Goal: Task Accomplishment & Management: Manage account settings

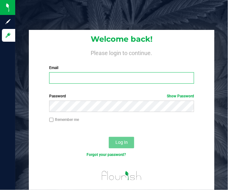
click at [77, 77] on input "Email" at bounding box center [121, 77] width 145 height 11
type input "[EMAIL_ADDRESS][DOMAIN_NAME]"
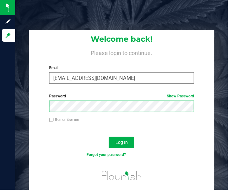
click at [109, 137] on button "Log In" at bounding box center [121, 142] width 25 height 11
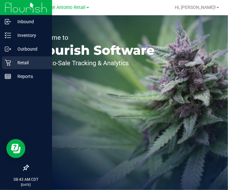
click at [24, 62] on p "Retail" at bounding box center [30, 63] width 38 height 8
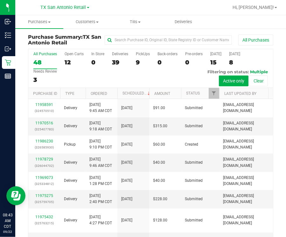
drag, startPoint x: 46, startPoint y: 49, endPoint x: 96, endPoint y: 73, distance: 55.4
click at [96, 73] on div "All Purchases 48 Open Carts 12 In Store 0 Deliveries 39 PickUps 9 Back-orders 0…" at bounding box center [150, 68] width 244 height 39
click at [178, 20] on span "Deliveries" at bounding box center [183, 22] width 35 height 6
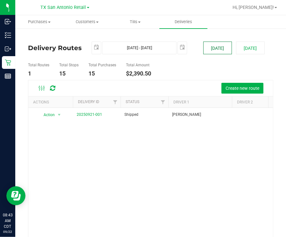
click at [203, 51] on button "[DATE]" at bounding box center [217, 48] width 29 height 13
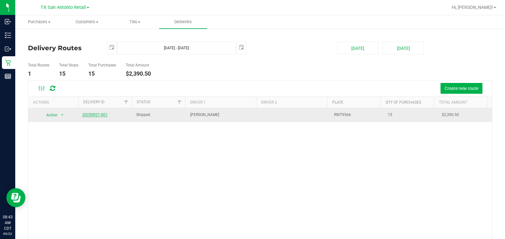
click at [88, 112] on link "20250921-001" at bounding box center [94, 114] width 25 height 4
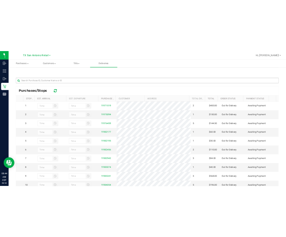
scroll to position [79, 0]
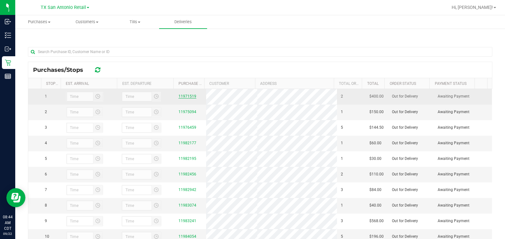
click at [187, 97] on link "11971519" at bounding box center [187, 96] width 18 height 4
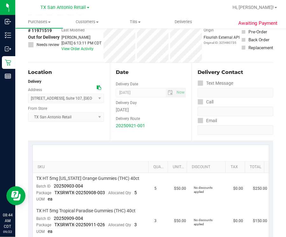
scroll to position [79, 0]
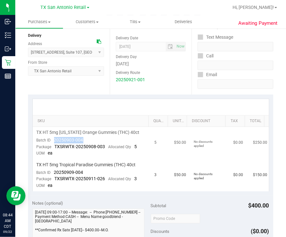
drag, startPoint x: 86, startPoint y: 140, endPoint x: 53, endPoint y: 142, distance: 33.1
click at [53, 142] on td "TX HT 5mg Texas Orange Gummies (THC) 40ct Batch ID 20250903-004 Package TXSRWTX…" at bounding box center [92, 143] width 118 height 32
drag, startPoint x: 83, startPoint y: 174, endPoint x: 51, endPoint y: 174, distance: 32.7
click at [51, 174] on td "TX HT 5mg Tropical Paradise Gummies (THC) 40ct Batch ID 20250909-004 Package TX…" at bounding box center [92, 175] width 118 height 32
drag, startPoint x: 231, startPoint y: 198, endPoint x: 227, endPoint y: 194, distance: 5.2
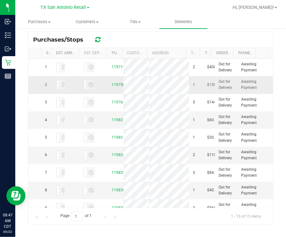
scroll to position [154, 0]
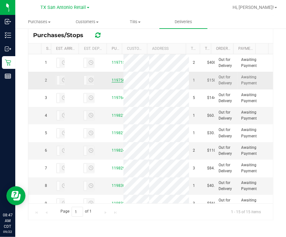
click at [111, 83] on link "11975094" at bounding box center [120, 80] width 18 height 4
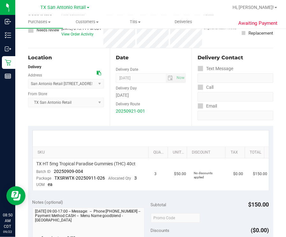
scroll to position [56, 0]
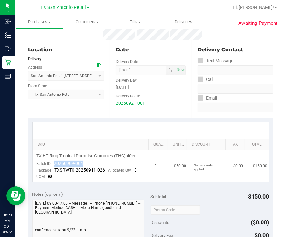
drag, startPoint x: 86, startPoint y: 163, endPoint x: 53, endPoint y: 166, distance: 33.5
click at [53, 166] on td "TX HT 5mg Tropical Paradise Gummies (THC) 40ct Batch ID 20250909-004 Package TX…" at bounding box center [92, 167] width 118 height 32
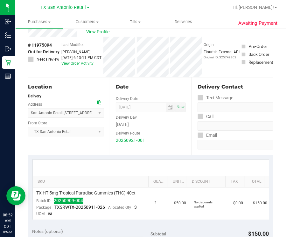
scroll to position [0, 0]
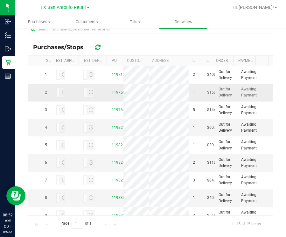
scroll to position [154, 0]
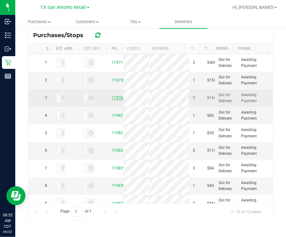
click at [111, 100] on link "11976459" at bounding box center [120, 98] width 18 height 4
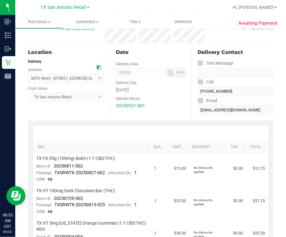
scroll to position [79, 0]
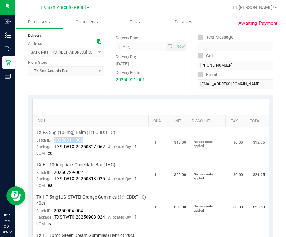
drag, startPoint x: 84, startPoint y: 138, endPoint x: 54, endPoint y: 140, distance: 30.0
click at [54, 140] on td "TX FX 35g (100mg) Balm (1:1 CBD:THC) Batch ID 20250811-002 Package TXSRWTX-2025…" at bounding box center [92, 143] width 118 height 32
drag, startPoint x: 51, startPoint y: 172, endPoint x: 88, endPoint y: 174, distance: 37.5
click at [88, 174] on td "TX HT 100mg Dark Chocolate Bar (THC) Batch ID 20250729-002 Package TXSRWTX-2025…" at bounding box center [92, 175] width 118 height 32
drag, startPoint x: 49, startPoint y: 209, endPoint x: 84, endPoint y: 210, distance: 34.3
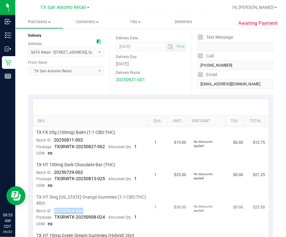
click at [84, 189] on td "TX HT 5mg Texas Orange Gummies (1:1 CBD:THC) 40ct Batch ID 20250904-004 Package…" at bounding box center [92, 211] width 118 height 38
click at [110, 93] on div "Date Delivery Date 09/22/2025 Now 09/22/2025 07:00 AM Now Delivery Day Monday D…" at bounding box center [151, 56] width 82 height 78
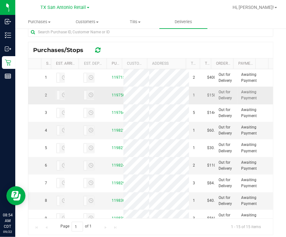
scroll to position [154, 0]
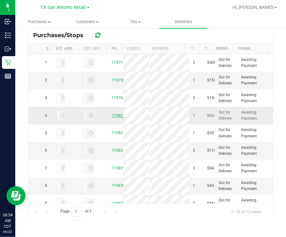
click at [111, 118] on link "11982177" at bounding box center [120, 115] width 18 height 4
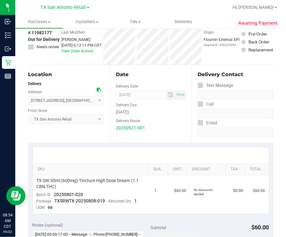
scroll to position [79, 0]
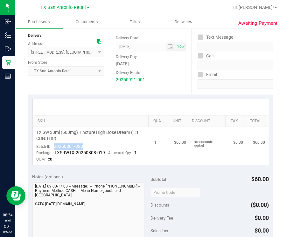
drag, startPoint x: 53, startPoint y: 147, endPoint x: 84, endPoint y: 146, distance: 30.8
click at [84, 146] on td "TX SW 30ml (600mg) Tincture High Dose Dream (1:1 CBN:THC) Batch ID 20250801-020…" at bounding box center [92, 146] width 118 height 38
drag, startPoint x: 153, startPoint y: 70, endPoint x: 150, endPoint y: 109, distance: 38.8
click at [153, 71] on div "Delivery Route" at bounding box center [151, 71] width 70 height 9
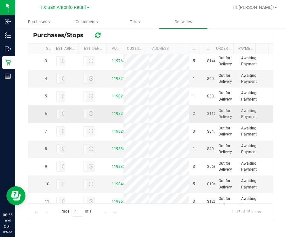
scroll to position [79, 0]
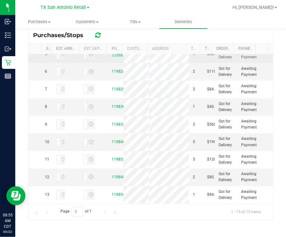
click at [111, 56] on link "11982195" at bounding box center [120, 54] width 18 height 4
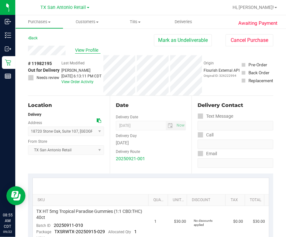
click at [86, 52] on span "View Profile" at bounding box center [87, 50] width 25 height 7
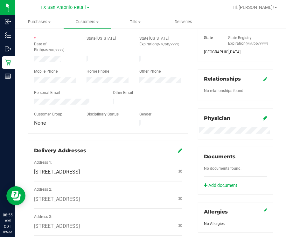
scroll to position [255, 0]
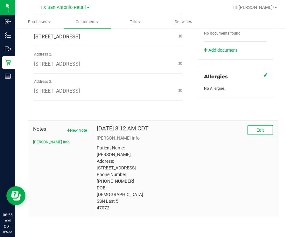
click at [196, 178] on p "Patient Name: Sergio Neri Address: 713 Darlington Dr Fredericksburg, TX, 78624 …" at bounding box center [185, 178] width 176 height 67
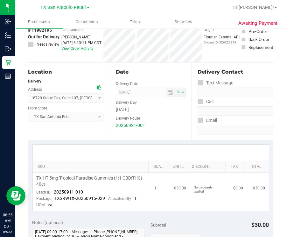
scroll to position [56, 0]
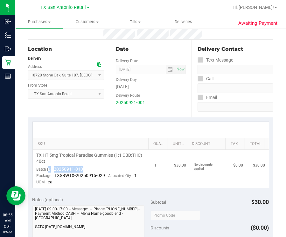
drag, startPoint x: 86, startPoint y: 169, endPoint x: 49, endPoint y: 170, distance: 36.9
click at [49, 170] on td "TX HT 5mg Tropical Paradise Gummies (1:1 CBD:THC) 40ct Batch ID 20250911-010 Pa…" at bounding box center [92, 169] width 118 height 38
drag, startPoint x: 49, startPoint y: 170, endPoint x: 81, endPoint y: 178, distance: 32.7
click at [89, 184] on td "TX HT 5mg Tropical Paradise Gummies (1:1 CBD:THC) 40ct Batch ID 20250911-010 Pa…" at bounding box center [92, 169] width 118 height 38
drag, startPoint x: 84, startPoint y: 169, endPoint x: 52, endPoint y: 172, distance: 32.8
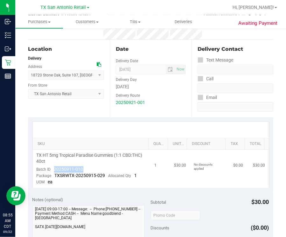
click at [52, 172] on td "TX HT 5mg Tropical Paradise Gummies (1:1 CBD:THC) 40ct Batch ID 20250911-010 Pa…" at bounding box center [92, 169] width 118 height 38
click at [161, 105] on div "20250921-001" at bounding box center [151, 102] width 70 height 7
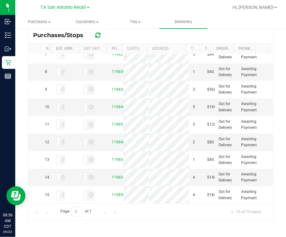
scroll to position [119, 0]
click at [111, 39] on link "11982456" at bounding box center [120, 36] width 18 height 4
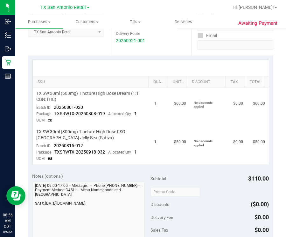
scroll to position [119, 0]
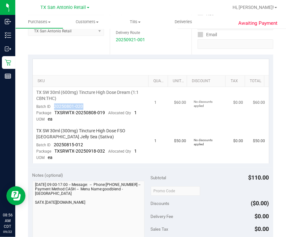
drag, startPoint x: 91, startPoint y: 107, endPoint x: 51, endPoint y: 105, distance: 40.0
click at [51, 105] on td "TX SW 30ml (600mg) Tincture High Dose Dream (1:1 CBN:THC) Batch ID 20250801-020…" at bounding box center [92, 106] width 118 height 38
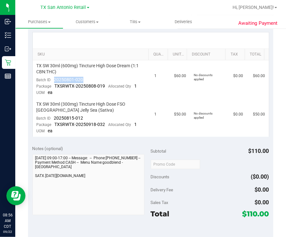
scroll to position [158, 0]
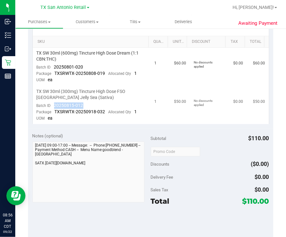
drag, startPoint x: 51, startPoint y: 104, endPoint x: 97, endPoint y: 101, distance: 46.8
click at [97, 101] on td "TX SW 30ml (300mg) Tincture High Dose FSO TX Jelly Sea (Sativa) Batch ID 202508…" at bounding box center [92, 105] width 118 height 38
click at [197, 66] on div "No discounts applied" at bounding box center [205, 64] width 24 height 8
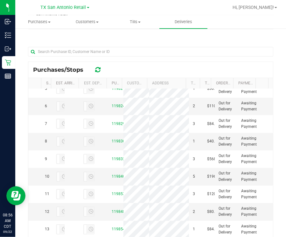
scroll to position [119, 0]
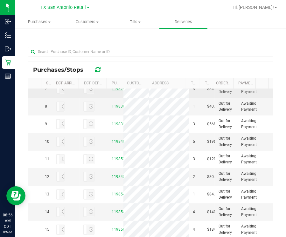
click at [111, 91] on link "11982942" at bounding box center [120, 89] width 18 height 4
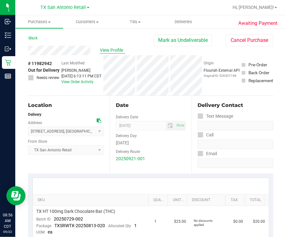
click at [101, 53] on span "View Profile" at bounding box center [112, 50] width 25 height 7
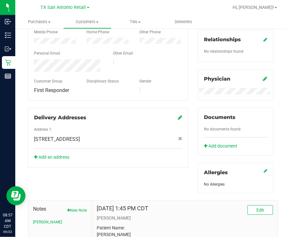
scroll to position [250, 0]
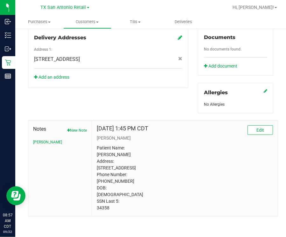
click at [100, 189] on p "Patient Name: Austin Richardson Address: 3934 Angel Trumpet San Antonio, TX, 78…" at bounding box center [185, 178] width 176 height 67
click at [99, 189] on p "Patient Name: Austin Richardson Address: 3934 Angel Trumpet San Antonio, TX, 78…" at bounding box center [185, 178] width 176 height 67
drag, startPoint x: 199, startPoint y: 173, endPoint x: 217, endPoint y: 182, distance: 20.0
click at [199, 173] on p "Patient Name: Austin Richardson Address: 3934 Angel Trumpet San Antonio, TX, 78…" at bounding box center [185, 178] width 176 height 67
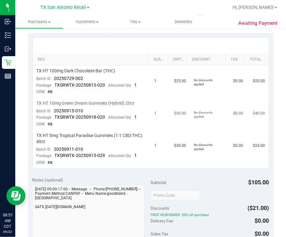
scroll to position [129, 0]
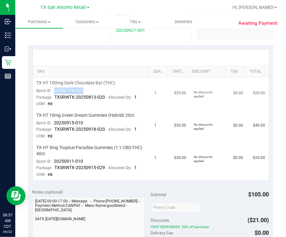
drag, startPoint x: 53, startPoint y: 91, endPoint x: 88, endPoint y: 89, distance: 35.3
click at [88, 89] on td "TX HT 100mg Dark Chocolate Bar (THC) Batch ID 20250729-002 Package TXSRWTX-2025…" at bounding box center [92, 93] width 118 height 32
drag, startPoint x: 87, startPoint y: 125, endPoint x: 52, endPoint y: 125, distance: 34.9
click at [52, 125] on td "TX HT 10mg Green Dream Gummies (Hybrid) 20ct Batch ID 20250915-010 Package TXSR…" at bounding box center [92, 126] width 118 height 32
drag, startPoint x: 51, startPoint y: 161, endPoint x: 84, endPoint y: 161, distance: 33.4
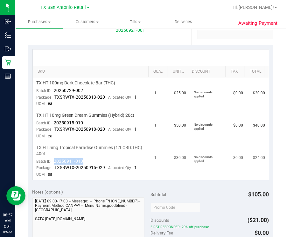
click at [84, 161] on td "TX HT 5mg Tropical Paradise Gummies (1:1 CBD:THC) 40ct Batch ID 20250911-010 Pa…" at bounding box center [92, 161] width 118 height 38
drag, startPoint x: 195, startPoint y: 51, endPoint x: 192, endPoint y: 51, distance: 3.6
click at [195, 51] on div at bounding box center [151, 58] width 236 height 16
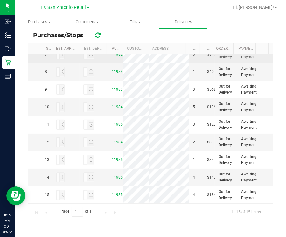
scroll to position [158, 0]
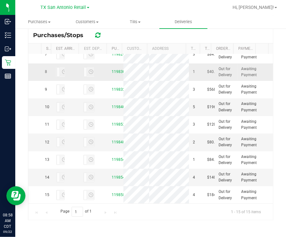
click at [108, 81] on td "11983074" at bounding box center [116, 72] width 16 height 17
click at [111, 74] on link "11983074" at bounding box center [120, 72] width 18 height 4
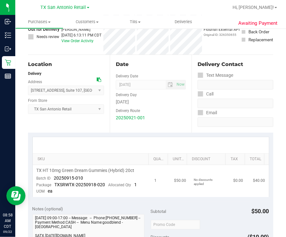
scroll to position [79, 0]
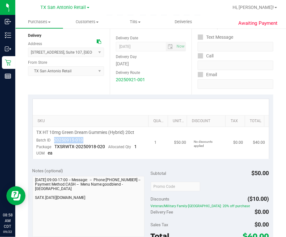
drag, startPoint x: 52, startPoint y: 139, endPoint x: 95, endPoint y: 139, distance: 42.6
click at [95, 139] on td "TX HT 10mg Green Dream Gummies (Hybrid) 20ct Batch ID 20250915-010 Package TXSR…" at bounding box center [92, 143] width 118 height 32
drag, startPoint x: 183, startPoint y: 78, endPoint x: 170, endPoint y: 83, distance: 13.6
click at [183, 78] on div "Date Delivery Date 09/22/2025 Now 09/22/2025 07:00 AM Now Delivery Day Monday D…" at bounding box center [151, 56] width 82 height 78
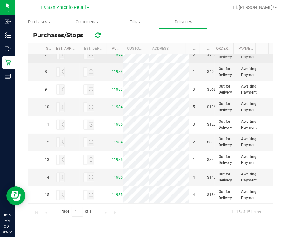
scroll to position [158, 0]
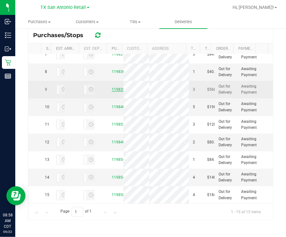
click at [111, 92] on link "11983241" at bounding box center [120, 89] width 18 height 4
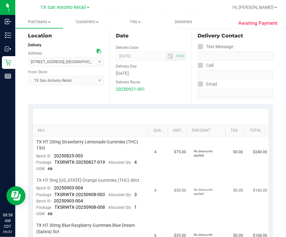
scroll to position [119, 0]
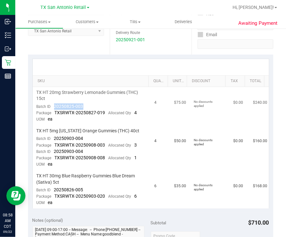
drag, startPoint x: 86, startPoint y: 104, endPoint x: 54, endPoint y: 107, distance: 32.3
click at [54, 107] on td "TX HT 20mg Strawberry Lemonade Gummies (THC) 15ct Batch ID 20250825-003 Package…" at bounding box center [92, 106] width 118 height 38
drag, startPoint x: 87, startPoint y: 138, endPoint x: 54, endPoint y: 139, distance: 33.0
click at [54, 139] on td "TX HT 5mg Texas Orange Gummies (THC) 40ct Batch ID 20250903-004 Package TXSRWTX…" at bounding box center [92, 147] width 118 height 45
drag, startPoint x: 88, startPoint y: 190, endPoint x: 52, endPoint y: 188, distance: 36.2
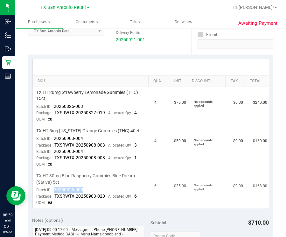
click at [52, 188] on td "TX HT 30mg Blue Raspberry Gummies Blue Dream (Sativa) 5ct Batch ID 20250826-005…" at bounding box center [92, 190] width 118 height 38
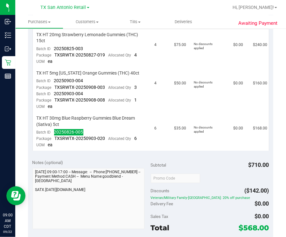
scroll to position [158, 0]
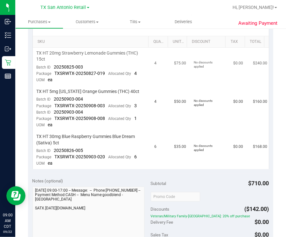
click at [217, 54] on td "No discounts applied" at bounding box center [209, 67] width 39 height 38
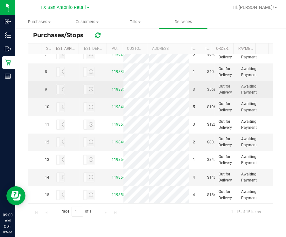
scroll to position [199, 0]
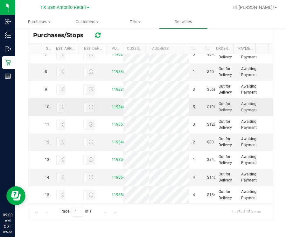
click at [111, 109] on link "11984054" at bounding box center [120, 107] width 18 height 4
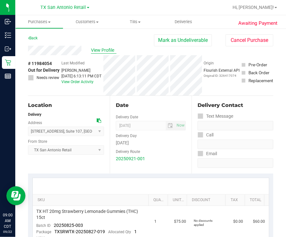
click at [102, 48] on span "View Profile" at bounding box center [103, 50] width 25 height 7
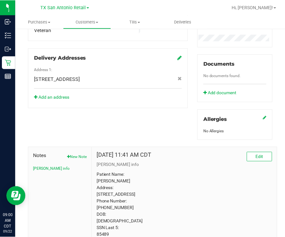
scroll to position [250, 0]
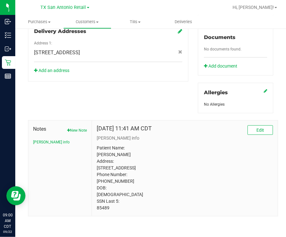
drag, startPoint x: 110, startPoint y: 211, endPoint x: 95, endPoint y: 212, distance: 14.3
click at [95, 189] on div "May 29, 2024 11:41 AM CDT Edit CURT info Patient Name: Richard Gafford Address:…" at bounding box center [184, 169] width 185 height 96
click at [205, 179] on p "Patient Name: Richard Gafford Address: 134 willow way Kerrville, TX, 78028 Phon…" at bounding box center [185, 178] width 176 height 67
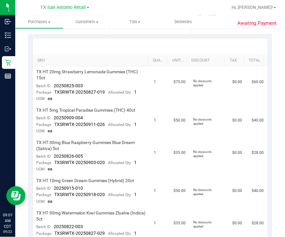
scroll to position [91, 0]
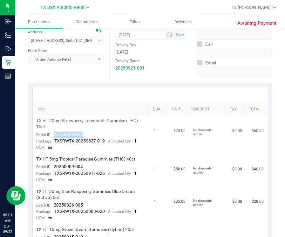
drag, startPoint x: 90, startPoint y: 132, endPoint x: 52, endPoint y: 135, distance: 37.6
click at [52, 135] on td "TX HT 20mg Strawberry Lemonade Gummies (THC) 15ct Batch ID 20250825-003 Package…" at bounding box center [92, 134] width 118 height 38
click at [55, 167] on span "20250909-004" at bounding box center [68, 166] width 29 height 5
drag, startPoint x: 95, startPoint y: 166, endPoint x: 54, endPoint y: 169, distance: 41.4
click at [54, 169] on td "TX HT 5mg Tropical Paradise Gummies (THC) 40ct Batch ID 20250909-004 Package TX…" at bounding box center [92, 170] width 118 height 32
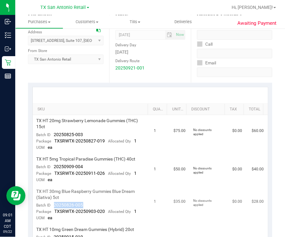
drag, startPoint x: 84, startPoint y: 203, endPoint x: 53, endPoint y: 205, distance: 31.2
click at [53, 189] on td "TX HT 30mg Blue Raspberry Gummies Blue Dream (Sativa) 5ct Batch ID 20250826-005…" at bounding box center [92, 205] width 118 height 38
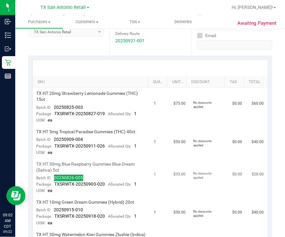
scroll to position [170, 0]
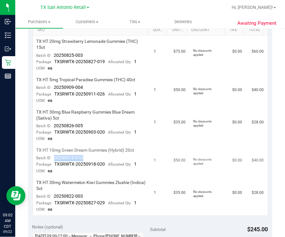
drag, startPoint x: 88, startPoint y: 157, endPoint x: 53, endPoint y: 159, distance: 34.7
click at [53, 159] on td "TX HT 10mg Green Dream Gummies (Hybrid) 20ct Batch ID 20250915-010 Package TXSR…" at bounding box center [92, 161] width 118 height 32
drag, startPoint x: 87, startPoint y: 197, endPoint x: 52, endPoint y: 198, distance: 35.3
click at [52, 189] on td "TX HT 30mg Watermelon Kiwi Gummies Zlushie (Indica) 5ct Batch ID 20250822-003 P…" at bounding box center [92, 197] width 118 height 38
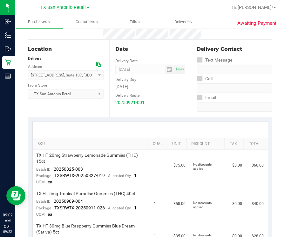
scroll to position [0, 0]
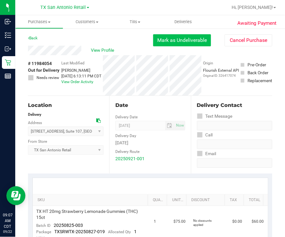
drag, startPoint x: 127, startPoint y: 52, endPoint x: 151, endPoint y: 44, distance: 25.3
click at [137, 53] on div "View Profile" at bounding box center [90, 51] width 125 height 10
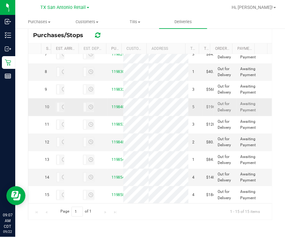
scroll to position [317, 0]
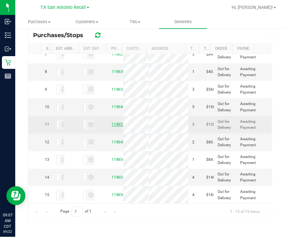
click at [113, 122] on link "11985347" at bounding box center [120, 124] width 18 height 4
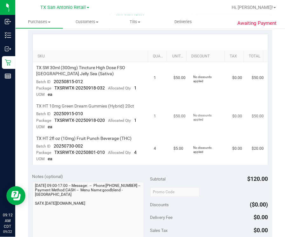
scroll to position [158, 0]
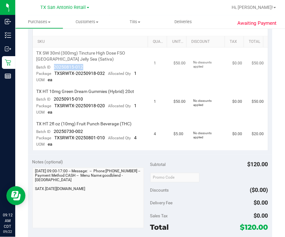
drag, startPoint x: 88, startPoint y: 67, endPoint x: 53, endPoint y: 67, distance: 34.3
click at [53, 67] on td "TX SW 30ml (300mg) Tincture High Dose FSO TX Jelly Sea (Sativa) Batch ID 202508…" at bounding box center [92, 67] width 118 height 38
drag, startPoint x: 51, startPoint y: 98, endPoint x: 86, endPoint y: 98, distance: 35.3
click at [86, 98] on td "TX HT 10mg Green Dream Gummies (Hybrid) 20ct Batch ID 20250915-010 Package TXSR…" at bounding box center [92, 102] width 118 height 32
drag, startPoint x: 83, startPoint y: 130, endPoint x: 53, endPoint y: 132, distance: 29.6
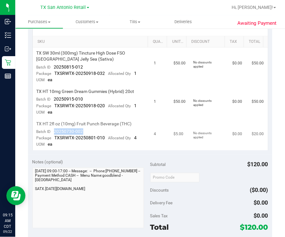
click at [53, 132] on td "TX HT 2fl oz (10mg) Fruit Punch Beverage (THC) Batch ID 20250730-002 Package TX…" at bounding box center [92, 134] width 118 height 32
drag, startPoint x: 175, startPoint y: 70, endPoint x: 179, endPoint y: 80, distance: 10.9
click at [176, 71] on td "$50.00" at bounding box center [180, 67] width 20 height 38
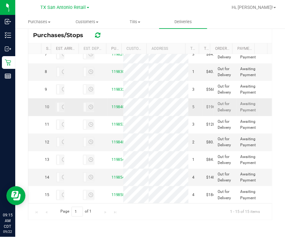
scroll to position [238, 0]
click at [111, 145] on div "11984859" at bounding box center [115, 142] width 8 height 6
click at [112, 145] on link "11984859" at bounding box center [120, 142] width 18 height 4
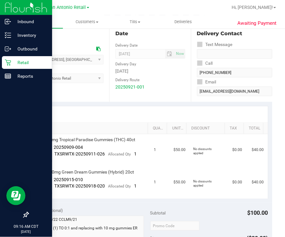
scroll to position [79, 0]
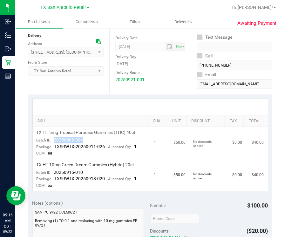
drag, startPoint x: 88, startPoint y: 140, endPoint x: 52, endPoint y: 140, distance: 35.6
click at [52, 140] on td "TX HT 5mg Tropical Paradise Gummies (THC) 40ct Batch ID 20250909-004 Package TX…" at bounding box center [92, 143] width 118 height 32
drag, startPoint x: 89, startPoint y: 172, endPoint x: 54, endPoint y: 171, distance: 34.6
click at [54, 171] on td "TX HT 10mg Green Dream Gummies (Hybrid) 20ct Batch ID 20250915-010 Package TXSR…" at bounding box center [92, 175] width 118 height 32
click at [194, 89] on div "Delivery Contact Text Message Call (210) 213-3383 Email AngelaLove1987@gmail.com" at bounding box center [231, 56] width 81 height 78
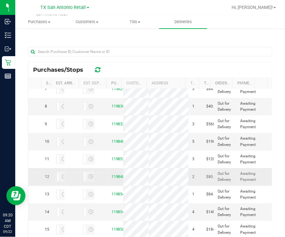
scroll to position [333, 0]
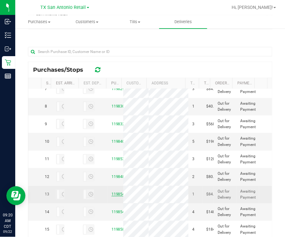
click at [111, 189] on link "11985441" at bounding box center [120, 194] width 18 height 4
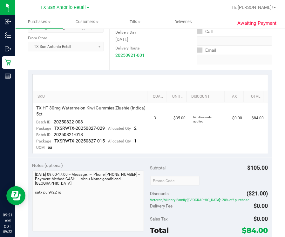
scroll to position [119, 0]
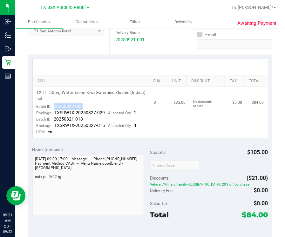
drag, startPoint x: 94, startPoint y: 105, endPoint x: 51, endPoint y: 106, distance: 42.6
click at [51, 106] on td "TX HT 30mg Watermelon Kiwi Gummies Zlushie (Indica) 5ct Batch ID 20250822-003 P…" at bounding box center [92, 112] width 118 height 51
drag, startPoint x: 92, startPoint y: 118, endPoint x: 54, endPoint y: 122, distance: 38.6
click at [54, 122] on td "TX HT 30mg Watermelon Kiwi Gummies Zlushie (Indica) 5ct Batch ID 20250822-003 P…" at bounding box center [92, 112] width 118 height 51
click at [165, 53] on div "Date Delivery Date 09/22/2025 Now 09/22/2025 07:00 AM Now Delivery Day Monday D…" at bounding box center [149, 16] width 81 height 78
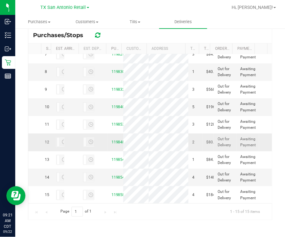
scroll to position [317, 0]
click at [111, 175] on link "11985464" at bounding box center [120, 177] width 18 height 4
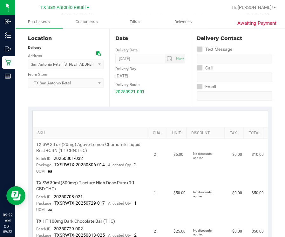
scroll to position [79, 0]
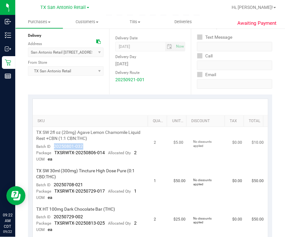
drag, startPoint x: 83, startPoint y: 146, endPoint x: 53, endPoint y: 148, distance: 29.6
click at [53, 148] on td "TX SW 2fl oz (20mg) Agave Lemon Chamomile Liquid Rest +CBN (1:1 CBN:THC) Batch …" at bounding box center [92, 146] width 118 height 38
drag, startPoint x: 53, startPoint y: 183, endPoint x: 92, endPoint y: 185, distance: 39.4
click at [92, 185] on td "TX SW 30ml (300mg) Tincture High Dose Pure (0:1 CBD:THC) Batch ID 20250708-021 …" at bounding box center [92, 184] width 118 height 38
drag, startPoint x: 88, startPoint y: 214, endPoint x: 52, endPoint y: 215, distance: 35.9
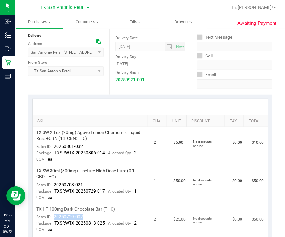
click at [52, 189] on td "TX HT 100mg Dark Chocolate Bar (THC) Batch ID 20250729-002 Package TXSRWTX-2025…" at bounding box center [92, 220] width 118 height 32
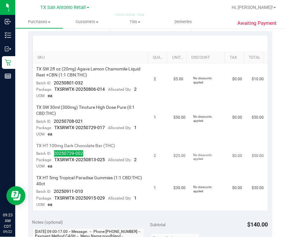
scroll to position [158, 0]
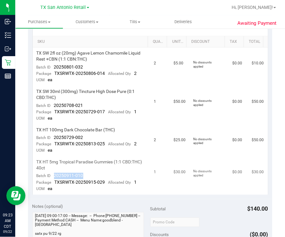
drag, startPoint x: 90, startPoint y: 175, endPoint x: 53, endPoint y: 175, distance: 36.5
click at [53, 175] on td "TX HT 5mg Tropical Paradise Gummies (1:1 CBD:THC) 40ct Batch ID 20250911-010 Pa…" at bounding box center [92, 176] width 118 height 38
click at [193, 88] on td "No discounts applied" at bounding box center [208, 105] width 39 height 38
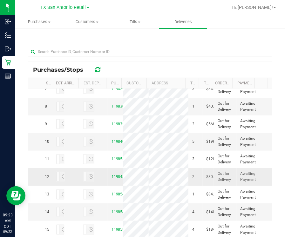
scroll to position [333, 0]
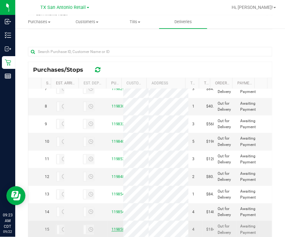
click at [113, 189] on link "11985820" at bounding box center [120, 229] width 18 height 4
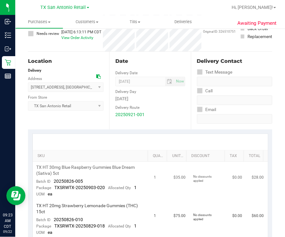
scroll to position [79, 0]
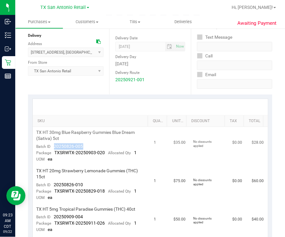
drag, startPoint x: 51, startPoint y: 144, endPoint x: 86, endPoint y: 145, distance: 35.6
click at [86, 145] on td "TX HT 30mg Blue Raspberry Gummies Blue Dream (Sativa) 5ct Batch ID 20250826-005…" at bounding box center [92, 146] width 118 height 38
drag, startPoint x: 53, startPoint y: 182, endPoint x: 100, endPoint y: 180, distance: 46.4
click at [100, 180] on td "TX HT 20mg Strawberry Lemonade Gummies (THC) 15ct Batch ID 20250826-010 Package…" at bounding box center [92, 184] width 118 height 38
drag, startPoint x: 51, startPoint y: 215, endPoint x: 86, endPoint y: 215, distance: 35.6
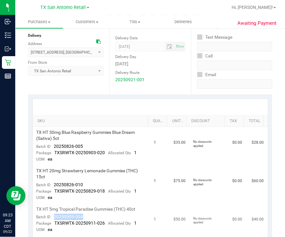
click at [86, 189] on td "TX HT 5mg Tropical Paradise Gummies (THC) 40ct Batch ID 20250909-004 Package TX…" at bounding box center [92, 220] width 118 height 32
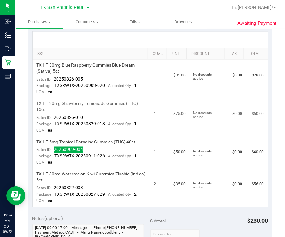
scroll to position [158, 0]
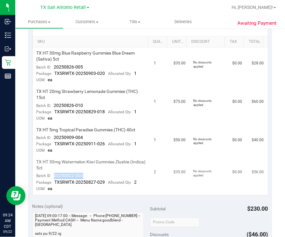
drag, startPoint x: 99, startPoint y: 175, endPoint x: 52, endPoint y: 178, distance: 47.1
click at [52, 178] on td "TX HT 30mg Watermelon Kiwi Gummies Zlushie (Indica) 5ct Batch ID 20250822-003 P…" at bounding box center [92, 176] width 118 height 38
click at [228, 82] on td "$0.00" at bounding box center [238, 67] width 20 height 38
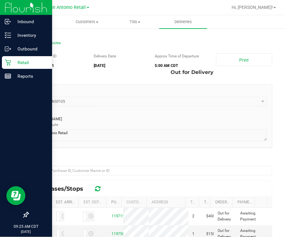
click at [18, 59] on p "Retail" at bounding box center [30, 63] width 38 height 8
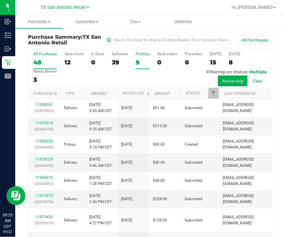
click at [137, 59] on div "9" at bounding box center [143, 62] width 14 height 7
click at [0, 0] on input "PickUps 9" at bounding box center [0, 0] width 0 height 0
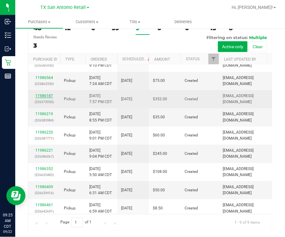
scroll to position [14, 0]
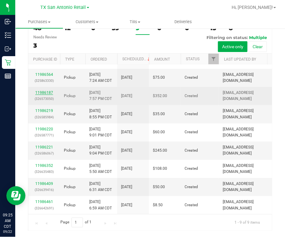
click at [45, 91] on link "11986187" at bounding box center [44, 93] width 18 height 4
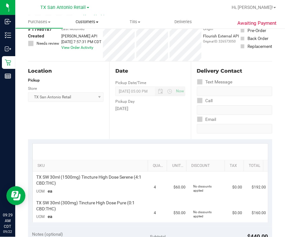
click at [93, 21] on span "Customers" at bounding box center [87, 22] width 47 height 6
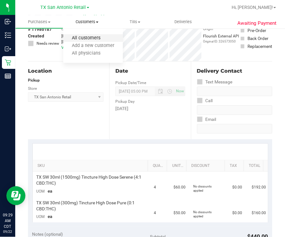
click at [87, 40] on span "All customers" at bounding box center [86, 38] width 46 height 5
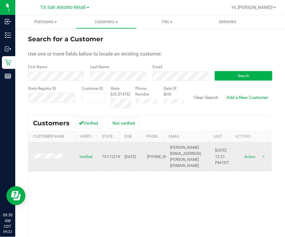
click at [60, 156] on span at bounding box center [48, 157] width 33 height 7
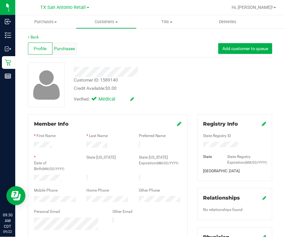
click at [68, 53] on div "Purchases" at bounding box center [64, 49] width 24 height 12
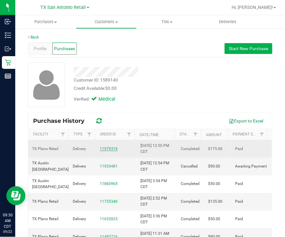
click at [100, 150] on link "11979319" at bounding box center [109, 149] width 18 height 4
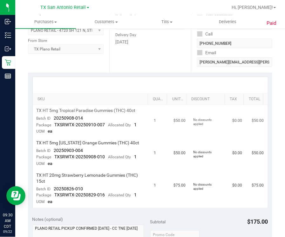
scroll to position [119, 0]
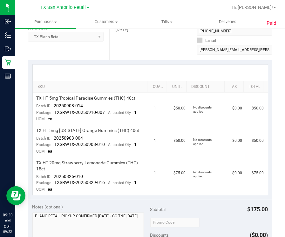
click at [182, 62] on div "SKU Quantity Unit Price Discount Tax Total TX HT 5mg Tropical Paradise Gummies …" at bounding box center [150, 129] width 244 height 139
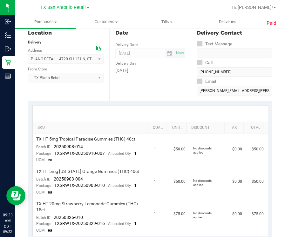
scroll to position [0, 0]
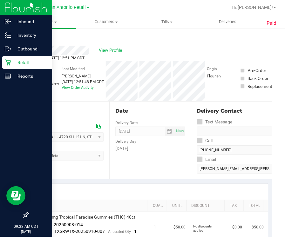
click at [14, 66] on p "Retail" at bounding box center [30, 63] width 38 height 8
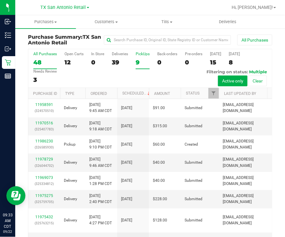
click at [138, 63] on div "9" at bounding box center [143, 62] width 14 height 7
click at [0, 0] on input "PickUps 9" at bounding box center [0, 0] width 0 height 0
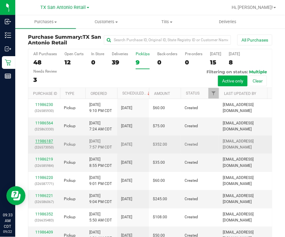
click at [41, 139] on link "11986187" at bounding box center [44, 141] width 18 height 4
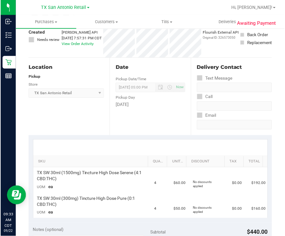
scroll to position [79, 0]
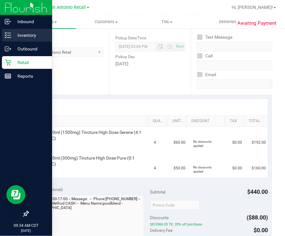
click at [15, 38] on p "Inventory" at bounding box center [30, 35] width 38 height 8
click at [20, 34] on p "Inventory" at bounding box center [30, 35] width 38 height 8
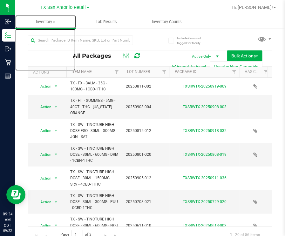
click at [49, 24] on span "Inventory" at bounding box center [45, 22] width 61 height 6
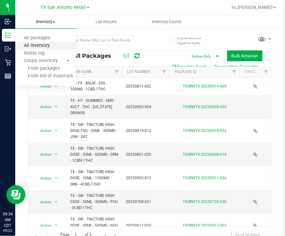
click at [44, 43] on span "All inventory" at bounding box center [36, 45] width 43 height 5
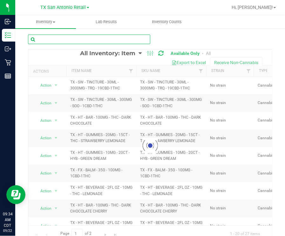
click at [86, 39] on input "text" at bounding box center [89, 40] width 122 height 10
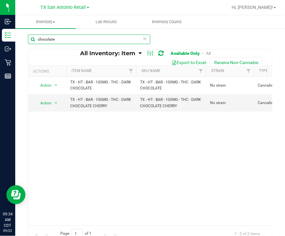
click at [61, 40] on input "chocolate" at bounding box center [89, 40] width 122 height 10
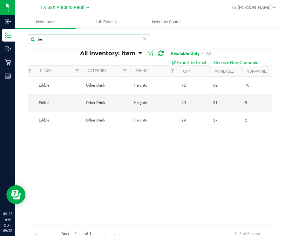
type input "b"
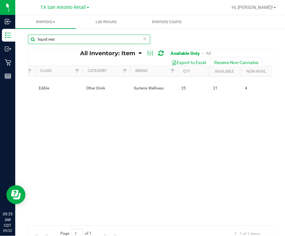
click at [98, 39] on input "liquid rest" at bounding box center [89, 40] width 122 height 10
click at [97, 43] on input "liquid rest" at bounding box center [89, 40] width 122 height 10
click at [95, 42] on input "liquid rest" at bounding box center [89, 40] width 122 height 10
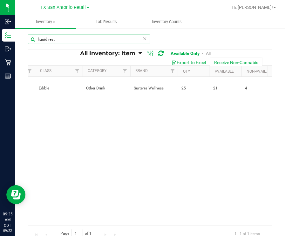
click at [95, 42] on input "liquid rest" at bounding box center [89, 40] width 122 height 10
click at [47, 40] on input "19:1" at bounding box center [89, 40] width 122 height 10
click at [45, 38] on input "19:1" at bounding box center [89, 40] width 122 height 10
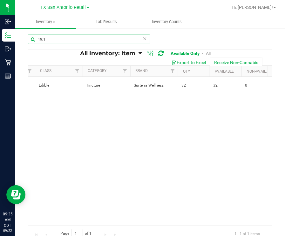
click at [45, 38] on input "19:1" at bounding box center [89, 40] width 122 height 10
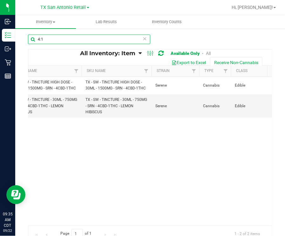
scroll to position [0, 56]
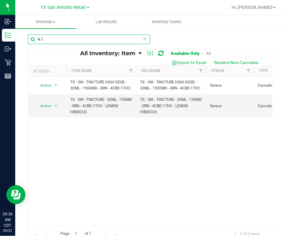
click at [82, 36] on input "4:1" at bounding box center [89, 40] width 122 height 10
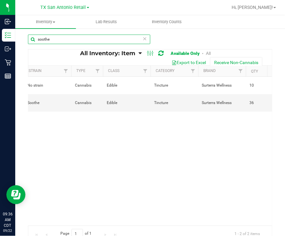
click at [75, 37] on input "soothe" at bounding box center [89, 40] width 122 height 10
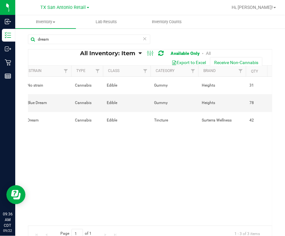
click at [172, 41] on div "dream" at bounding box center [150, 42] width 244 height 15
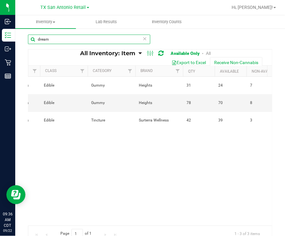
click at [79, 37] on input "dream" at bounding box center [89, 40] width 122 height 10
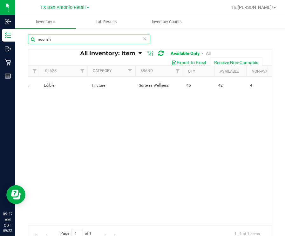
click at [98, 37] on input "nourish" at bounding box center [89, 40] width 122 height 10
click at [86, 37] on input "pure" at bounding box center [89, 40] width 122 height 10
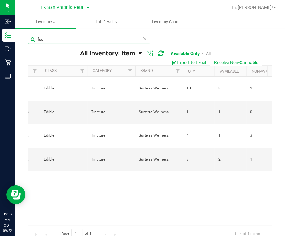
type input "fso"
drag, startPoint x: 90, startPoint y: 219, endPoint x: 53, endPoint y: 224, distance: 37.7
click at [53, 189] on div "Action Action Global inventory View packages TX - SW - TINCTURE HIGH DOSE FSO -…" at bounding box center [150, 151] width 244 height 149
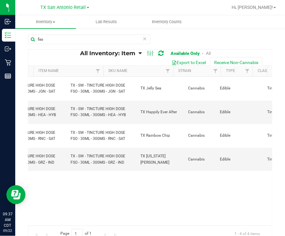
scroll to position [0, 70]
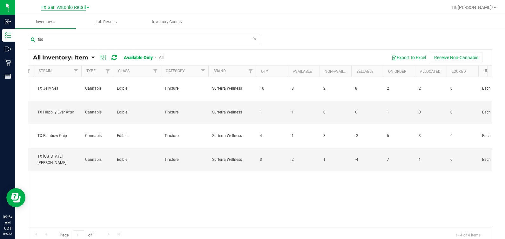
click at [59, 6] on span "TX San Antonio Retail" at bounding box center [63, 8] width 45 height 6
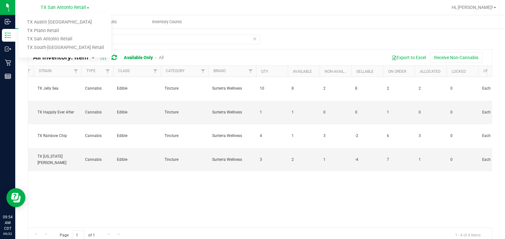
click at [51, 21] on link "TX Austin [GEOGRAPHIC_DATA]" at bounding box center [64, 22] width 93 height 9
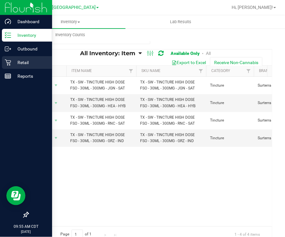
click at [23, 61] on p "Retail" at bounding box center [30, 63] width 38 height 8
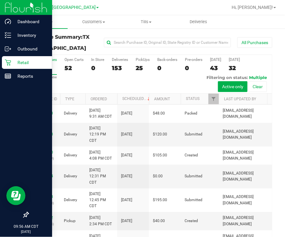
click at [33, 66] on p "Retail" at bounding box center [30, 63] width 38 height 8
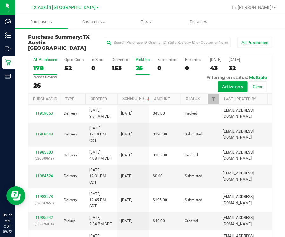
click at [143, 58] on label "PickUps 25" at bounding box center [143, 65] width 14 height 17
click at [0, 0] on input "PickUps 25" at bounding box center [0, 0] width 0 height 0
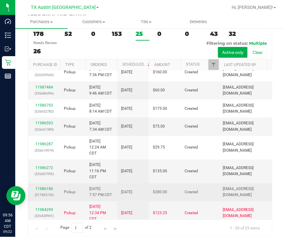
scroll to position [244, 0]
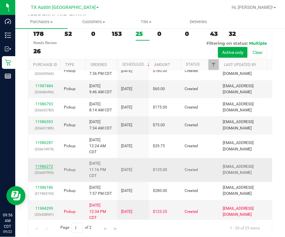
click at [39, 165] on link "11986272" at bounding box center [44, 167] width 18 height 4
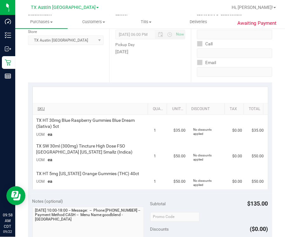
scroll to position [79, 0]
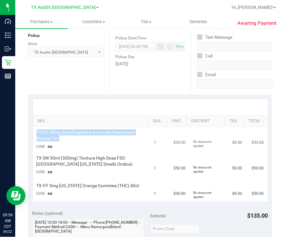
drag, startPoint x: 66, startPoint y: 140, endPoint x: 37, endPoint y: 130, distance: 30.4
click at [37, 130] on span "TX HT 30mg Blue Raspberry Gummies Blue Dream (Sativa) 5ct" at bounding box center [92, 136] width 110 height 12
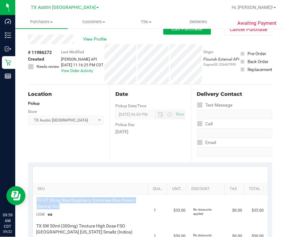
scroll to position [0, 0]
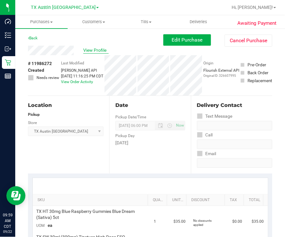
click at [98, 51] on span "View Profile" at bounding box center [95, 50] width 25 height 7
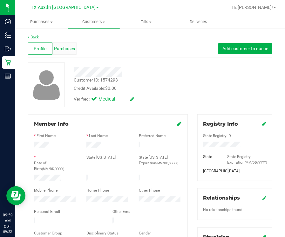
click at [70, 51] on span "Purchases" at bounding box center [64, 48] width 21 height 7
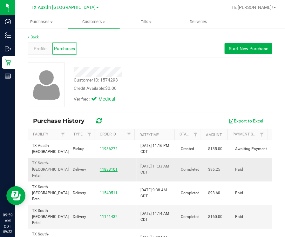
click at [110, 167] on link "11833101" at bounding box center [109, 169] width 18 height 4
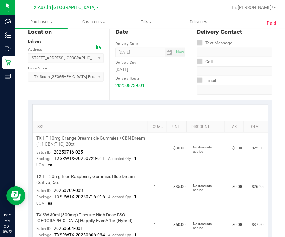
scroll to position [79, 0]
click at [135, 105] on div at bounding box center [150, 113] width 235 height 16
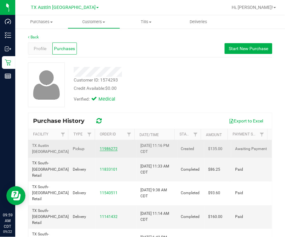
click at [101, 150] on link "11986272" at bounding box center [109, 149] width 18 height 4
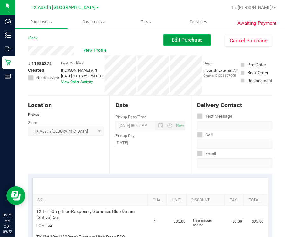
click at [179, 38] on span "Edit Purchase" at bounding box center [187, 40] width 31 height 6
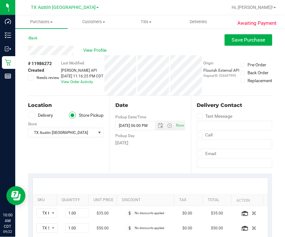
drag, startPoint x: 59, startPoint y: 66, endPoint x: 93, endPoint y: 94, distance: 44.4
click at [93, 94] on div "Last Modified Jane API Sep 21, 2025 11:16:25 PM CDT View Order Activity" at bounding box center [82, 75] width 42 height 40
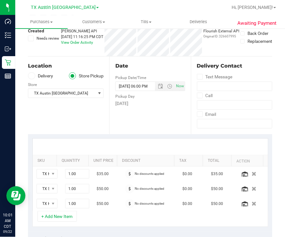
click at [42, 76] on label "Delivery" at bounding box center [40, 75] width 25 height 7
click at [0, 0] on input "Delivery" at bounding box center [0, 0] width 0 height 0
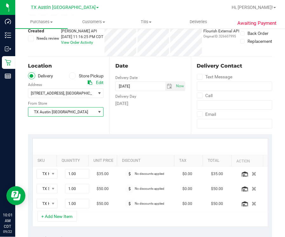
click at [71, 110] on span "TX Austin [GEOGRAPHIC_DATA]" at bounding box center [61, 112] width 67 height 9
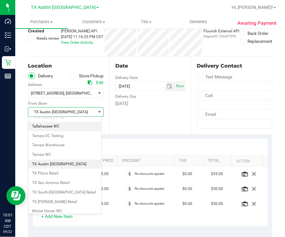
scroll to position [455, 0]
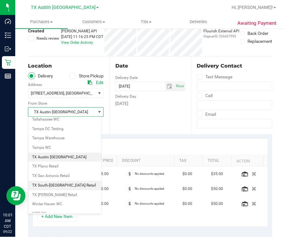
click at [68, 181] on li "TX South-[GEOGRAPHIC_DATA] Retail" at bounding box center [64, 186] width 73 height 10
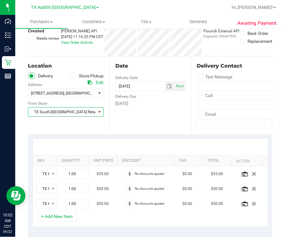
click at [97, 110] on span "select" at bounding box center [99, 112] width 5 height 5
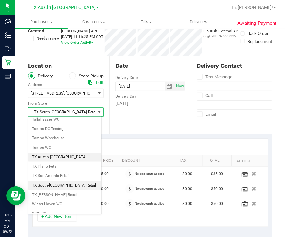
click at [65, 153] on li "TX Austin [GEOGRAPHIC_DATA]" at bounding box center [64, 158] width 73 height 10
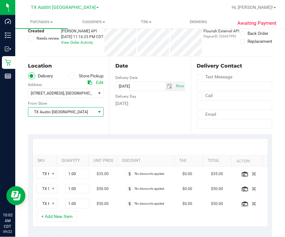
click at [67, 109] on span "TX Austin [GEOGRAPHIC_DATA]" at bounding box center [61, 112] width 67 height 9
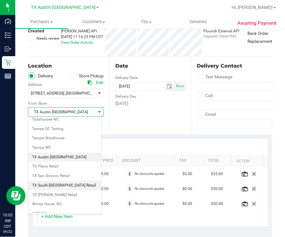
click at [59, 181] on li "TX South-[GEOGRAPHIC_DATA] Retail" at bounding box center [64, 186] width 73 height 10
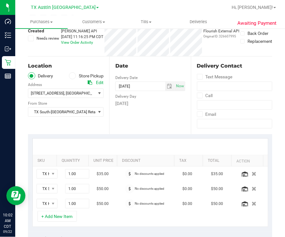
drag, startPoint x: 180, startPoint y: 96, endPoint x: 113, endPoint y: 79, distance: 69.2
click at [113, 79] on div "Date Delivery Date 09/22/2025 Now 09/22/2025 06:00 PM Now Delivery Day Monday" at bounding box center [149, 96] width 81 height 78
drag, startPoint x: 113, startPoint y: 79, endPoint x: 155, endPoint y: 111, distance: 53.0
click at [155, 111] on div "Date Delivery Date 09/22/2025 Now 09/22/2025 06:00 PM Now Delivery Day Monday" at bounding box center [149, 96] width 81 height 78
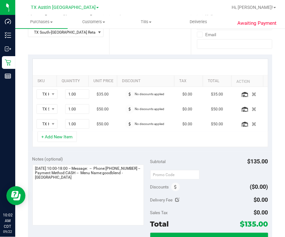
scroll to position [158, 0]
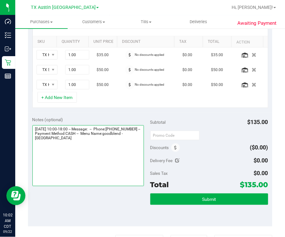
click at [116, 142] on textarea at bounding box center [87, 155] width 111 height 61
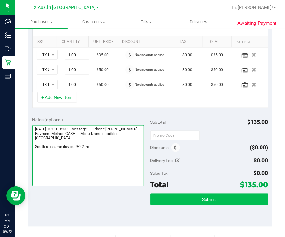
type textarea "Monday 09/22/2025 10:00-18:00 -- Message: -- Phone:9799004500 -- Payment Method…"
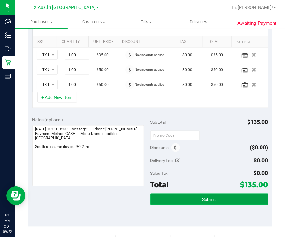
click at [221, 189] on button "Submit" at bounding box center [209, 199] width 118 height 11
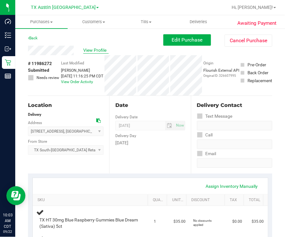
click at [87, 50] on span "View Profile" at bounding box center [95, 50] width 25 height 7
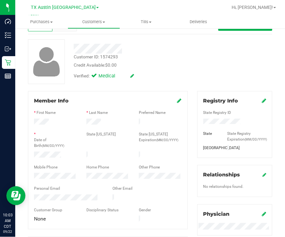
scroll to position [39, 0]
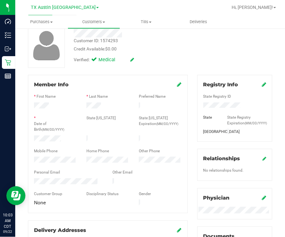
drag, startPoint x: 99, startPoint y: 178, endPoint x: 33, endPoint y: 180, distance: 66.1
click at [33, 180] on div at bounding box center [68, 182] width 78 height 8
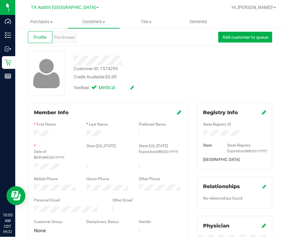
scroll to position [0, 0]
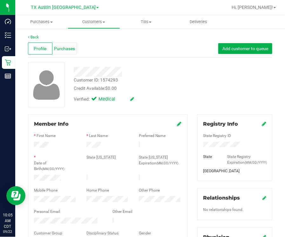
click at [54, 51] on span "Purchases" at bounding box center [64, 48] width 21 height 7
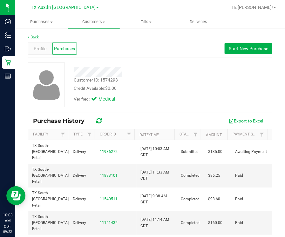
click at [152, 107] on div "Customer ID: 1574293 Credit Available: $0.00 Verified: Medical" at bounding box center [150, 85] width 254 height 45
click at [76, 10] on span "TX Austin [GEOGRAPHIC_DATA]" at bounding box center [63, 8] width 65 height 6
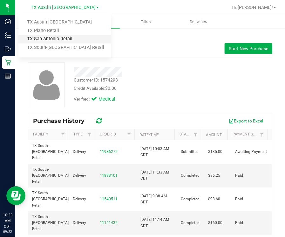
click at [48, 38] on link "TX San Antonio Retail" at bounding box center [64, 39] width 93 height 9
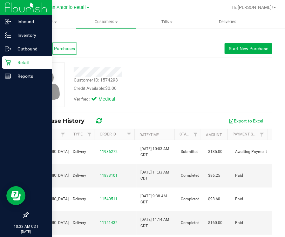
click at [15, 64] on p "Retail" at bounding box center [30, 63] width 38 height 8
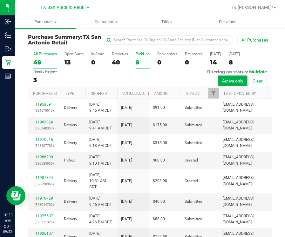
click at [138, 58] on label "PickUps 9" at bounding box center [143, 60] width 14 height 17
click at [0, 0] on input "PickUps 9" at bounding box center [0, 0] width 0 height 0
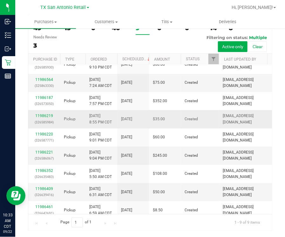
scroll to position [14, 0]
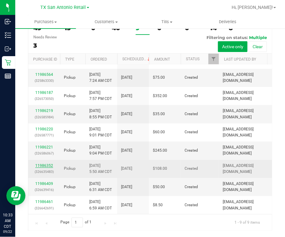
click at [39, 164] on link "11986352" at bounding box center [44, 166] width 18 height 4
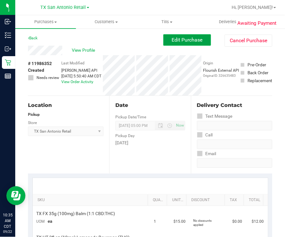
click at [187, 40] on span "Edit Purchase" at bounding box center [187, 40] width 31 height 6
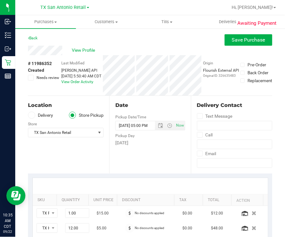
click at [48, 114] on label "Delivery" at bounding box center [40, 115] width 25 height 7
drag, startPoint x: 48, startPoint y: 114, endPoint x: 39, endPoint y: 113, distance: 9.0
click at [39, 113] on label "Delivery" at bounding box center [40, 115] width 25 height 7
click at [0, 0] on input "Delivery" at bounding box center [0, 0] width 0 height 0
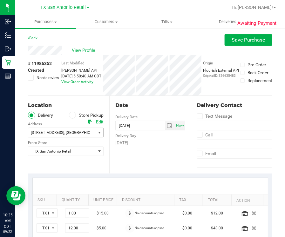
click at [75, 132] on span ", San Antonio" at bounding box center [83, 133] width 38 height 4
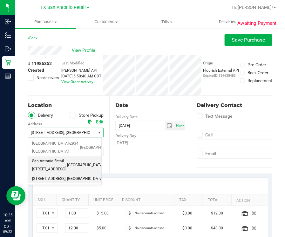
click at [62, 173] on span "San Antonio Retail 18720 Stone Oak Pkwy suite 107, San Antonio, TX 78258" at bounding box center [48, 165] width 33 height 16
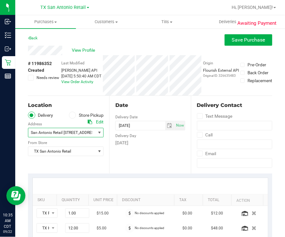
click at [73, 131] on span "San Antonio Retail 18720 Stone Oak Pkwy suite 107, San Antonio, TX 78258" at bounding box center [64, 133] width 66 height 4
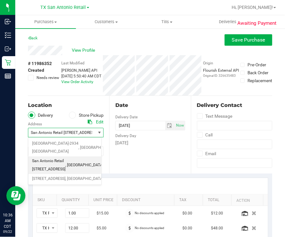
click at [166, 174] on div "SKU Quantity Unit Price Discount Tax Total Action TX FX 35g (100mg) Balm (1:1 C…" at bounding box center [150, 222] width 244 height 97
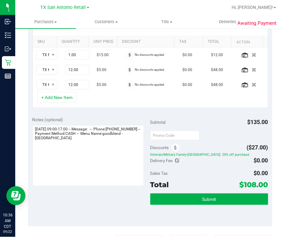
scroll to position [158, 0]
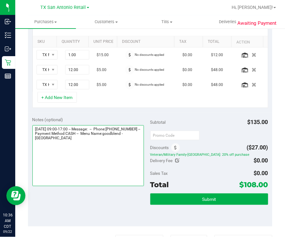
click at [139, 152] on textarea at bounding box center [87, 155] width 111 height 61
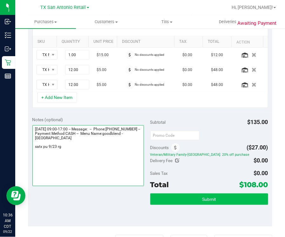
type textarea "Tuesday 09/23/2025 09:00-17:00 -- Message: -- Phone:2104229578 -- Payment Metho…"
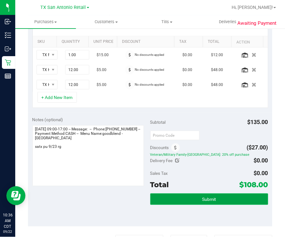
click at [224, 189] on button "Submit" at bounding box center [209, 199] width 118 height 11
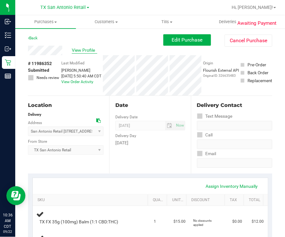
click at [81, 52] on span "View Profile" at bounding box center [84, 50] width 25 height 7
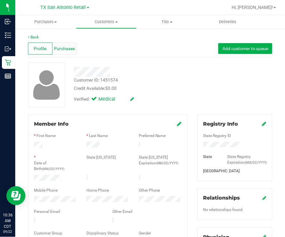
click at [65, 46] on span "Purchases" at bounding box center [64, 48] width 21 height 7
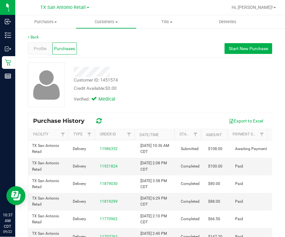
click at [208, 75] on div "Customer ID: 1451574 Credit Available: $0.00 Verified: Medical" at bounding box center [150, 85] width 254 height 45
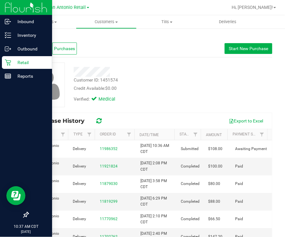
click at [14, 66] on p "Retail" at bounding box center [30, 63] width 38 height 8
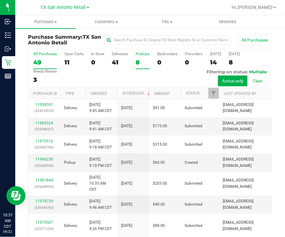
click at [142, 63] on div "8" at bounding box center [143, 62] width 14 height 7
click at [0, 0] on input "PickUps 8" at bounding box center [0, 0] width 0 height 0
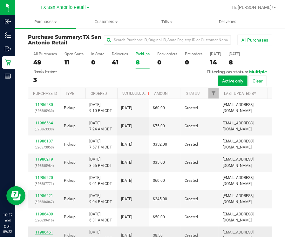
click at [42, 189] on link "11986461" at bounding box center [44, 232] width 18 height 4
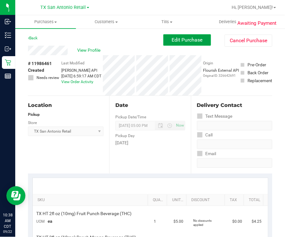
click at [163, 41] on button "Edit Purchase" at bounding box center [187, 39] width 48 height 11
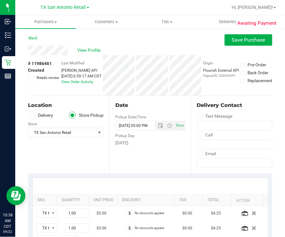
click at [34, 115] on span at bounding box center [31, 115] width 7 height 7
click at [0, 0] on input "Delivery" at bounding box center [0, 0] width 0 height 0
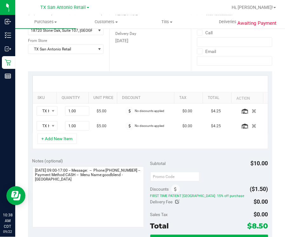
scroll to position [119, 0]
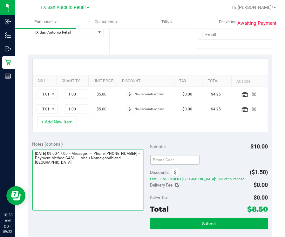
drag, startPoint x: 130, startPoint y: 173, endPoint x: 173, endPoint y: 159, distance: 45.1
click at [132, 172] on textarea at bounding box center [87, 180] width 111 height 61
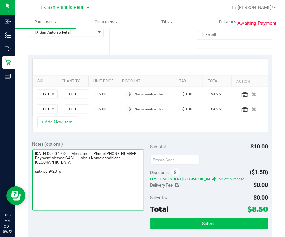
type textarea "Tuesday 09/23/2025 09:00-17:00 -- Message: -- Phone:2109810336 -- Payment Metho…"
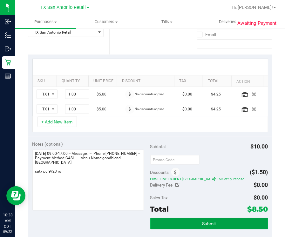
click at [193, 189] on button "Submit" at bounding box center [209, 223] width 118 height 11
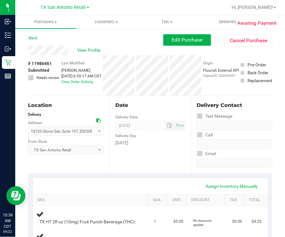
click at [75, 51] on div "View Profile" at bounding box center [95, 51] width 135 height 10
click at [79, 50] on span "View Profile" at bounding box center [89, 50] width 25 height 7
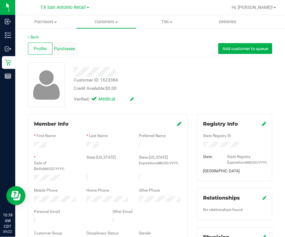
click at [60, 52] on div "Purchases" at bounding box center [64, 49] width 24 height 12
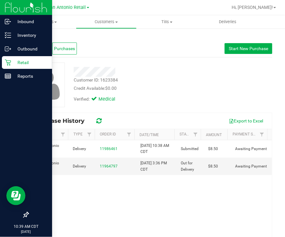
click at [23, 64] on p "Retail" at bounding box center [30, 63] width 38 height 8
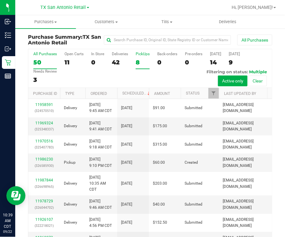
click at [140, 61] on div "8" at bounding box center [143, 62] width 14 height 7
click at [0, 0] on input "PickUps 8" at bounding box center [0, 0] width 0 height 0
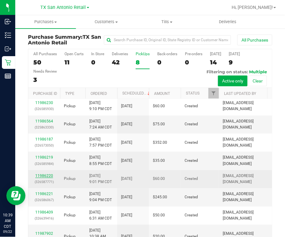
scroll to position [3, 0]
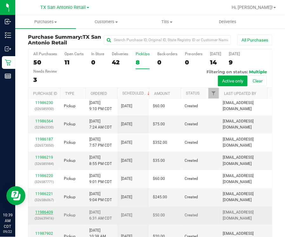
click at [37, 189] on link "11986409" at bounding box center [44, 212] width 18 height 4
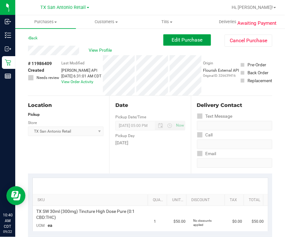
click at [174, 39] on span "Edit Purchase" at bounding box center [187, 40] width 31 height 6
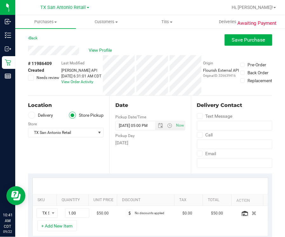
scroll to position [39, 0]
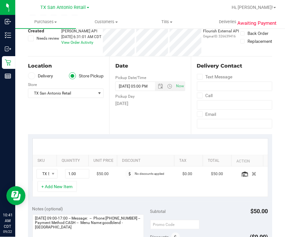
click at [45, 74] on label "Delivery" at bounding box center [40, 75] width 25 height 7
click at [0, 0] on input "Delivery" at bounding box center [0, 0] width 0 height 0
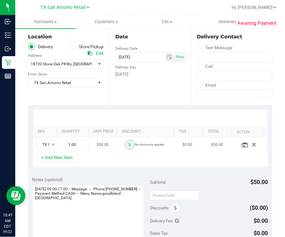
scroll to position [79, 0]
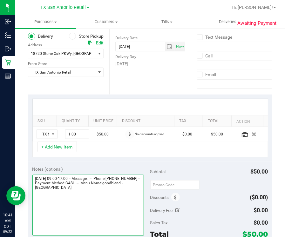
click at [106, 189] on textarea at bounding box center [87, 205] width 111 height 61
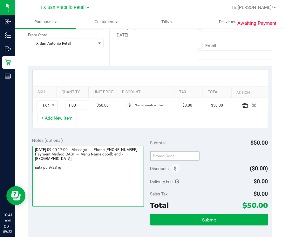
scroll to position [158, 0]
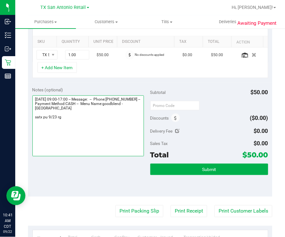
type textarea "Tuesday 09/23/2025 09:00-17:00 -- Message: -- Phone:2107818711 -- Payment Metho…"
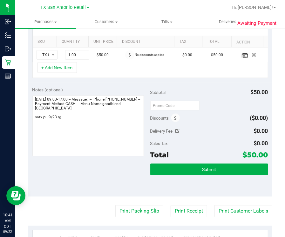
click at [178, 175] on div "Submit" at bounding box center [209, 178] width 118 height 29
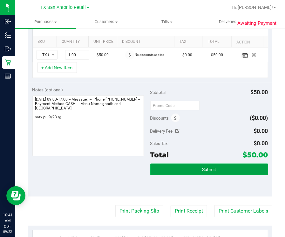
click at [179, 168] on button "Submit" at bounding box center [209, 169] width 118 height 11
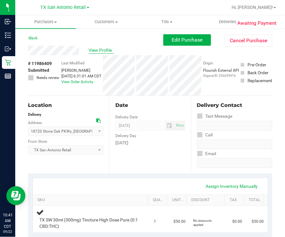
click at [111, 50] on span "View Profile" at bounding box center [101, 50] width 25 height 7
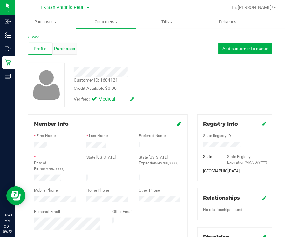
click at [70, 48] on span "Purchases" at bounding box center [64, 48] width 21 height 7
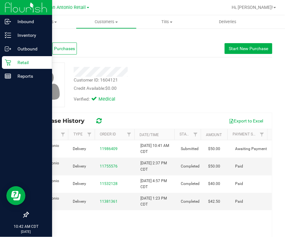
click at [24, 59] on p "Retail" at bounding box center [30, 63] width 38 height 8
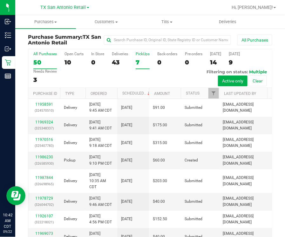
click at [138, 56] on div "PickUps" at bounding box center [143, 54] width 14 height 4
click at [0, 0] on input "PickUps 7" at bounding box center [0, 0] width 0 height 0
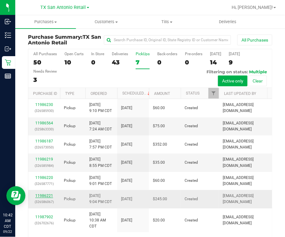
click at [43, 189] on link "11986221" at bounding box center [44, 196] width 18 height 4
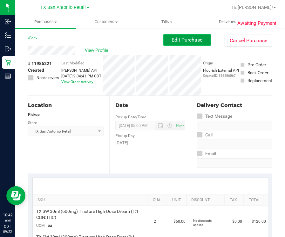
click at [181, 45] on button "Edit Purchase" at bounding box center [187, 39] width 48 height 11
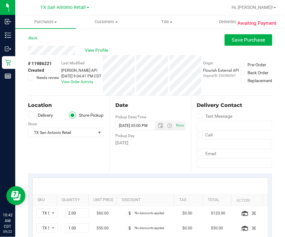
click at [44, 118] on label "Delivery" at bounding box center [40, 115] width 25 height 7
click at [0, 0] on input "Delivery" at bounding box center [0, 0] width 0 height 0
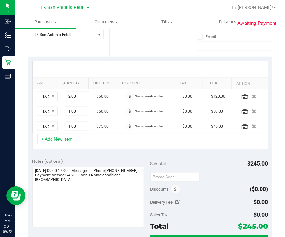
scroll to position [158, 0]
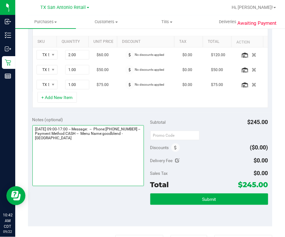
click at [111, 164] on textarea at bounding box center [87, 155] width 111 height 61
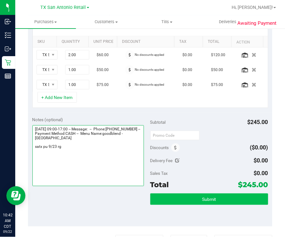
type textarea "Tuesday 09/23/2025 09:00-17:00 -- Message: -- Phone:2103876482 -- Payment Metho…"
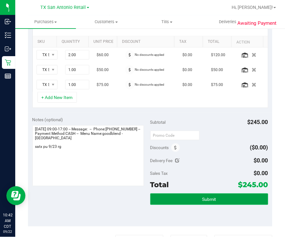
click at [188, 189] on button "Submit" at bounding box center [209, 199] width 118 height 11
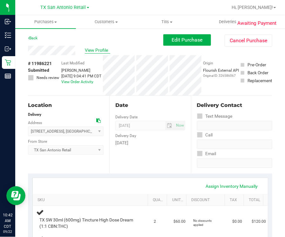
click at [89, 53] on span "View Profile" at bounding box center [97, 50] width 25 height 7
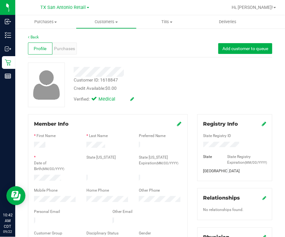
click at [76, 189] on form "Member Info * First Name * Last Name Preferred Name * Date of Birth (MM/DD/YYYY…" at bounding box center [108, 183] width 148 height 126
click at [70, 56] on div "Profile Purchases Add customer to queue" at bounding box center [150, 48] width 244 height 17
click at [70, 52] on div "Purchases" at bounding box center [64, 49] width 24 height 12
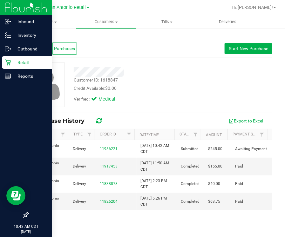
click at [26, 61] on p "Retail" at bounding box center [30, 63] width 38 height 8
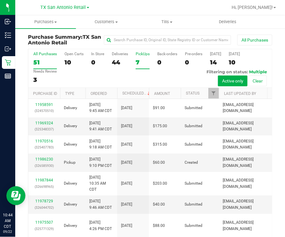
click at [138, 56] on div "PickUps" at bounding box center [143, 54] width 14 height 4
click at [0, 0] on input "PickUps 7" at bounding box center [0, 0] width 0 height 0
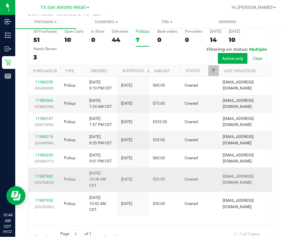
scroll to position [34, 0]
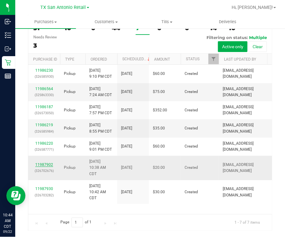
click at [42, 163] on link "11987902" at bounding box center [44, 165] width 18 height 4
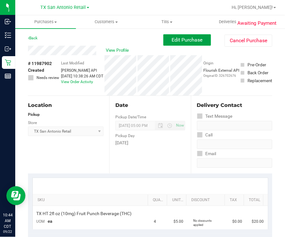
drag, startPoint x: 179, startPoint y: 37, endPoint x: 178, endPoint y: 42, distance: 5.7
click at [179, 37] on span "Edit Purchase" at bounding box center [187, 40] width 31 height 6
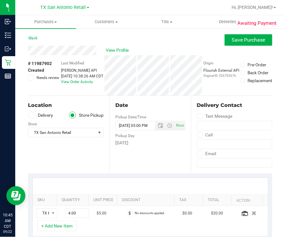
click at [45, 115] on label "Delivery" at bounding box center [40, 115] width 25 height 7
click at [0, 0] on input "Delivery" at bounding box center [0, 0] width 0 height 0
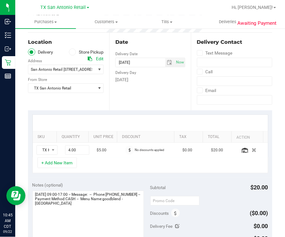
scroll to position [158, 0]
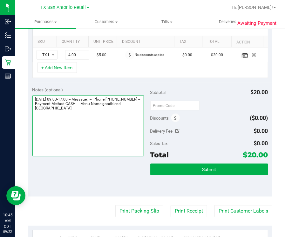
click at [129, 129] on textarea at bounding box center [87, 126] width 111 height 61
type textarea "Tuesday 09/23/2025 09:00-17:00 -- Message: -- Phone:4354948057 -- Payment Metho…"
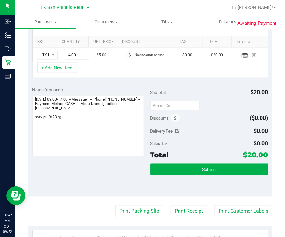
click at [200, 176] on div "Submit" at bounding box center [209, 178] width 118 height 29
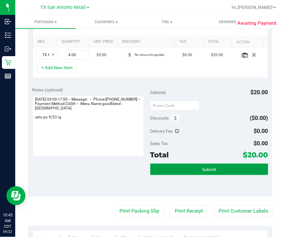
drag, startPoint x: 199, startPoint y: 166, endPoint x: 202, endPoint y: 164, distance: 4.4
click at [202, 167] on span "Submit" at bounding box center [209, 169] width 14 height 5
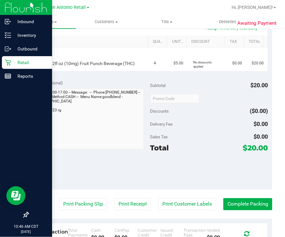
click at [17, 65] on p "Retail" at bounding box center [30, 63] width 38 height 8
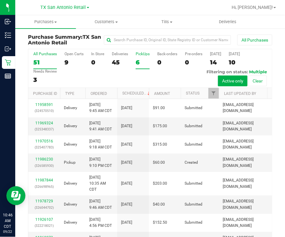
click at [138, 62] on div "6" at bounding box center [143, 62] width 14 height 7
click at [0, 0] on input "PickUps 6" at bounding box center [0, 0] width 0 height 0
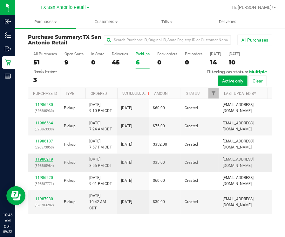
click at [37, 157] on link "11986219" at bounding box center [44, 159] width 18 height 4
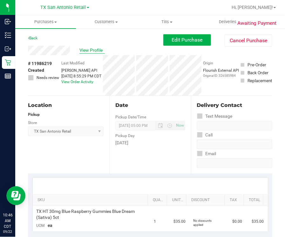
click at [97, 50] on span "View Profile" at bounding box center [91, 50] width 25 height 7
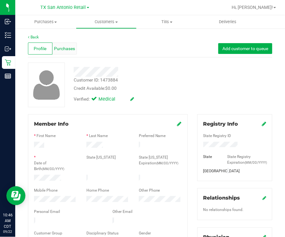
click at [62, 49] on span "Purchases" at bounding box center [64, 48] width 21 height 7
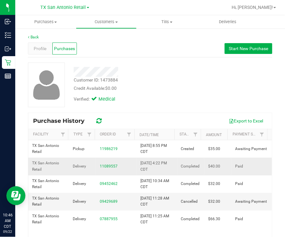
click at [104, 163] on td "11089557" at bounding box center [116, 166] width 41 height 17
click at [104, 166] on link "11089557" at bounding box center [109, 166] width 18 height 4
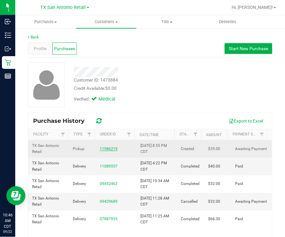
click at [100, 148] on link "11986219" at bounding box center [109, 149] width 18 height 4
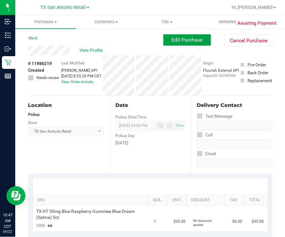
click at [174, 42] on span "Edit Purchase" at bounding box center [187, 40] width 31 height 6
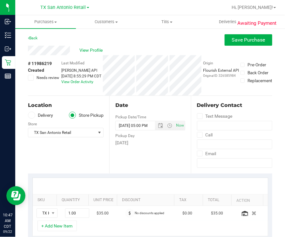
click at [40, 117] on label "Delivery" at bounding box center [40, 115] width 25 height 7
click at [0, 0] on input "Delivery" at bounding box center [0, 0] width 0 height 0
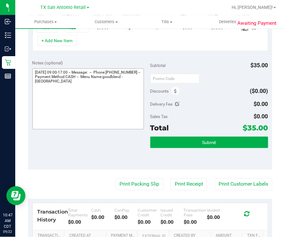
scroll to position [199, 0]
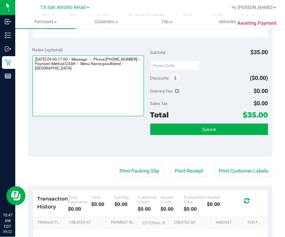
click at [121, 93] on textarea at bounding box center [87, 86] width 111 height 61
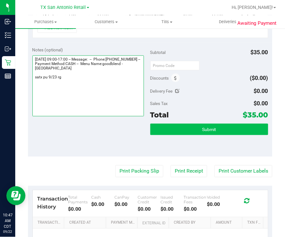
type textarea "Tuesday 09/23/2025 09:00-17:00 -- Message: -- Phone:2103132455 -- Payment Metho…"
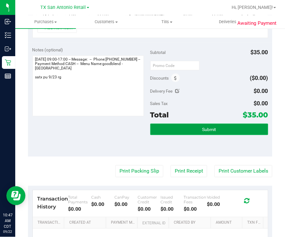
click at [219, 131] on button "Submit" at bounding box center [209, 129] width 118 height 11
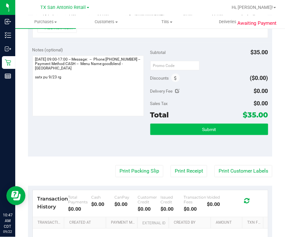
scroll to position [188, 0]
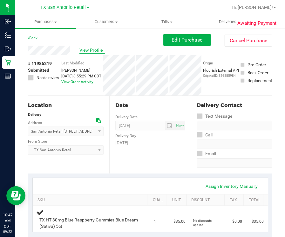
click at [98, 50] on span "View Profile" at bounding box center [91, 50] width 25 height 7
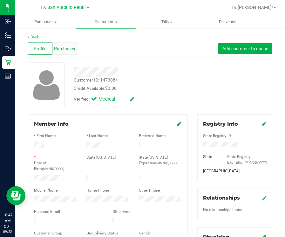
click at [62, 48] on span "Purchases" at bounding box center [64, 48] width 21 height 7
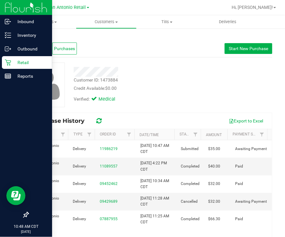
click at [16, 57] on div "Retail" at bounding box center [27, 62] width 50 height 13
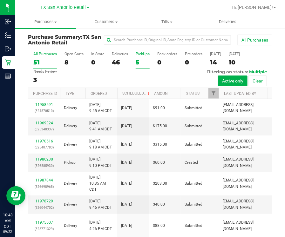
click at [140, 57] on label "PickUps 5" at bounding box center [143, 60] width 14 height 17
click at [0, 0] on input "PickUps 5" at bounding box center [0, 0] width 0 height 0
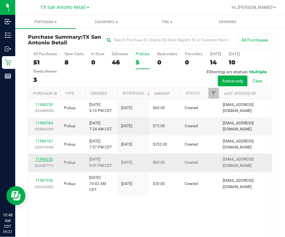
click at [41, 157] on link "11986220" at bounding box center [44, 159] width 18 height 4
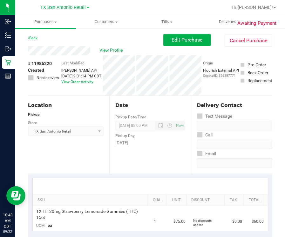
click at [109, 54] on div "View Profile" at bounding box center [95, 51] width 135 height 10
click at [110, 50] on span "View Profile" at bounding box center [112, 50] width 25 height 7
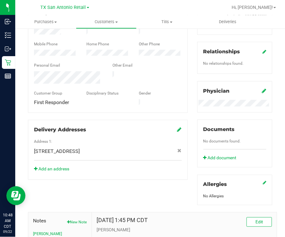
scroll to position [250, 0]
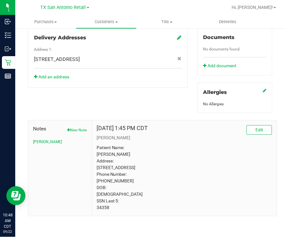
drag, startPoint x: 109, startPoint y: 211, endPoint x: 94, endPoint y: 212, distance: 15.0
click at [94, 189] on div "Aug 27, 2024 1:45 PM CDT Edit CURT Patient Name: Austin Richardson Address: 393…" at bounding box center [184, 169] width 185 height 96
click at [174, 165] on p "Patient Name: Austin Richardson Address: 3934 Angel Trumpet San Antonio, TX, 78…" at bounding box center [184, 178] width 175 height 67
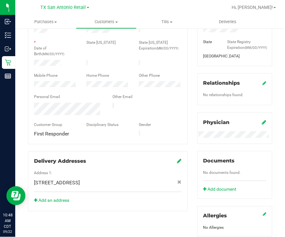
scroll to position [91, 0]
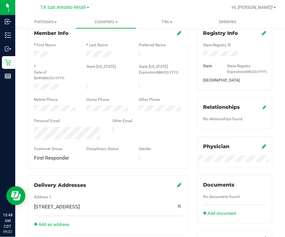
drag, startPoint x: 42, startPoint y: 133, endPoint x: 30, endPoint y: 128, distance: 12.2
click at [30, 128] on div at bounding box center [68, 134] width 78 height 14
click at [130, 118] on label "Other Email" at bounding box center [122, 121] width 20 height 6
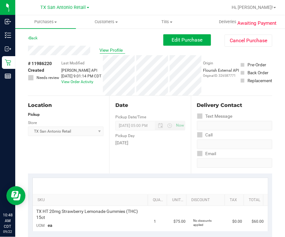
click at [102, 52] on span "View Profile" at bounding box center [112, 50] width 25 height 7
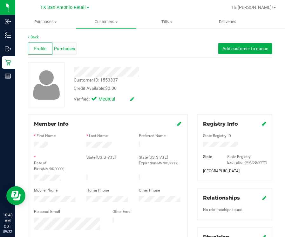
click at [62, 46] on span "Purchases" at bounding box center [64, 48] width 21 height 7
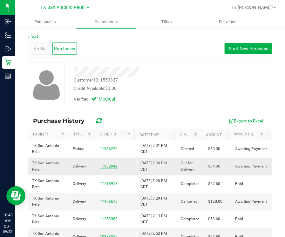
click at [101, 167] on link "11982942" at bounding box center [109, 166] width 18 height 4
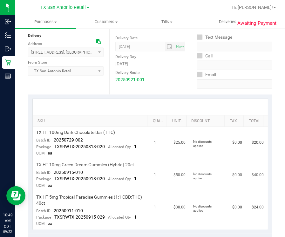
scroll to position [158, 0]
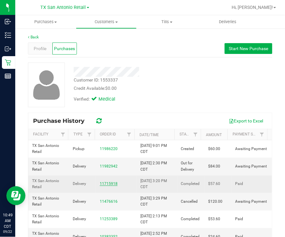
click at [106, 184] on link "11715918" at bounding box center [109, 184] width 18 height 4
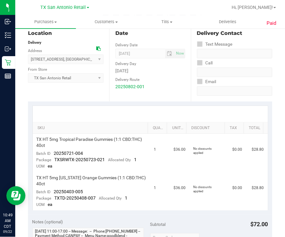
scroll to position [119, 0]
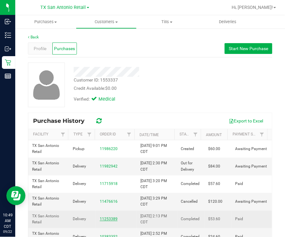
click at [107, 189] on link "11253389" at bounding box center [109, 219] width 18 height 4
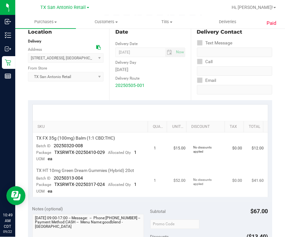
scroll to position [119, 0]
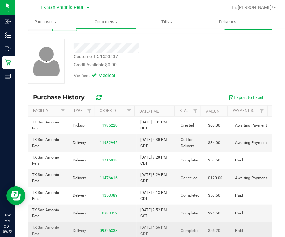
scroll to position [39, 0]
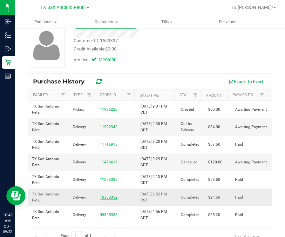
click at [109, 189] on link "10383352" at bounding box center [109, 197] width 18 height 4
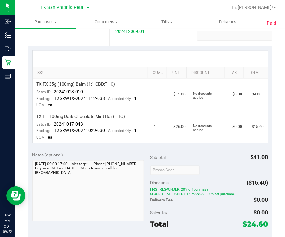
scroll to position [158, 0]
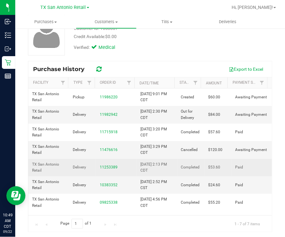
scroll to position [53, 0]
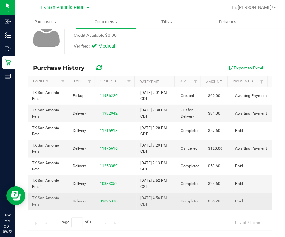
click at [100, 189] on link "09825338" at bounding box center [109, 201] width 18 height 4
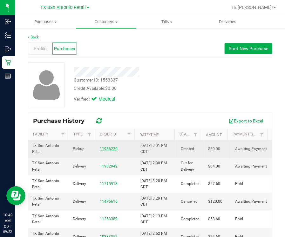
click at [101, 150] on link "11986220" at bounding box center [109, 149] width 18 height 4
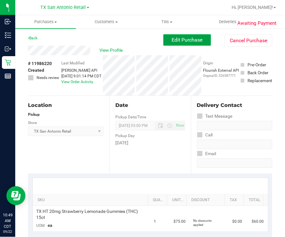
click at [172, 38] on span "Edit Purchase" at bounding box center [187, 40] width 31 height 6
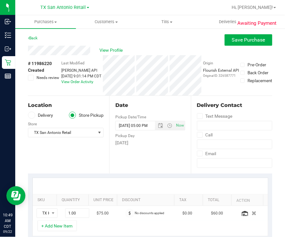
click at [52, 117] on label "Delivery" at bounding box center [40, 115] width 25 height 7
click at [0, 0] on input "Delivery" at bounding box center [0, 0] width 0 height 0
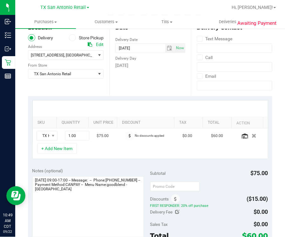
scroll to position [119, 0]
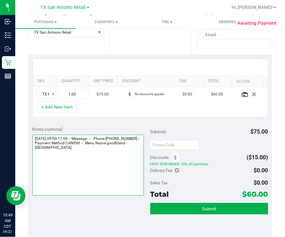
click at [119, 175] on textarea at bounding box center [87, 165] width 111 height 61
drag, startPoint x: 117, startPoint y: 171, endPoint x: 38, endPoint y: 161, distance: 79.1
click at [33, 164] on textarea at bounding box center [87, 165] width 111 height 61
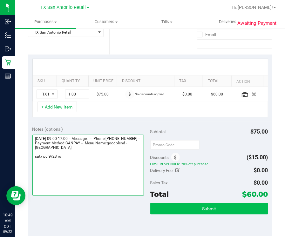
type textarea "Tuesday 09/23/2025 09:00-17:00 -- Message: -- Phone:8176944864 -- Payment Metho…"
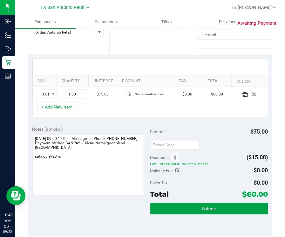
click at [202, 189] on span "Submit" at bounding box center [209, 209] width 14 height 5
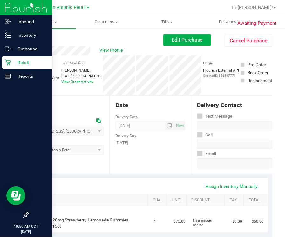
click at [31, 60] on p "Retail" at bounding box center [30, 63] width 38 height 8
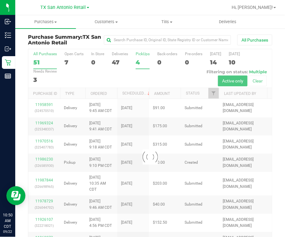
click at [140, 64] on div "4" at bounding box center [143, 62] width 14 height 7
click at [0, 0] on input "PickUps 4" at bounding box center [0, 0] width 0 height 0
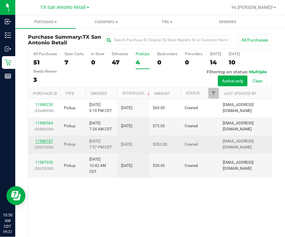
click at [40, 139] on link "11986187" at bounding box center [44, 141] width 18 height 4
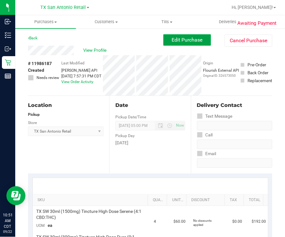
click at [191, 44] on button "Edit Purchase" at bounding box center [187, 39] width 48 height 11
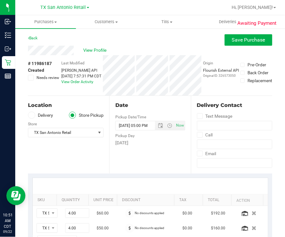
click at [38, 117] on label "Delivery" at bounding box center [40, 115] width 25 height 7
click at [0, 0] on input "Delivery" at bounding box center [0, 0] width 0 height 0
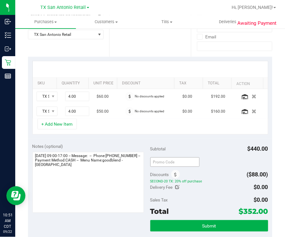
scroll to position [119, 0]
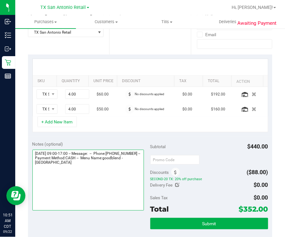
click at [122, 172] on textarea at bounding box center [87, 180] width 111 height 61
paste textarea "Dylan Loomis"
type textarea "Tuesday 09/23/2025 09:00-17:00 -- Message: -- Phone:8304461470 -- Payment Metho…"
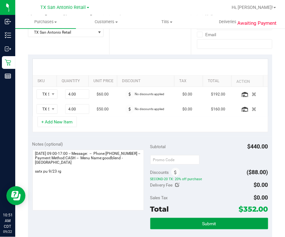
click at [212, 189] on button "Submit" at bounding box center [209, 223] width 118 height 11
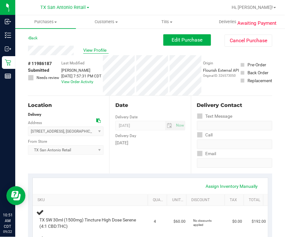
click at [89, 50] on span "View Profile" at bounding box center [95, 50] width 25 height 7
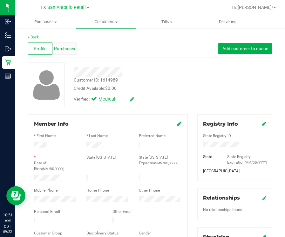
click at [61, 46] on span "Purchases" at bounding box center [64, 48] width 21 height 7
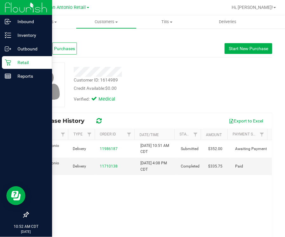
click at [16, 64] on p "Retail" at bounding box center [30, 63] width 38 height 8
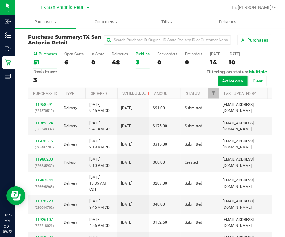
click at [138, 61] on div "3" at bounding box center [143, 62] width 14 height 7
click at [0, 0] on input "PickUps 3" at bounding box center [0, 0] width 0 height 0
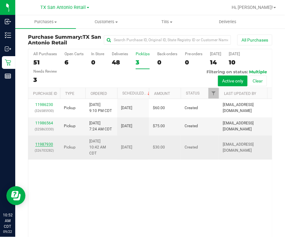
click at [46, 144] on link "11987930" at bounding box center [44, 144] width 18 height 4
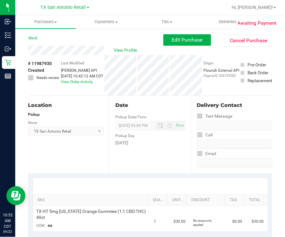
click at [111, 54] on div "View Profile" at bounding box center [95, 51] width 135 height 10
click at [118, 53] on span "View Profile" at bounding box center [126, 50] width 25 height 7
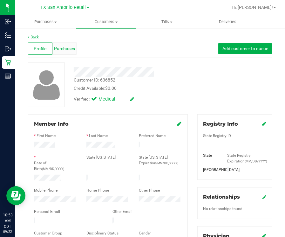
click at [69, 48] on span "Purchases" at bounding box center [64, 48] width 21 height 7
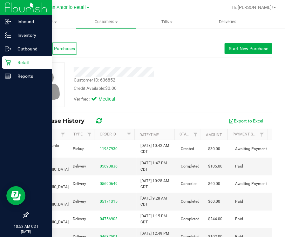
click at [14, 61] on p "Retail" at bounding box center [30, 63] width 38 height 8
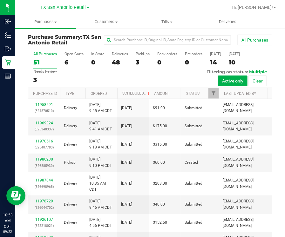
click at [130, 60] on div "All Purchases 51 Open Carts 6 In Store 0 Deliveries 48 PickUps 3 Back-orders 0 …" at bounding box center [150, 68] width 244 height 39
click at [136, 61] on div "3" at bounding box center [143, 62] width 14 height 7
click at [0, 0] on input "PickUps 3" at bounding box center [0, 0] width 0 height 0
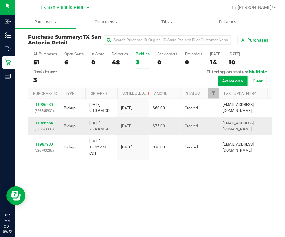
click at [41, 121] on link "11986564" at bounding box center [44, 123] width 18 height 4
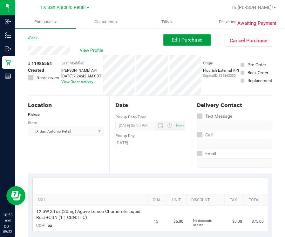
click at [184, 39] on span "Edit Purchase" at bounding box center [187, 40] width 31 height 6
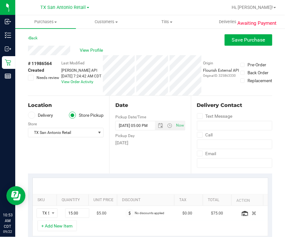
click at [33, 115] on icon at bounding box center [32, 115] width 4 height 0
click at [0, 0] on input "Delivery" at bounding box center [0, 0] width 0 height 0
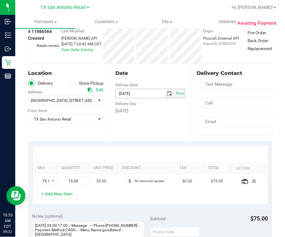
scroll to position [79, 0]
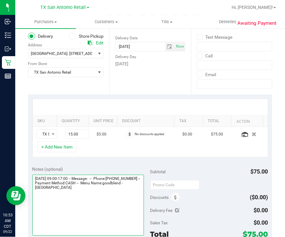
click at [124, 189] on textarea at bounding box center [87, 205] width 111 height 61
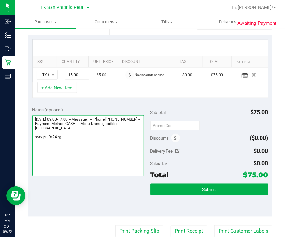
scroll to position [158, 0]
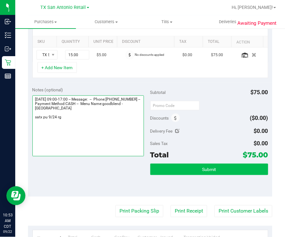
type textarea "Wednesday 09/24/2025 09:00-17:00 -- Message: -- Phone:8304692371 -- Payment Met…"
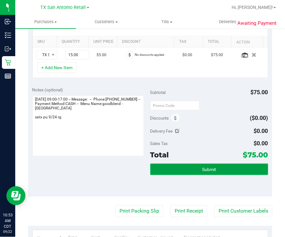
click at [180, 170] on button "Submit" at bounding box center [209, 169] width 118 height 11
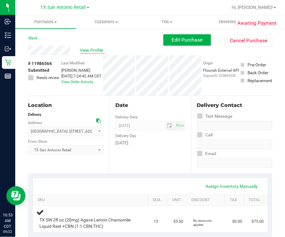
click at [89, 50] on span "View Profile" at bounding box center [92, 50] width 25 height 7
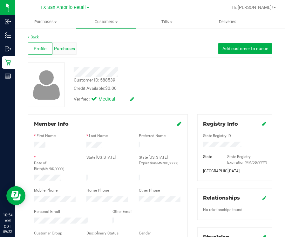
click at [71, 49] on span "Purchases" at bounding box center [64, 48] width 21 height 7
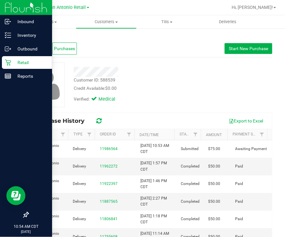
click at [19, 62] on p "Retail" at bounding box center [30, 63] width 38 height 8
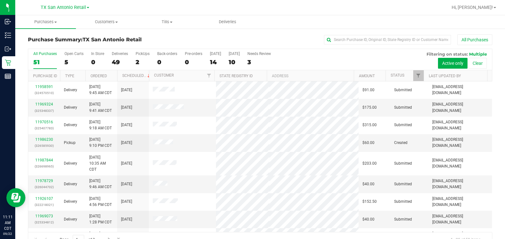
click at [37, 10] on div "TX San Antonio Retail TX Austin DC TX Plano Retail TX San Antonio Retail TX Sou…" at bounding box center [64, 8] width 93 height 10
click at [43, 6] on span "TX San Antonio Retail" at bounding box center [63, 8] width 45 height 6
click at [51, 17] on ul "TX Austin DC TX Plano Retail TX San Antonio Retail TX South-Austin Retail" at bounding box center [64, 34] width 93 height 45
click at [51, 11] on div "TX San Antonio Retail TX Austin DC TX Plano Retail TX San Antonio Retail TX Sou…" at bounding box center [65, 7] width 49 height 8
click at [47, 10] on span "TX San Antonio Retail" at bounding box center [63, 8] width 45 height 6
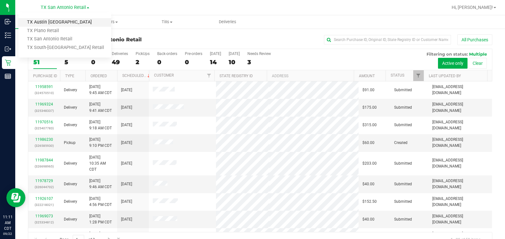
click at [47, 19] on link "TX Austin [GEOGRAPHIC_DATA]" at bounding box center [64, 22] width 93 height 9
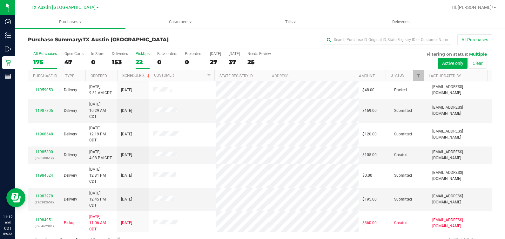
click at [137, 57] on label "PickUps 22" at bounding box center [143, 59] width 14 height 17
click at [0, 0] on input "PickUps 22" at bounding box center [0, 0] width 0 height 0
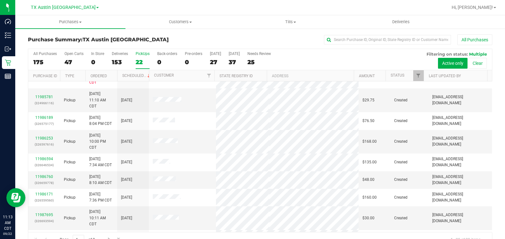
scroll to position [199, 0]
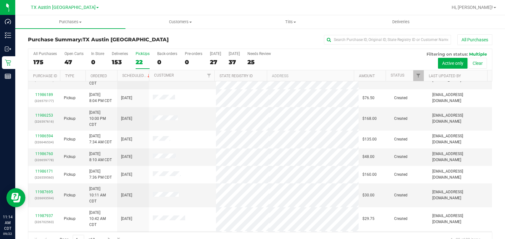
click at [228, 58] on div "All Purchases 175 Open Carts 47 In Store 0 Deliveries 153 PickUps 22 Back-order…" at bounding box center [260, 59] width 464 height 21
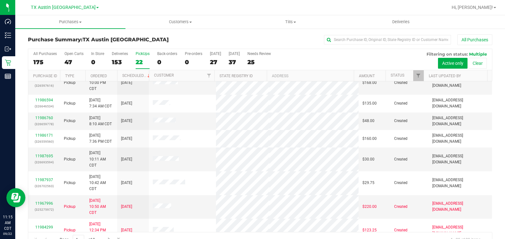
scroll to position [261, 0]
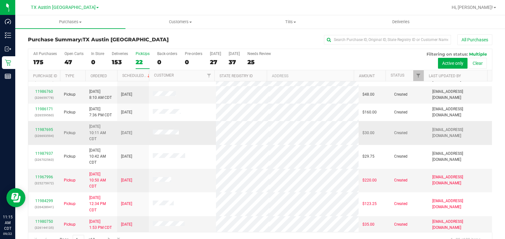
click at [43, 133] on p "(326693594)" at bounding box center [44, 136] width 24 height 6
click at [42, 128] on link "11987695" at bounding box center [44, 129] width 18 height 4
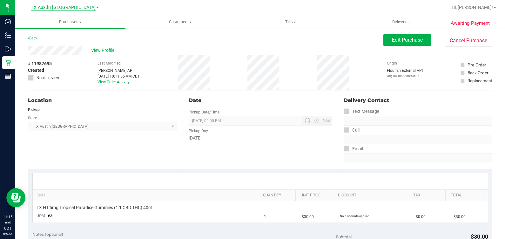
click at [67, 7] on span "TX Austin [GEOGRAPHIC_DATA]" at bounding box center [63, 8] width 65 height 6
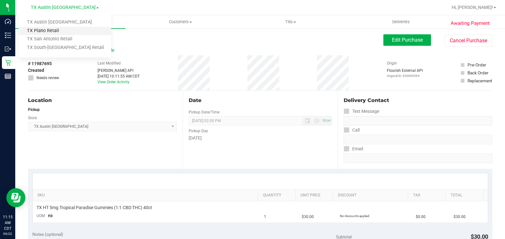
click at [66, 33] on link "TX Plano Retail" at bounding box center [64, 31] width 93 height 9
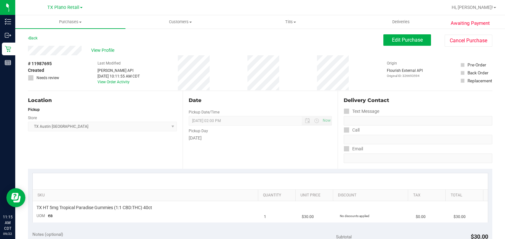
click at [64, 12] on div "TX Plano Retail TX Austin DC TX Plano Retail TX San Antonio Retail TX South-Aus…" at bounding box center [64, 8] width 93 height 10
click at [64, 8] on span "TX Plano Retail" at bounding box center [63, 8] width 32 height 6
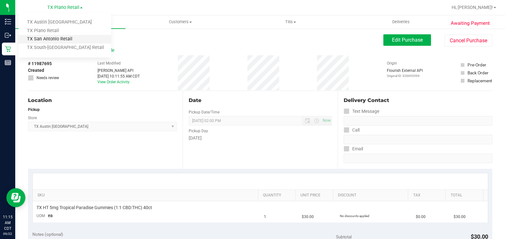
click at [71, 35] on link "TX San Antonio Retail" at bounding box center [64, 39] width 93 height 9
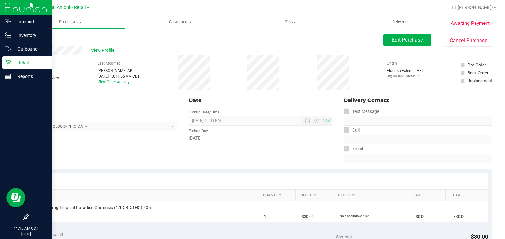
click at [11, 59] on p "Retail" at bounding box center [30, 63] width 38 height 8
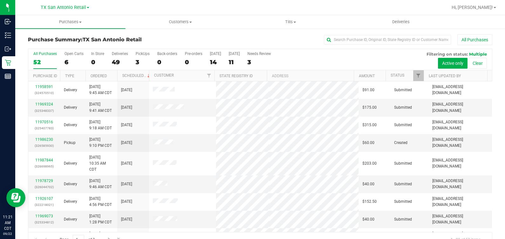
click at [133, 59] on div "All Purchases 52 Open Carts 6 In Store 0 Deliveries 49 PickUps 3 Back-orders 0 …" at bounding box center [260, 59] width 464 height 21
click at [137, 62] on div "3" at bounding box center [143, 61] width 14 height 7
click at [0, 0] on input "PickUps 3" at bounding box center [0, 0] width 0 height 0
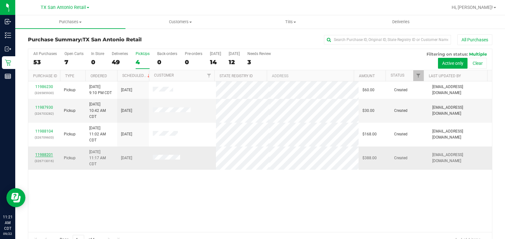
click at [44, 155] on link "11988201" at bounding box center [44, 154] width 18 height 4
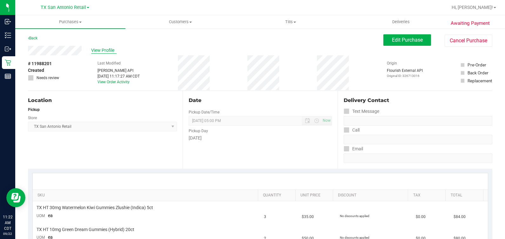
click at [98, 48] on span "View Profile" at bounding box center [103, 50] width 25 height 7
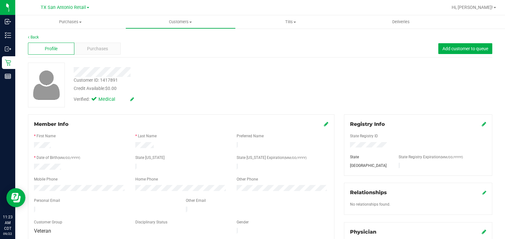
click at [83, 56] on div "Profile Purchases Add customer to queue" at bounding box center [260, 48] width 464 height 17
click at [85, 52] on div "Purchases" at bounding box center [97, 49] width 46 height 12
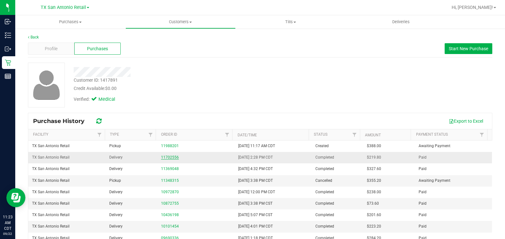
click at [165, 157] on link "11702556" at bounding box center [170, 157] width 18 height 4
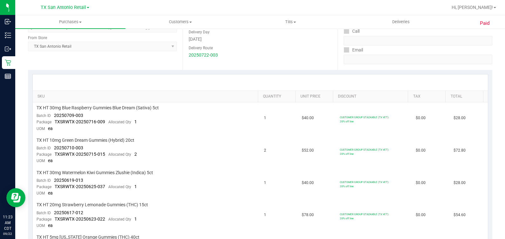
scroll to position [158, 0]
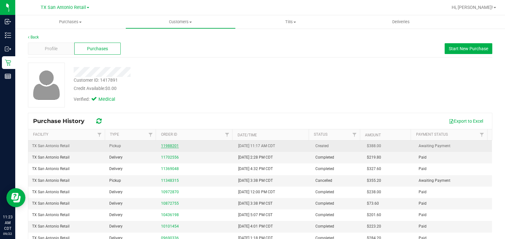
click at [164, 146] on link "11988201" at bounding box center [170, 146] width 18 height 4
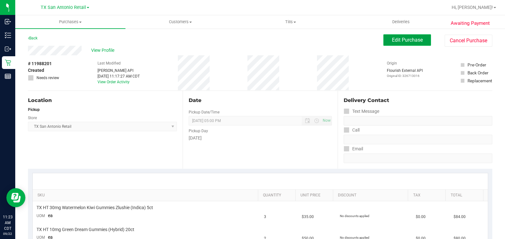
click at [228, 38] on span "Edit Purchase" at bounding box center [407, 40] width 31 height 6
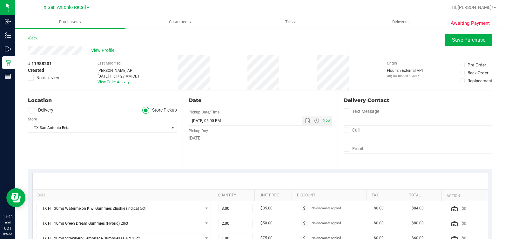
click at [102, 49] on span "View Profile" at bounding box center [103, 50] width 25 height 7
click at [51, 111] on label "Delivery" at bounding box center [40, 110] width 25 height 7
click at [0, 0] on input "Delivery" at bounding box center [0, 0] width 0 height 0
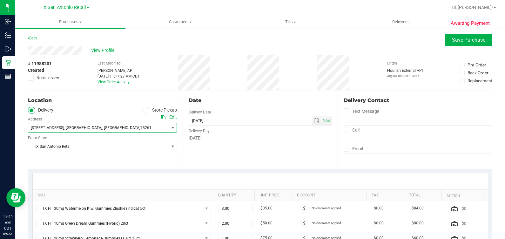
click at [111, 124] on span "24019 Waterhole Lane , San Antonio , TX 78261" at bounding box center [94, 127] width 133 height 9
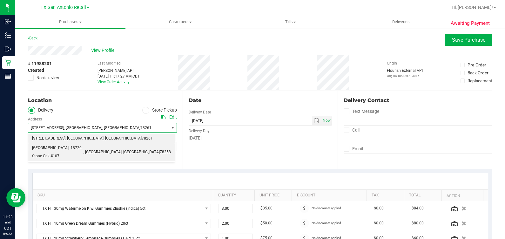
click at [84, 145] on span "San Antonio: 18720 Stone Oak #107" at bounding box center [57, 152] width 51 height 16
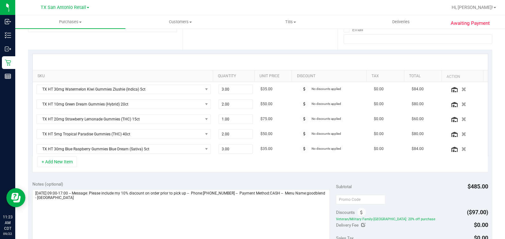
scroll to position [158, 0]
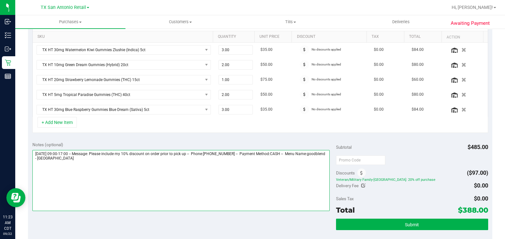
click at [208, 175] on textarea at bounding box center [181, 180] width 298 height 61
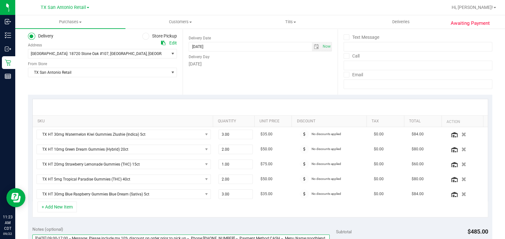
scroll to position [119, 0]
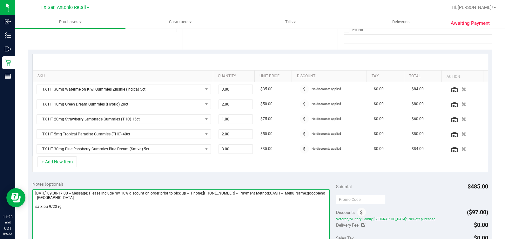
type textarea "Tuesday 09/23/2025 09:00-17:00 -- Message: Please include my 10% discount on or…"
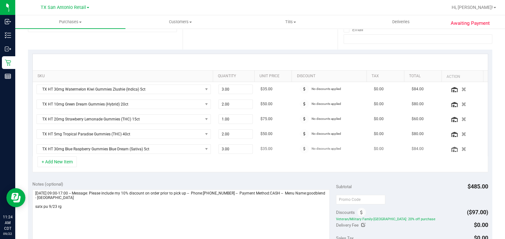
click at [228, 154] on td "3.00 3" at bounding box center [236, 149] width 42 height 15
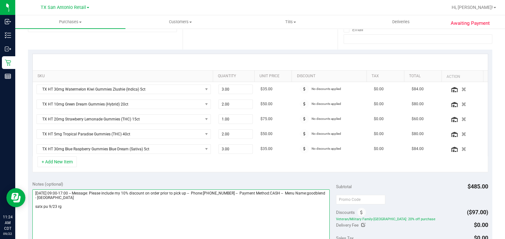
click at [145, 189] on textarea at bounding box center [181, 219] width 298 height 61
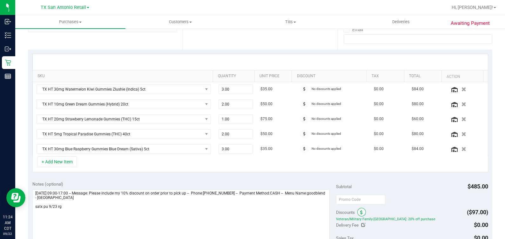
click at [228, 189] on icon at bounding box center [361, 212] width 3 height 4
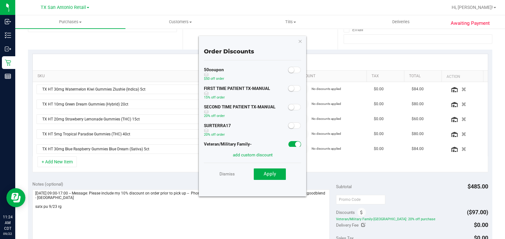
click at [228, 145] on small at bounding box center [298, 144] width 6 height 6
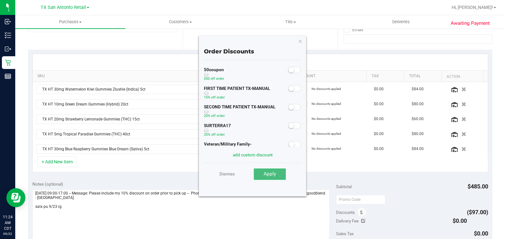
click at [228, 173] on button "Apply" at bounding box center [270, 173] width 32 height 11
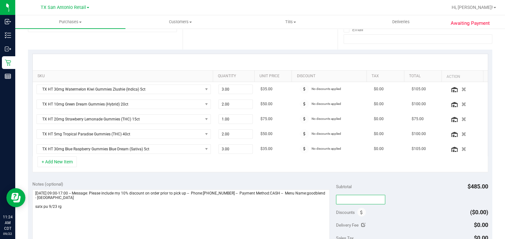
click at [228, 189] on input "text" at bounding box center [360, 200] width 49 height 10
type input "TXAIQ10"
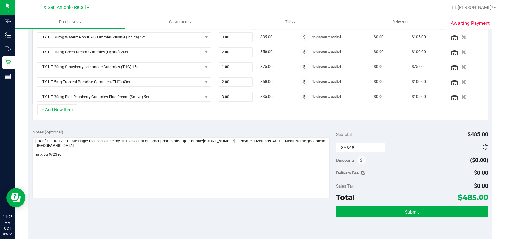
scroll to position [158, 0]
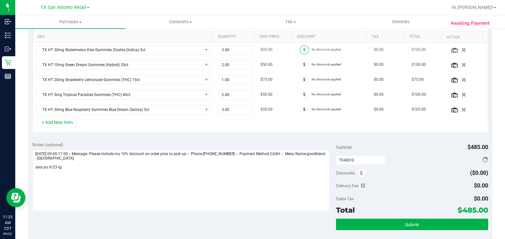
click at [228, 47] on span at bounding box center [304, 49] width 9 height 9
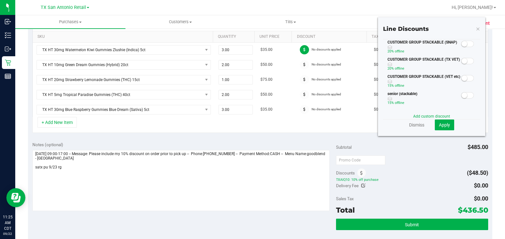
click at [228, 74] on div "CUSTOMER GROUP STACKABLE (TX VET) 20% off line" at bounding box center [421, 65] width 77 height 17
click at [228, 64] on div at bounding box center [467, 61] width 13 height 8
click at [228, 64] on small at bounding box center [464, 61] width 6 height 6
click at [228, 124] on span "Apply" at bounding box center [444, 124] width 11 height 5
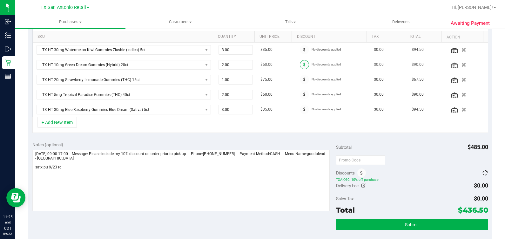
click at [228, 64] on icon at bounding box center [304, 65] width 2 height 4
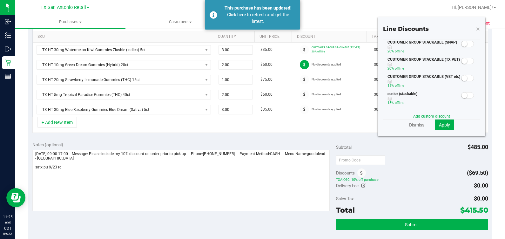
click at [228, 64] on span at bounding box center [467, 61] width 13 height 6
click at [228, 125] on span "Apply" at bounding box center [444, 124] width 11 height 5
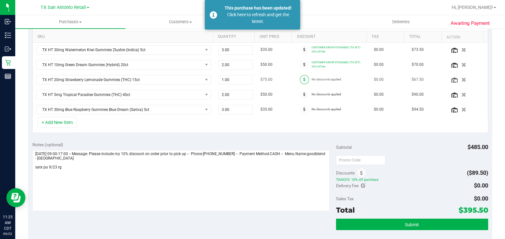
click at [228, 77] on icon at bounding box center [304, 79] width 2 height 4
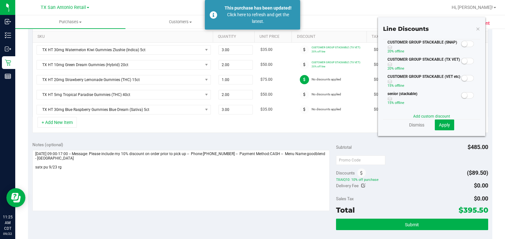
click at [228, 64] on small at bounding box center [464, 61] width 6 height 6
click at [228, 126] on span "Apply" at bounding box center [444, 124] width 11 height 5
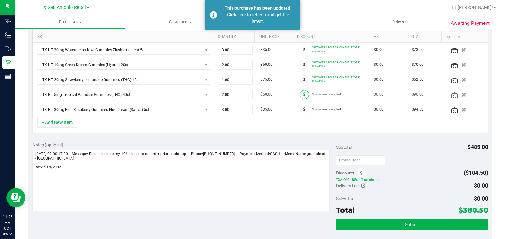
click at [228, 95] on span at bounding box center [304, 94] width 9 height 9
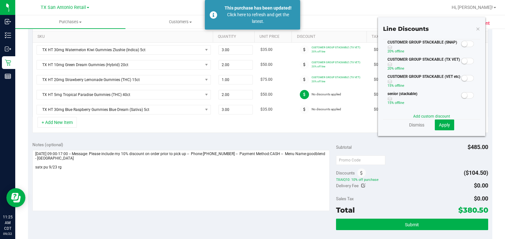
click at [228, 64] on small at bounding box center [464, 61] width 6 height 6
click at [228, 121] on button "Apply" at bounding box center [444, 124] width 19 height 11
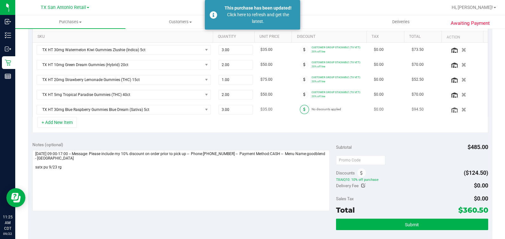
click at [228, 109] on icon at bounding box center [304, 109] width 2 height 4
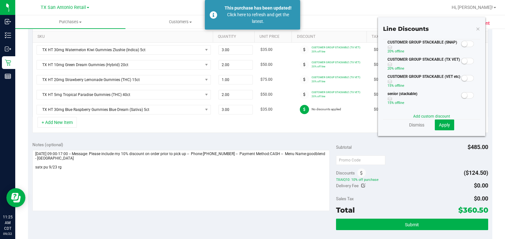
click at [228, 64] on small at bounding box center [464, 61] width 6 height 6
click at [228, 122] on span "Apply" at bounding box center [444, 124] width 11 height 5
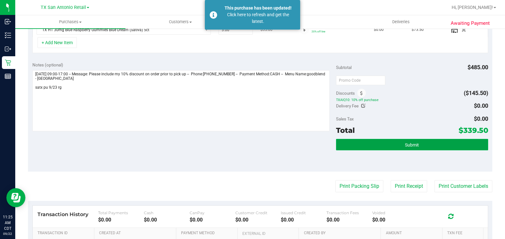
click at [228, 148] on button "Submit" at bounding box center [412, 144] width 152 height 11
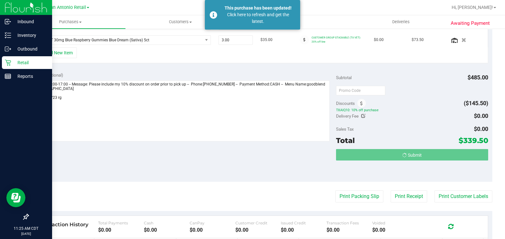
scroll to position [218, 0]
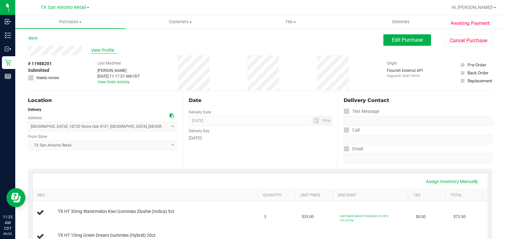
click at [100, 50] on span "View Profile" at bounding box center [103, 50] width 25 height 7
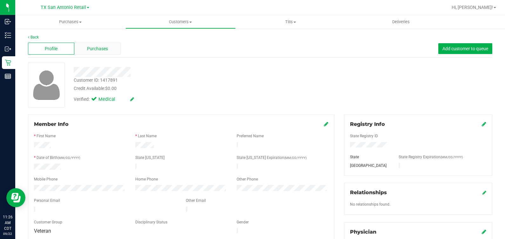
click at [94, 54] on div "Purchases" at bounding box center [97, 49] width 46 height 12
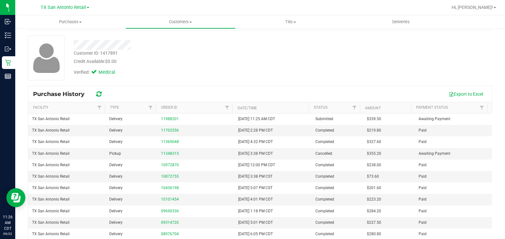
scroll to position [39, 0]
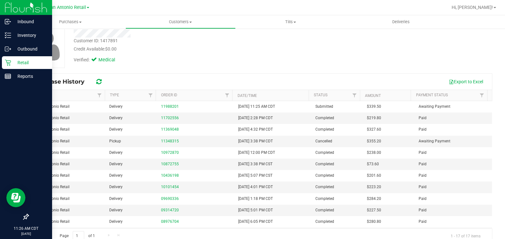
click at [8, 58] on div "Retail" at bounding box center [27, 62] width 50 height 13
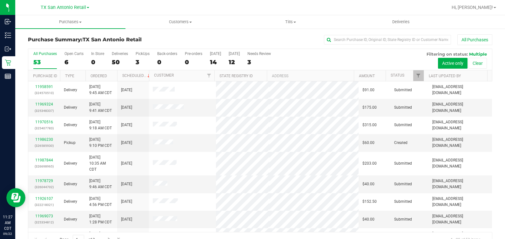
click at [131, 57] on div "All Purchases 53 Open Carts 6 In Store 0 Deliveries 50 PickUps 3 Back-orders 0 …" at bounding box center [260, 59] width 464 height 21
click at [136, 57] on label "PickUps 3" at bounding box center [143, 59] width 14 height 17
click at [0, 0] on input "PickUps 3" at bounding box center [0, 0] width 0 height 0
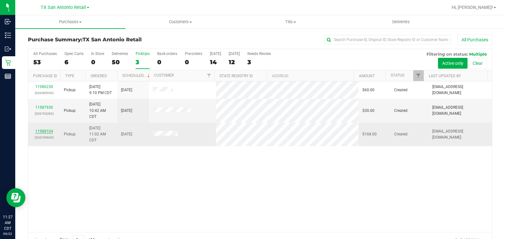
click at [51, 130] on link "11988104" at bounding box center [44, 131] width 18 height 4
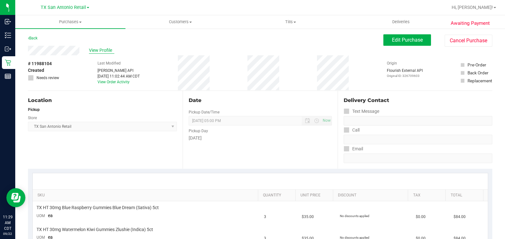
click at [103, 51] on span "View Profile" at bounding box center [101, 50] width 25 height 7
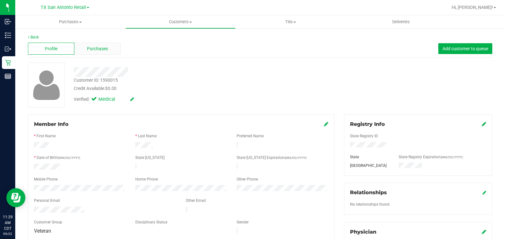
click at [86, 52] on div "Purchases" at bounding box center [97, 49] width 46 height 12
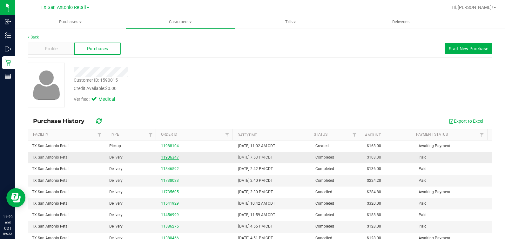
click at [161, 155] on link "11906347" at bounding box center [170, 157] width 18 height 4
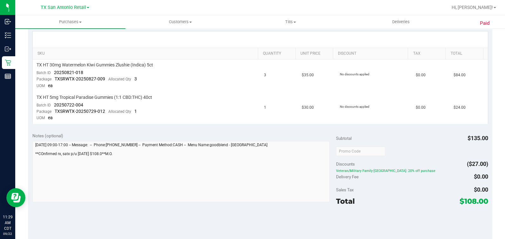
scroll to position [158, 0]
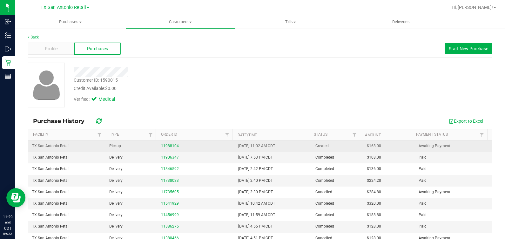
click at [163, 145] on link "11988104" at bounding box center [170, 146] width 18 height 4
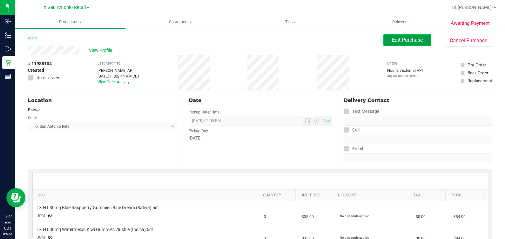
click at [228, 38] on span "Edit Purchase" at bounding box center [407, 40] width 31 height 6
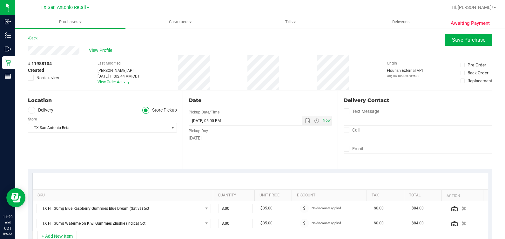
click at [37, 110] on label "Delivery" at bounding box center [40, 110] width 25 height 7
click at [0, 0] on input "Delivery" at bounding box center [0, 0] width 0 height 0
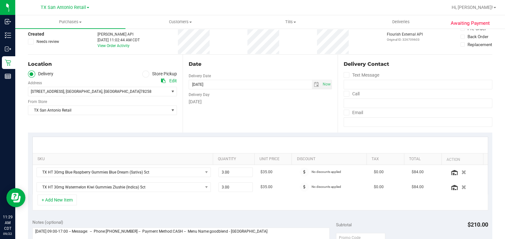
scroll to position [79, 0]
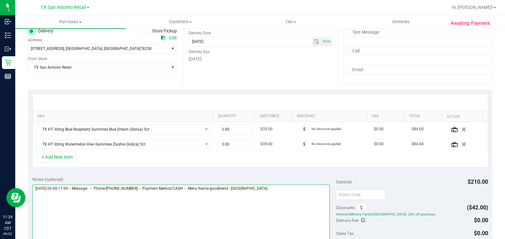
click at [228, 189] on textarea at bounding box center [181, 215] width 298 height 61
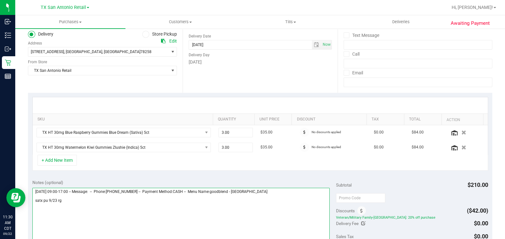
scroll to position [119, 0]
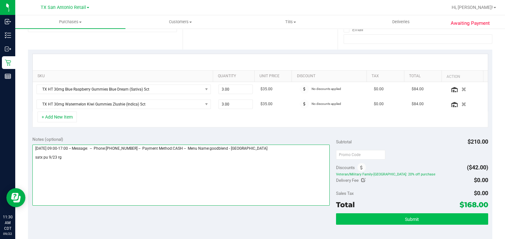
type textarea "Tuesday 09/23/2025 09:00-17:00 -- Message: -- Phone:7032207158 -- Payment Metho…"
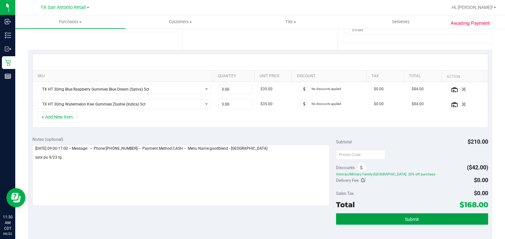
click at [228, 189] on button "Submit" at bounding box center [412, 218] width 152 height 11
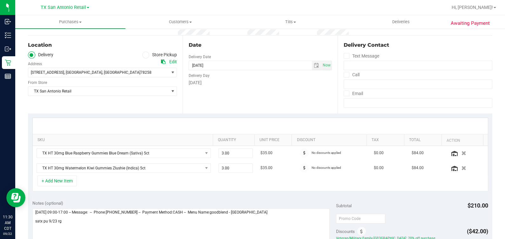
scroll to position [0, 0]
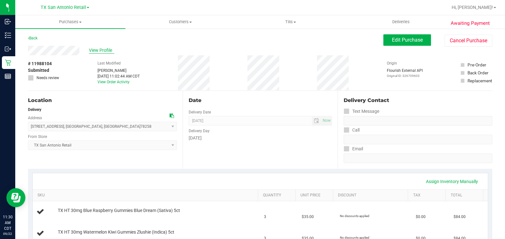
click at [97, 47] on span "View Profile" at bounding box center [101, 50] width 25 height 7
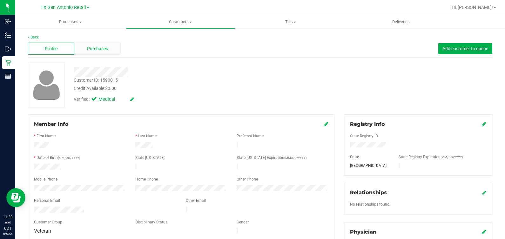
click at [104, 46] on span "Purchases" at bounding box center [97, 48] width 21 height 7
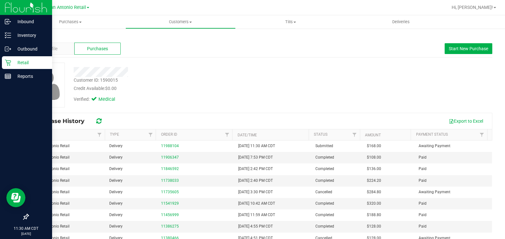
click at [15, 61] on p "Retail" at bounding box center [30, 63] width 38 height 8
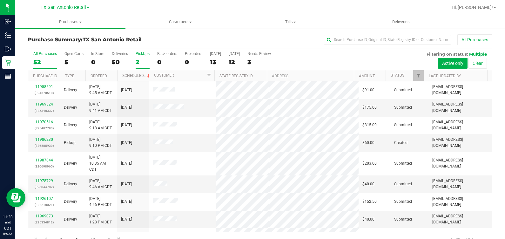
click at [143, 59] on div "2" at bounding box center [143, 61] width 14 height 7
click at [0, 0] on input "PickUps 2" at bounding box center [0, 0] width 0 height 0
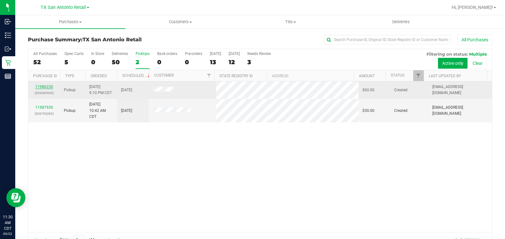
click at [41, 86] on link "11986230" at bounding box center [44, 86] width 18 height 4
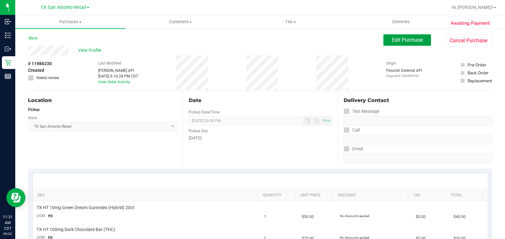
click at [228, 43] on span "Edit Purchase" at bounding box center [407, 40] width 31 height 6
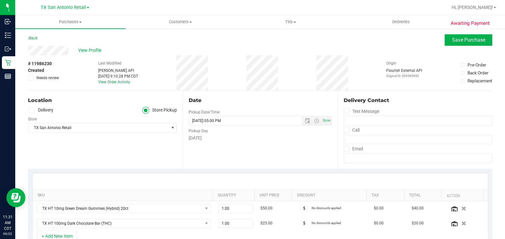
click at [37, 111] on label "Delivery" at bounding box center [40, 110] width 25 height 7
click at [0, 0] on input "Delivery" at bounding box center [0, 0] width 0 height 0
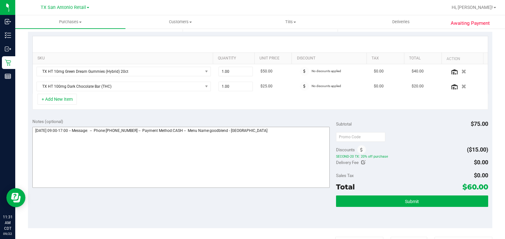
scroll to position [158, 0]
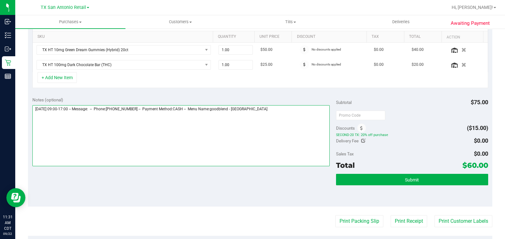
click at [228, 113] on textarea at bounding box center [181, 135] width 298 height 61
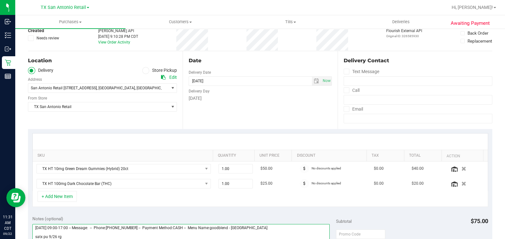
scroll to position [159, 0]
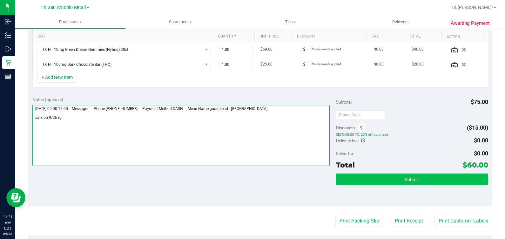
type textarea "Friday 09/26/2025 09:00-17:00 -- Message: -- Phone:8305704506 -- Payment Method…"
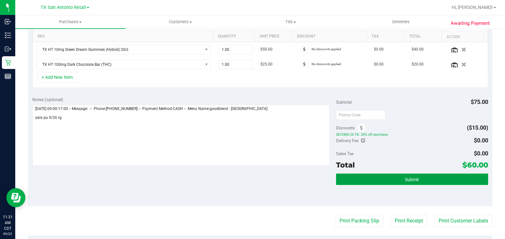
click at [228, 173] on button "Submit" at bounding box center [412, 178] width 152 height 11
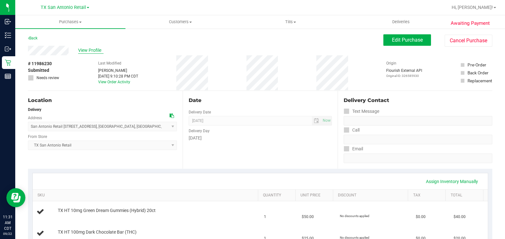
click at [92, 49] on span "View Profile" at bounding box center [90, 50] width 25 height 7
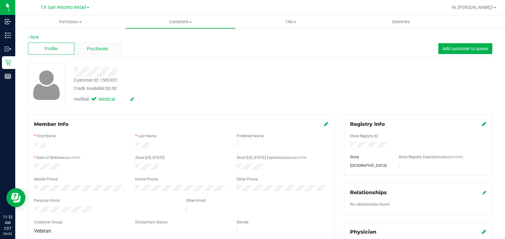
click at [93, 52] on div "Purchases" at bounding box center [97, 49] width 46 height 12
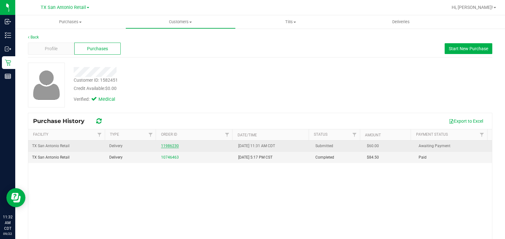
click at [169, 145] on link "11986230" at bounding box center [170, 146] width 18 height 4
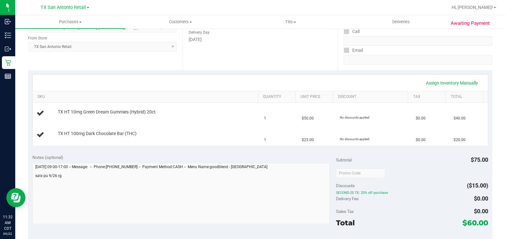
scroll to position [73, 0]
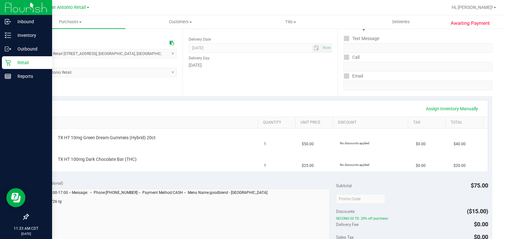
click at [13, 58] on div "Retail" at bounding box center [27, 62] width 50 height 13
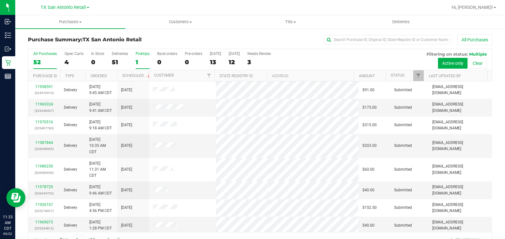
click at [145, 61] on div "1" at bounding box center [143, 61] width 14 height 7
click at [0, 0] on input "PickUps 1" at bounding box center [0, 0] width 0 height 0
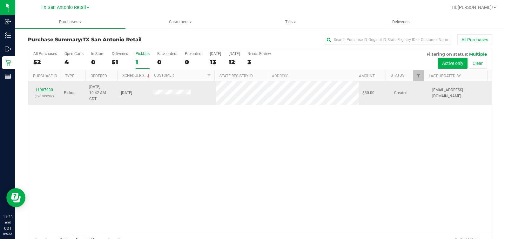
click at [40, 88] on link "11987930" at bounding box center [44, 90] width 18 height 4
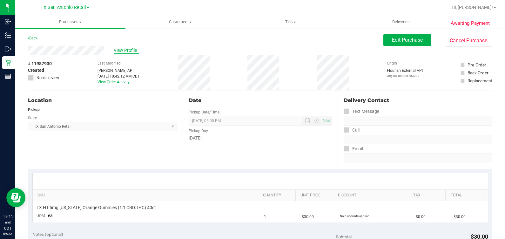
click at [125, 51] on span "View Profile" at bounding box center [126, 50] width 25 height 7
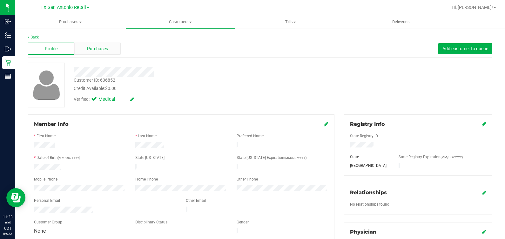
click at [108, 48] on div "Purchases" at bounding box center [97, 49] width 46 height 12
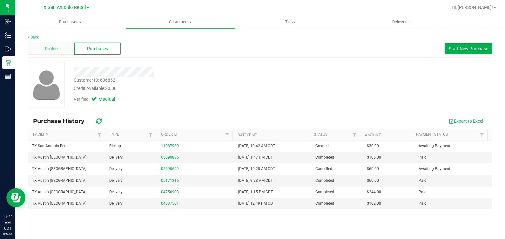
click at [55, 49] on span "Profile" at bounding box center [51, 48] width 13 height 7
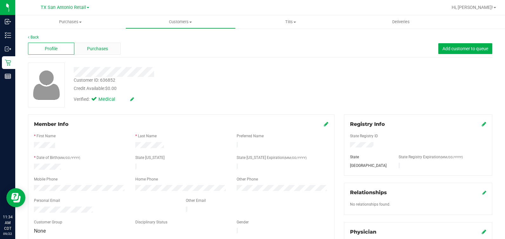
click at [90, 51] on span "Purchases" at bounding box center [97, 48] width 21 height 7
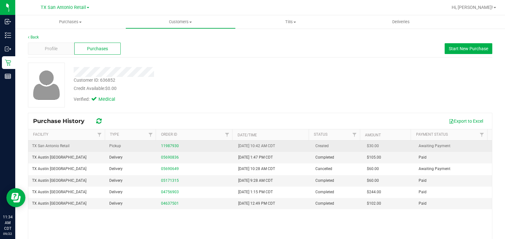
click at [162, 143] on div "11987930" at bounding box center [196, 146] width 70 height 6
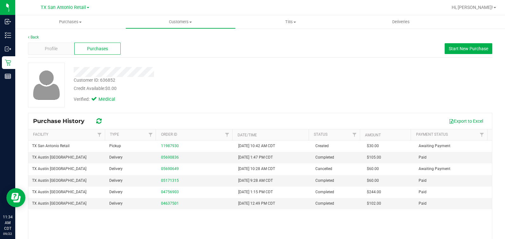
click at [61, 58] on div "Back Profile Purchases Start New Purchase Customer ID: 636852 Credit Available:…" at bounding box center [260, 158] width 464 height 249
click at [64, 51] on div "Profile" at bounding box center [51, 49] width 46 height 12
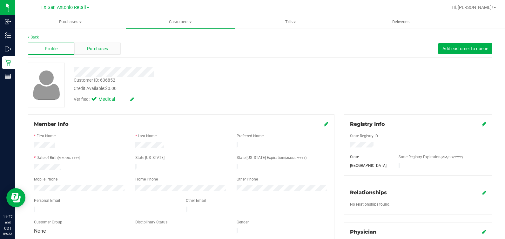
click at [97, 48] on span "Purchases" at bounding box center [97, 48] width 21 height 7
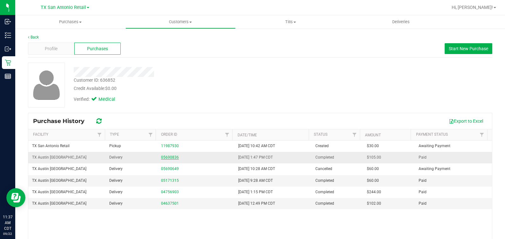
click at [168, 157] on link "05690836" at bounding box center [170, 157] width 18 height 4
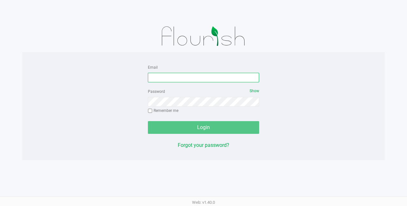
click at [184, 77] on input "Email" at bounding box center [203, 78] width 111 height 10
type input "[EMAIL_ADDRESS][DOMAIN_NAME]"
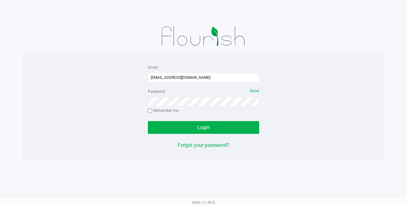
click at [190, 126] on div "Login" at bounding box center [203, 127] width 111 height 13
click at [190, 126] on button "Login" at bounding box center [203, 127] width 111 height 13
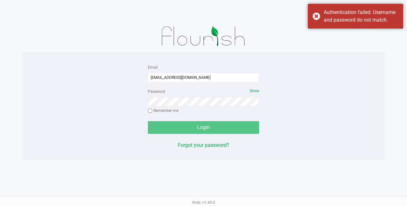
click at [345, 62] on div "Email rgreen@goodblend.com Password Show Remember me Login Forgot your password?" at bounding box center [203, 106] width 362 height 108
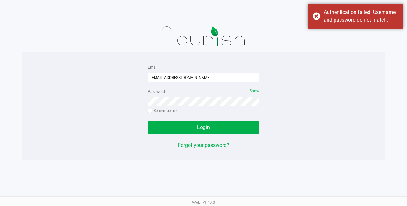
click at [148, 121] on button "Login" at bounding box center [203, 127] width 111 height 13
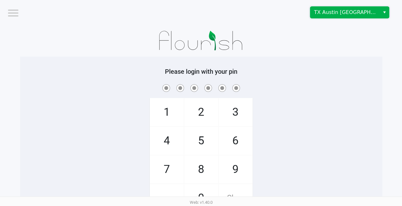
click at [343, 10] on span "TX Austin [GEOGRAPHIC_DATA]" at bounding box center [345, 13] width 62 height 8
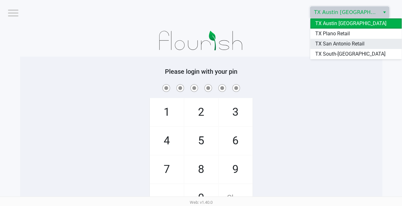
click at [341, 44] on span "TX San Antonio Retail" at bounding box center [339, 44] width 49 height 8
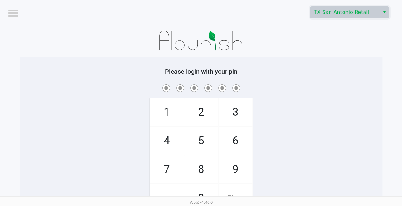
click at [326, 77] on div "Please login with your pin 1 4 7 2 5 8 0 3 6 9 Clear Login" at bounding box center [201, 149] width 362 height 162
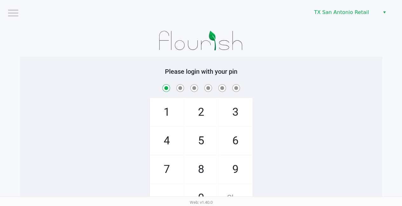
checkbox input "true"
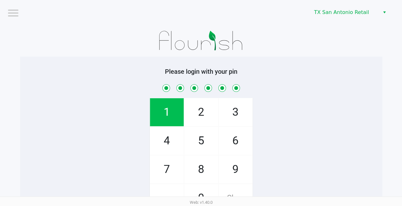
checkbox input "true"
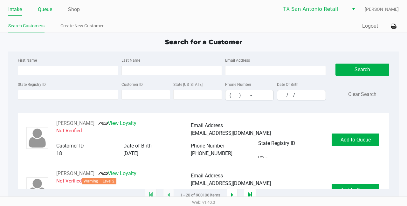
click at [48, 7] on link "Queue" at bounding box center [45, 9] width 14 height 9
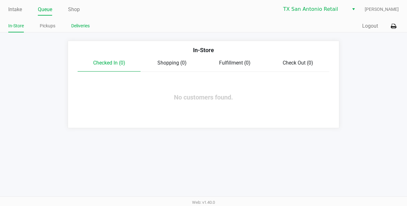
click at [74, 26] on link "Deliveries" at bounding box center [80, 26] width 18 height 8
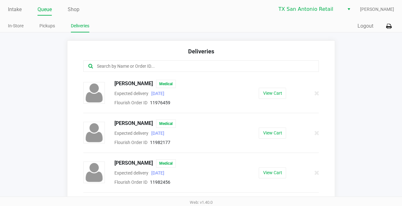
click at [155, 24] on ul "In-Store Pickups Deliveries" at bounding box center [104, 26] width 193 height 11
click at [141, 70] on div at bounding box center [200, 65] width 235 height 11
click at [141, 66] on input "text" at bounding box center [197, 66] width 203 height 7
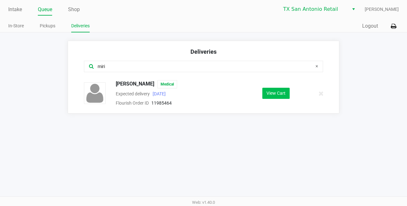
type input "miri"
click at [272, 94] on button "View Cart" at bounding box center [275, 93] width 27 height 11
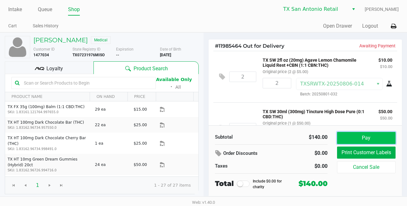
click at [349, 136] on button "Pay" at bounding box center [366, 138] width 58 height 12
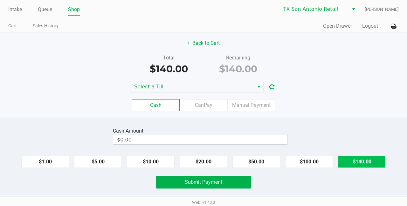
click at [371, 159] on button "$140.00" at bounding box center [362, 162] width 48 height 12
type input "$140.00"
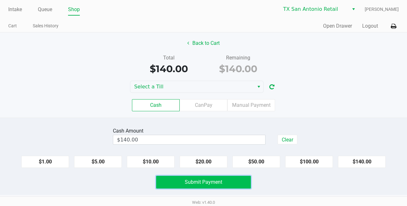
click at [200, 180] on span "Submit Payment" at bounding box center [203, 182] width 37 height 6
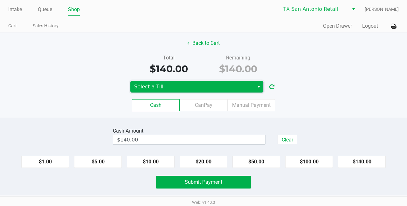
click at [156, 88] on span "Select a Till" at bounding box center [192, 87] width 116 height 8
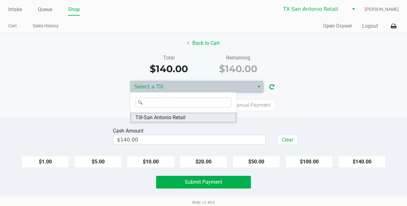
click at [205, 113] on li "Till-San Antonio Retail" at bounding box center [183, 117] width 106 height 10
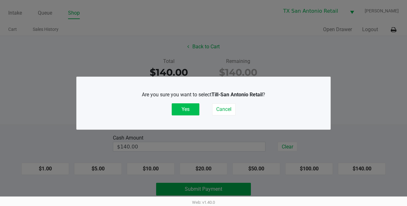
click at [184, 109] on button "Yes" at bounding box center [186, 109] width 28 height 12
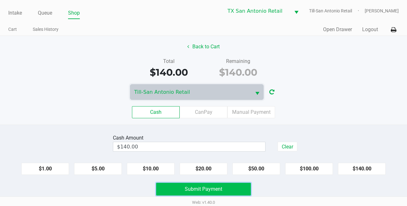
click at [213, 190] on span "Submit Payment" at bounding box center [203, 189] width 37 height 6
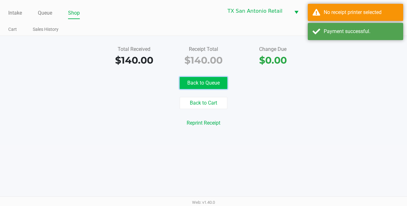
click at [212, 80] on button "Back to Queue" at bounding box center [203, 83] width 48 height 12
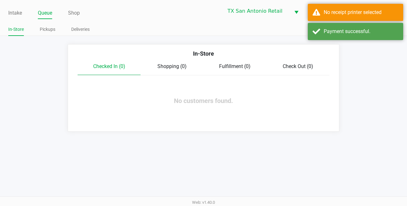
click at [360, 83] on app-queue-list "In-Store Checked In (0) Shopping (0) Fulfillment (0) Check Out (0) No customers…" at bounding box center [203, 87] width 407 height 87
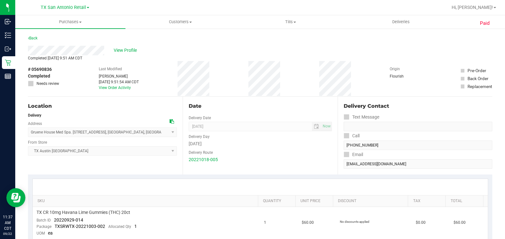
click at [236, 87] on div "# 05690836 Completed Needs review Last Modified [PERSON_NAME] [DATE] 9:51:54 AM…" at bounding box center [260, 78] width 464 height 35
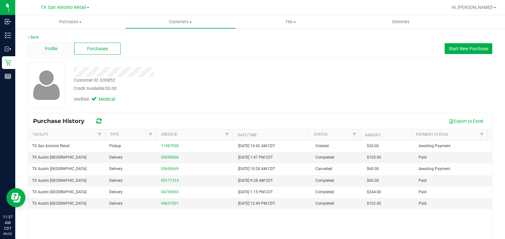
click at [52, 51] on span "Profile" at bounding box center [51, 48] width 13 height 7
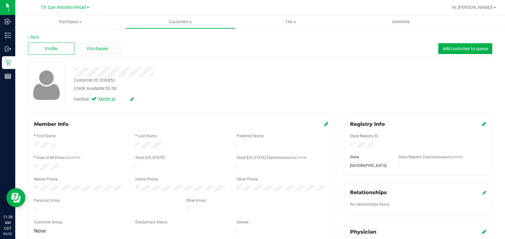
click at [95, 52] on div "Purchases" at bounding box center [97, 49] width 46 height 12
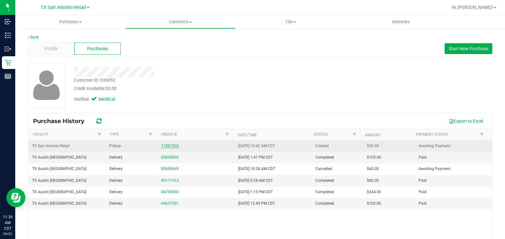
click at [168, 144] on link "11987930" at bounding box center [170, 146] width 18 height 4
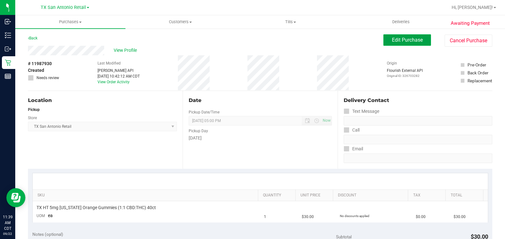
click at [383, 37] on button "Edit Purchase" at bounding box center [407, 39] width 48 height 11
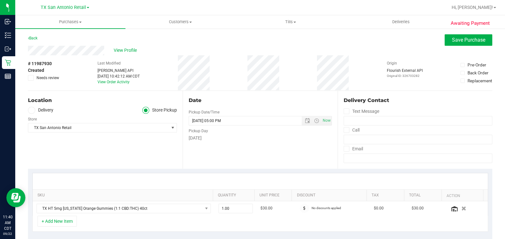
click at [44, 76] on span "Needs review" at bounding box center [48, 78] width 23 height 6
click at [0, 0] on input "Needs review" at bounding box center [0, 0] width 0 height 0
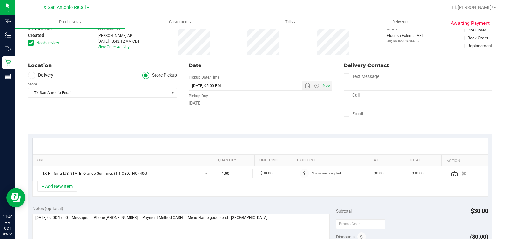
scroll to position [79, 0]
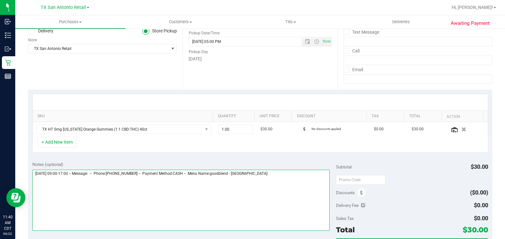
click at [246, 190] on textarea at bounding box center [181, 200] width 298 height 61
click at [277, 183] on textarea at bounding box center [181, 200] width 298 height 61
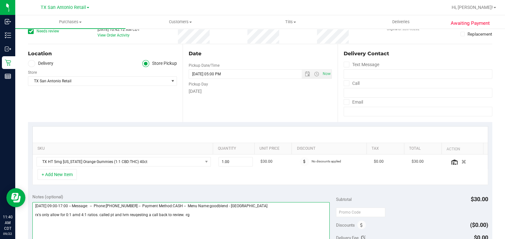
scroll to position [0, 0]
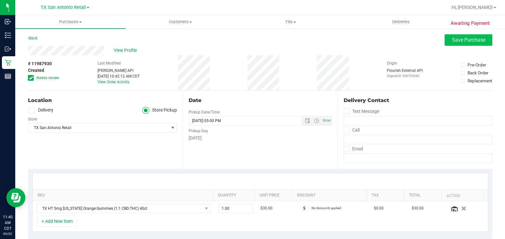
type textarea "Tuesday 09/23/2025 09:00-17:00 -- Message: -- Phone:2109967510 -- Payment Metho…"
click at [452, 37] on span "Save Purchase" at bounding box center [468, 40] width 33 height 6
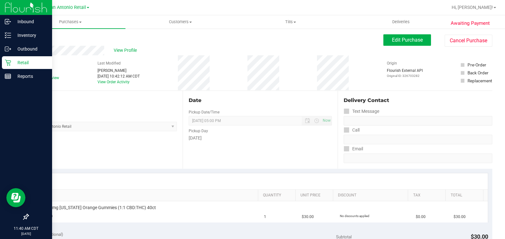
click at [6, 63] on icon at bounding box center [8, 62] width 6 height 6
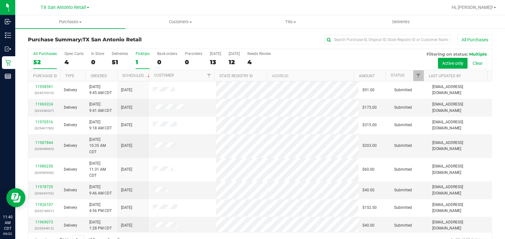
click at [141, 54] on div "PickUps" at bounding box center [143, 53] width 14 height 4
click at [0, 0] on input "PickUps 1" at bounding box center [0, 0] width 0 height 0
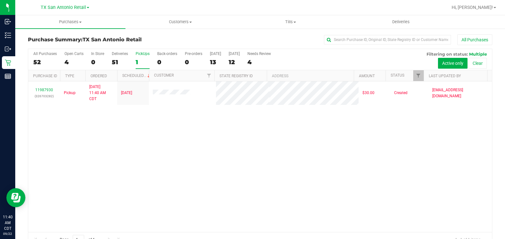
click at [138, 61] on div "1" at bounding box center [143, 61] width 14 height 7
click at [0, 0] on input "PickUps 1" at bounding box center [0, 0] width 0 height 0
click at [57, 6] on span "TX San Antonio Retail" at bounding box center [63, 8] width 45 height 6
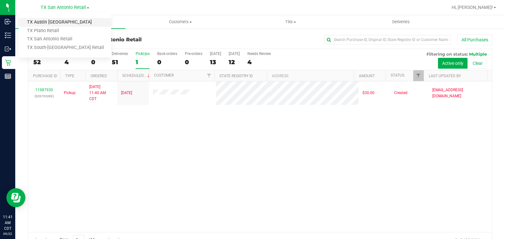
click at [52, 23] on link "TX Austin [GEOGRAPHIC_DATA]" at bounding box center [64, 22] width 93 height 9
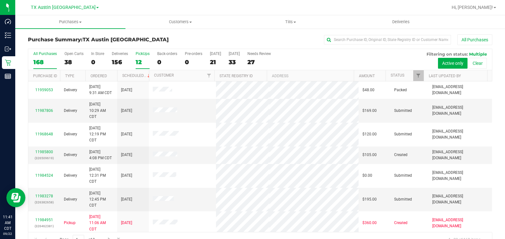
click at [142, 53] on div "PickUps" at bounding box center [143, 53] width 14 height 4
click at [0, 0] on input "PickUps 12" at bounding box center [0, 0] width 0 height 0
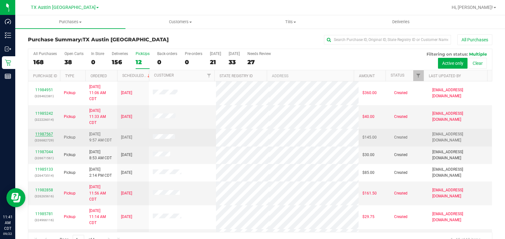
click at [45, 135] on link "11987567" at bounding box center [44, 134] width 18 height 4
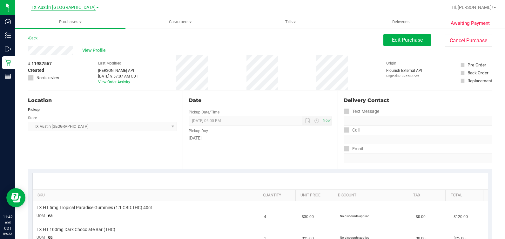
click at [62, 10] on span "TX Austin [GEOGRAPHIC_DATA]" at bounding box center [63, 8] width 65 height 6
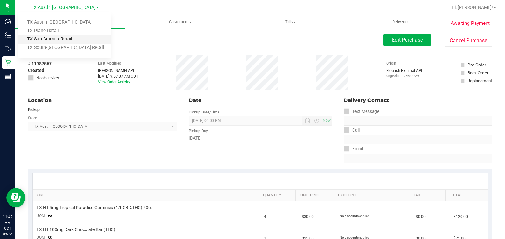
click at [58, 36] on link "TX San Antonio Retail" at bounding box center [64, 39] width 93 height 9
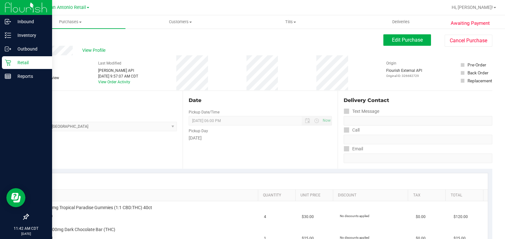
click at [4, 64] on div "Retail" at bounding box center [27, 62] width 50 height 13
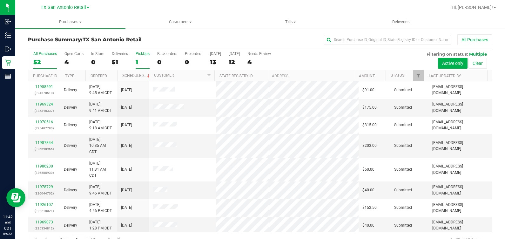
click at [137, 57] on label "PickUps 1" at bounding box center [143, 59] width 14 height 17
click at [0, 0] on input "PickUps 1" at bounding box center [0, 0] width 0 height 0
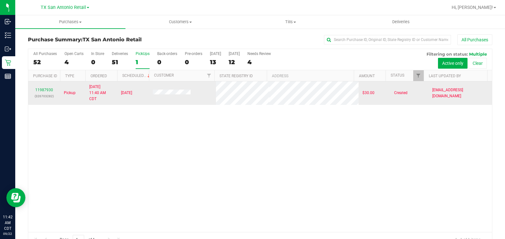
click at [39, 92] on div "11987930 (326703282)" at bounding box center [44, 93] width 24 height 12
click at [41, 89] on link "11987930" at bounding box center [44, 90] width 18 height 4
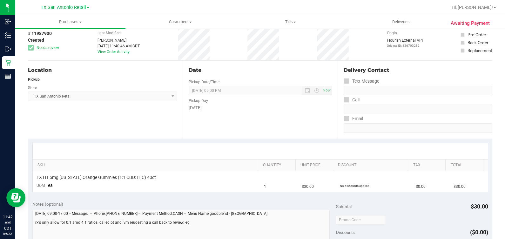
scroll to position [79, 0]
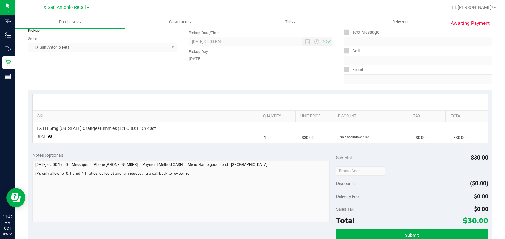
drag, startPoint x: 125, startPoint y: 127, endPoint x: 94, endPoint y: 96, distance: 44.7
click at [94, 96] on div at bounding box center [260, 102] width 455 height 16
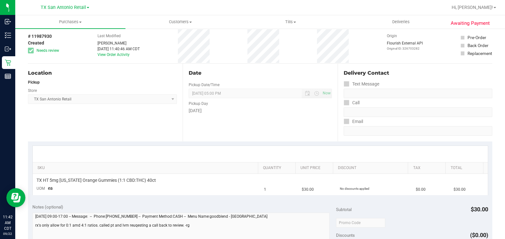
scroll to position [0, 0]
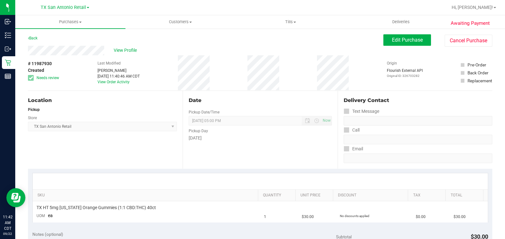
click at [106, 48] on div "View Profile" at bounding box center [205, 51] width 355 height 10
click at [384, 40] on button "Edit Purchase" at bounding box center [407, 39] width 48 height 11
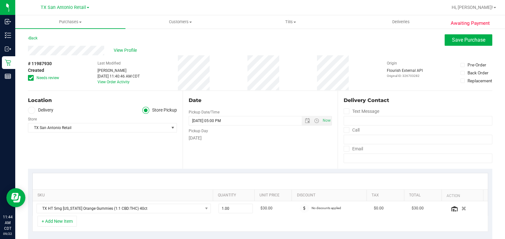
click at [46, 109] on label "Delivery" at bounding box center [40, 110] width 25 height 7
click at [0, 0] on input "Delivery" at bounding box center [0, 0] width 0 height 0
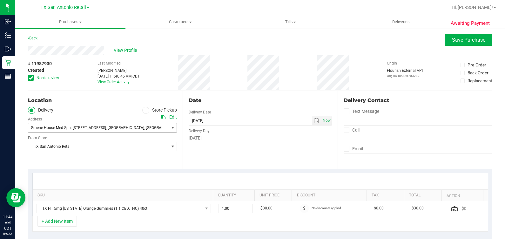
click at [83, 129] on span "Gruene House Med Spa. 4823 Fredericksburg Road" at bounding box center [68, 127] width 75 height 4
click at [114, 167] on div "Location Delivery Store Pickup Address Edit Gruene House Med Spa. 4823 Frederic…" at bounding box center [105, 130] width 155 height 78
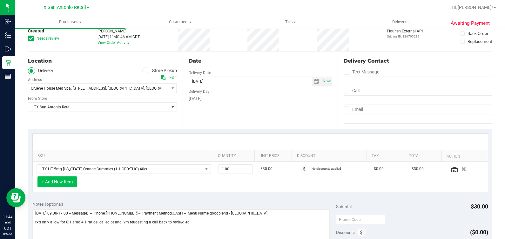
click at [70, 186] on button "+ Add New Item" at bounding box center [56, 181] width 39 height 11
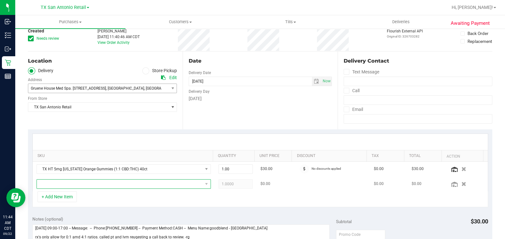
click at [109, 184] on span "NO DATA FOUND" at bounding box center [120, 183] width 166 height 9
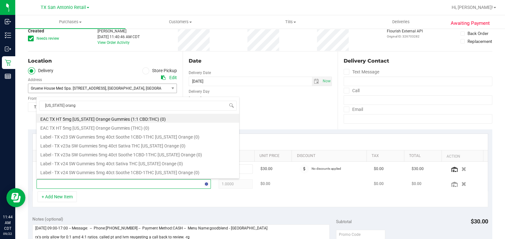
type input "texas orange"
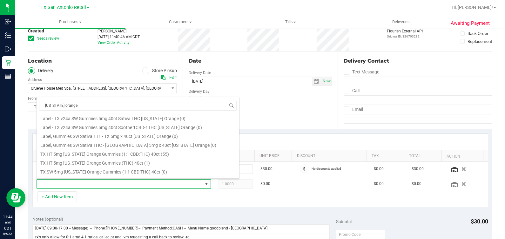
scroll to position [79, 0]
click at [141, 146] on li "TX HT 5mg Texas Orange Gummies (THC) 40ct (1)" at bounding box center [138, 145] width 203 height 9
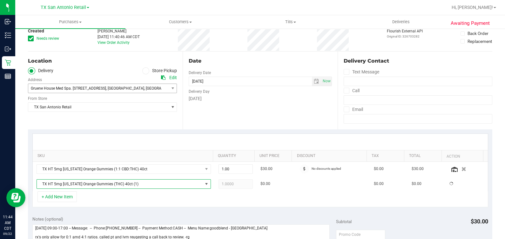
click at [284, 104] on div "Date Delivery Date 09/23/2025 Now 09/23/2025 05:00 PM Now Delivery Day Tuesday" at bounding box center [260, 90] width 155 height 78
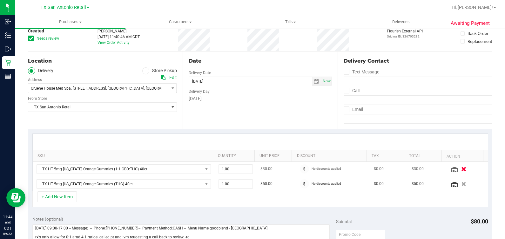
click at [461, 166] on icon "button" at bounding box center [463, 168] width 5 height 5
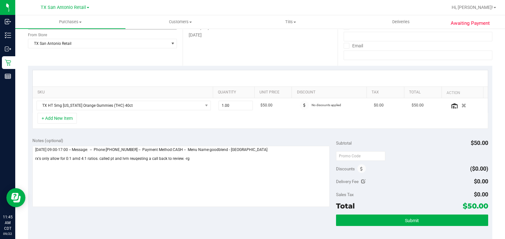
scroll to position [119, 0]
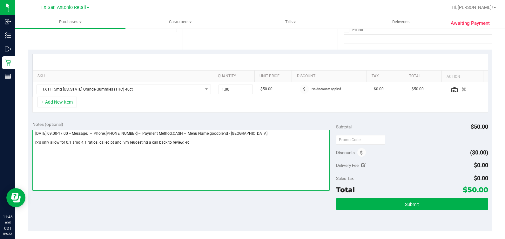
click at [273, 154] on textarea at bounding box center [181, 160] width 298 height 61
click at [80, 162] on textarea at bounding box center [181, 160] width 298 height 61
type textarea "Tuesday 09/23/2025 09:00-17:00 -- Message: -- Phone:2109967510 -- Payment Metho…"
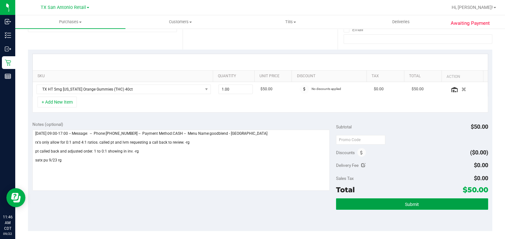
click at [359, 203] on button "Submit" at bounding box center [412, 203] width 152 height 11
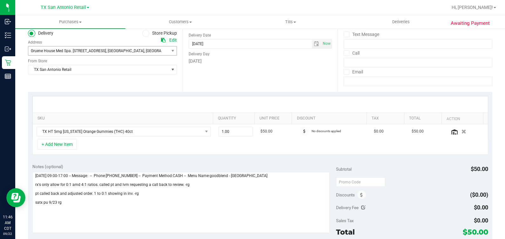
scroll to position [0, 0]
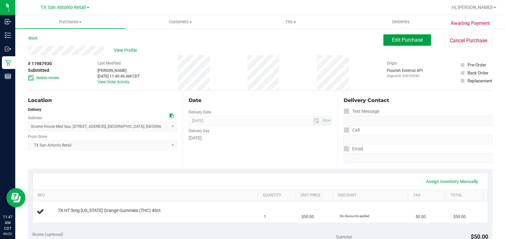
drag, startPoint x: 384, startPoint y: 44, endPoint x: 286, endPoint y: 55, distance: 99.1
click at [384, 44] on button "Edit Purchase" at bounding box center [407, 39] width 48 height 11
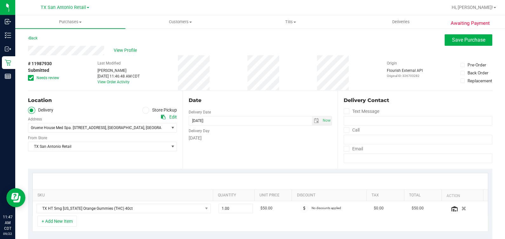
click at [173, 115] on div "Edit" at bounding box center [173, 117] width 8 height 7
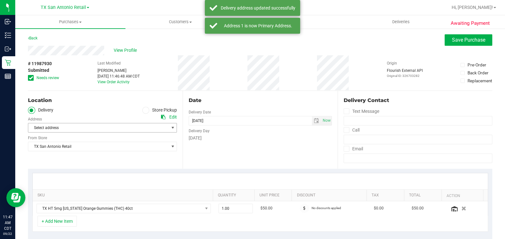
click at [96, 126] on span "Select address" at bounding box center [94, 127] width 133 height 9
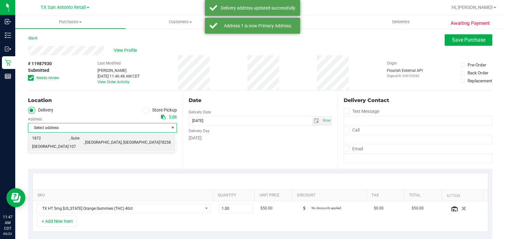
click at [84, 139] on span ", Suite 107" at bounding box center [76, 142] width 14 height 16
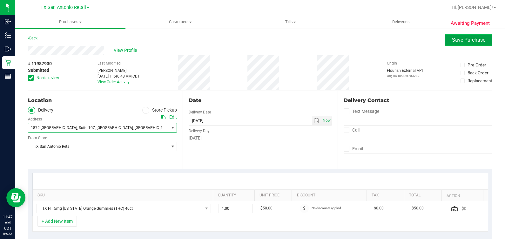
click at [445, 41] on button "Save Purchase" at bounding box center [469, 39] width 48 height 11
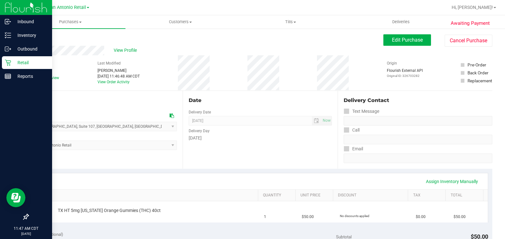
click at [9, 63] on icon at bounding box center [8, 63] width 6 height 6
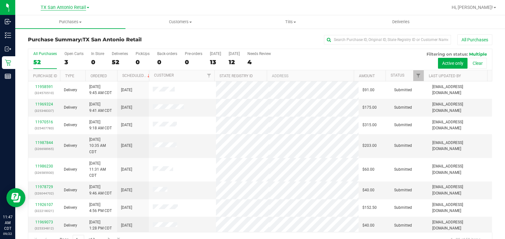
click at [68, 5] on span "TX San Antonio Retail" at bounding box center [63, 8] width 45 height 6
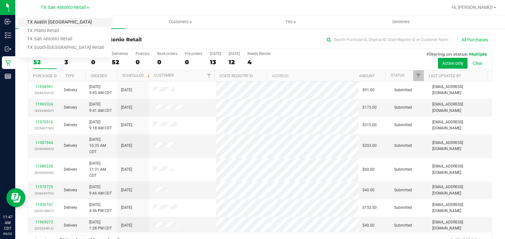
click at [65, 26] on link "TX Austin [GEOGRAPHIC_DATA]" at bounding box center [64, 22] width 93 height 9
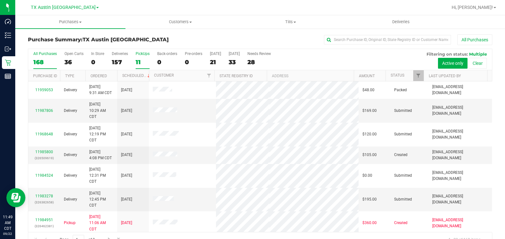
click at [139, 55] on div "PickUps" at bounding box center [143, 53] width 14 height 4
click at [0, 0] on input "PickUps 11" at bounding box center [0, 0] width 0 height 0
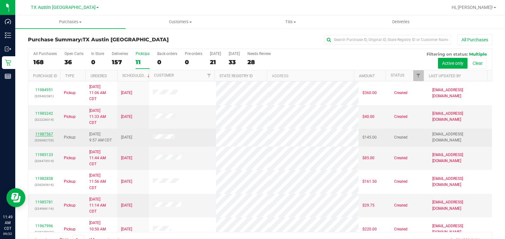
click at [40, 132] on link "11987567" at bounding box center [44, 134] width 18 height 4
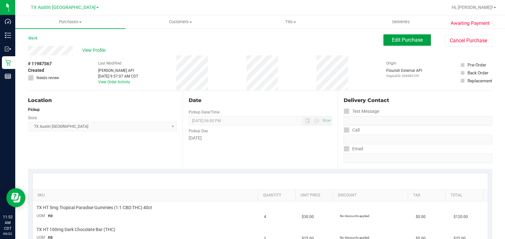
click at [392, 37] on span "Edit Purchase" at bounding box center [407, 40] width 31 height 6
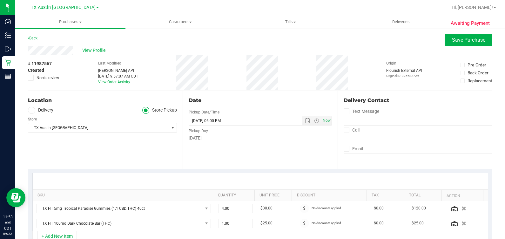
click at [38, 111] on label "Delivery" at bounding box center [40, 110] width 25 height 7
click at [0, 0] on input "Delivery" at bounding box center [0, 0] width 0 height 0
click at [82, 141] on div "TX Austin DC Select Store Bonita Springs WC Boynton Beach WC Bradenton WC Brand…" at bounding box center [102, 141] width 149 height 19
click at [83, 150] on span "TX Austin [GEOGRAPHIC_DATA]" at bounding box center [98, 146] width 140 height 9
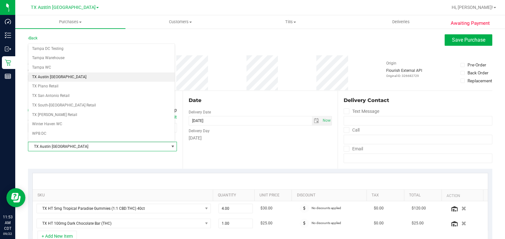
scroll to position [455, 0]
click at [56, 81] on li "TX Plano Retail" at bounding box center [101, 86] width 146 height 10
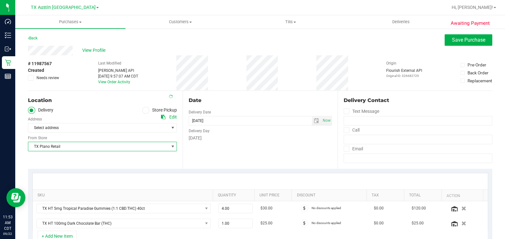
click at [81, 132] on div "TX Plano Retail Select Store Bonita Springs WC Boynton Beach WC Bradenton WC Br…" at bounding box center [102, 141] width 149 height 19
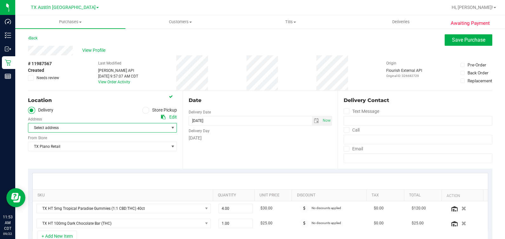
click at [79, 127] on span "Select address" at bounding box center [94, 127] width 133 height 9
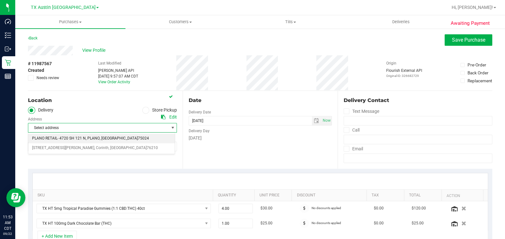
click at [82, 142] on span "PLANO RETAIL- 4720 SH 121 N" at bounding box center [59, 138] width 54 height 8
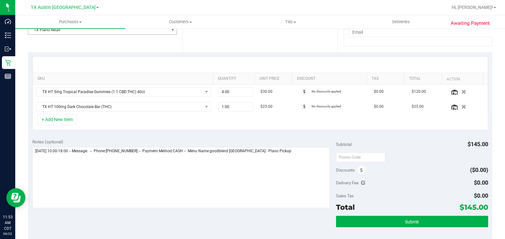
scroll to position [119, 0]
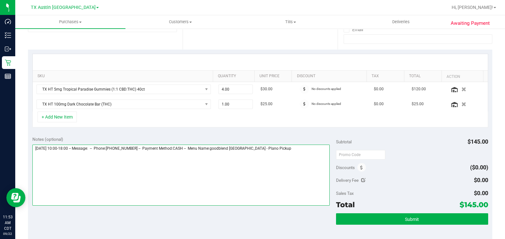
click at [291, 150] on textarea at bounding box center [181, 175] width 298 height 61
click at [48, 157] on textarea at bounding box center [181, 175] width 298 height 61
type textarea "Wednesday 09/24/2025 10:00-18:00 -- Message: -- Phone:9404650208 -- Payment Met…"
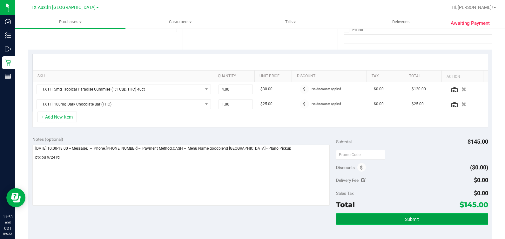
click at [347, 219] on button "Submit" at bounding box center [412, 218] width 152 height 11
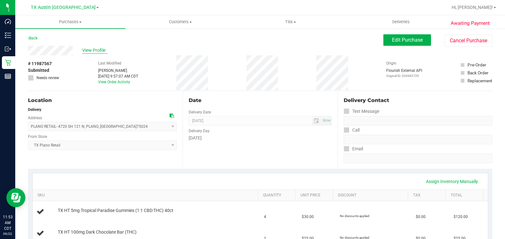
click at [97, 51] on span "View Profile" at bounding box center [94, 50] width 25 height 7
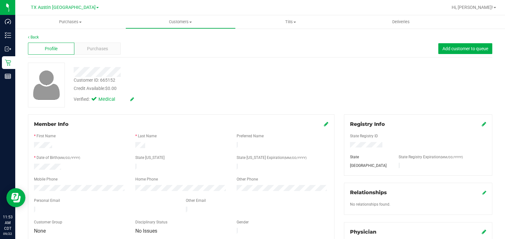
click at [67, 205] on div at bounding box center [181, 206] width 294 height 2
click at [98, 44] on div "Purchases" at bounding box center [97, 49] width 46 height 12
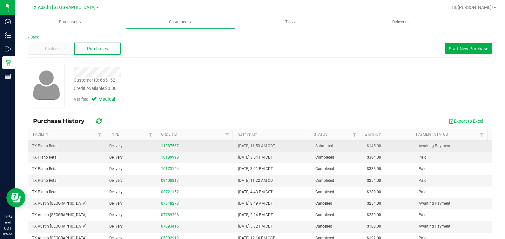
click at [164, 145] on link "11987567" at bounding box center [170, 146] width 18 height 4
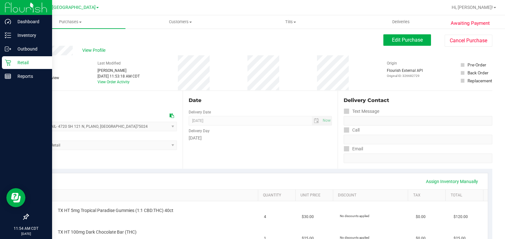
click at [13, 61] on p "Retail" at bounding box center [30, 63] width 38 height 8
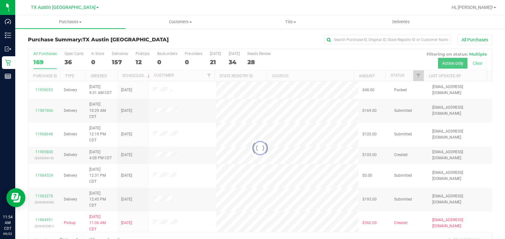
click at [140, 63] on div at bounding box center [260, 148] width 464 height 198
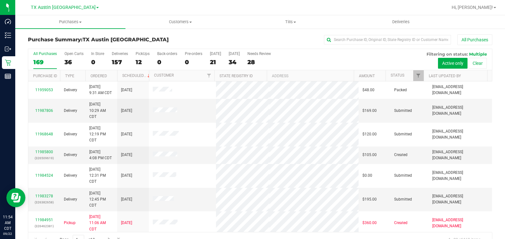
click at [140, 63] on div "12" at bounding box center [143, 61] width 14 height 7
click at [0, 0] on input "PickUps 12" at bounding box center [0, 0] width 0 height 0
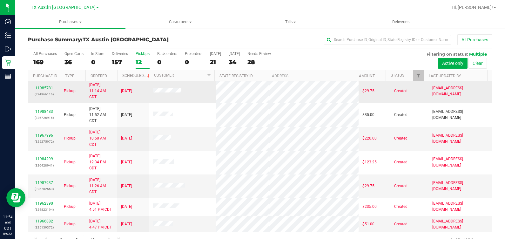
scroll to position [121, 0]
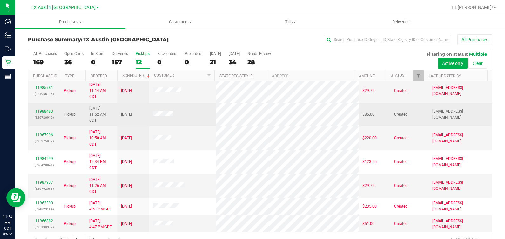
click at [44, 109] on link "11988483" at bounding box center [44, 111] width 18 height 4
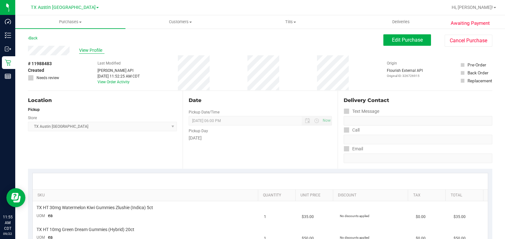
click at [93, 50] on span "View Profile" at bounding box center [91, 50] width 25 height 7
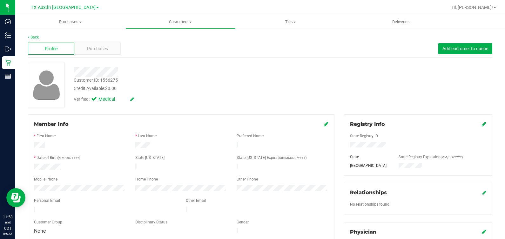
click at [246, 72] on div at bounding box center [187, 72] width 237 height 10
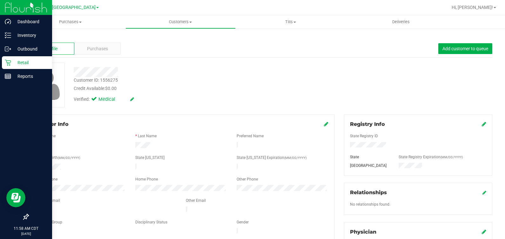
click at [2, 60] on div "Retail" at bounding box center [27, 62] width 50 height 13
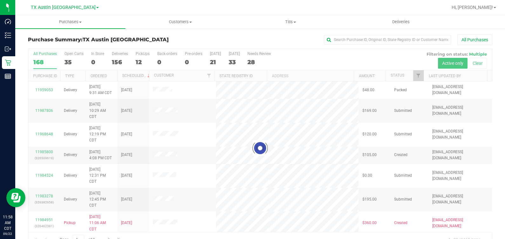
click at [144, 59] on div at bounding box center [260, 148] width 464 height 198
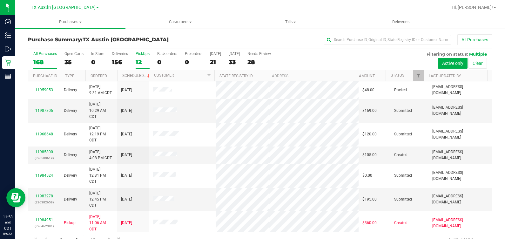
click at [139, 57] on label "PickUps 12" at bounding box center [143, 59] width 14 height 17
click at [0, 0] on input "PickUps 12" at bounding box center [0, 0] width 0 height 0
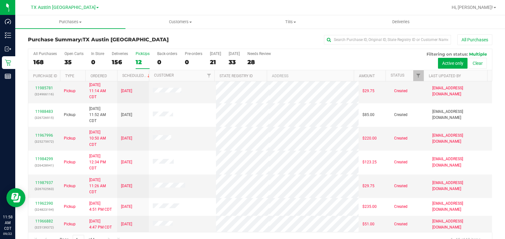
scroll to position [121, 0]
click at [363, 21] on uib-tab-heading "Deliveries" at bounding box center [401, 22] width 110 height 13
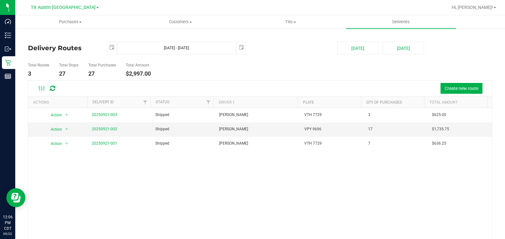
click at [295, 76] on ul "Total Routes 3 Total Stops 27 Total Purchases 27 Total Amount $2,997.00" at bounding box center [180, 70] width 308 height 20
click at [250, 87] on div "Create new route" at bounding box center [274, 88] width 425 height 11
click at [189, 16] on uib-tab-heading "Customers All customers Add a new customer All physicians" at bounding box center [181, 22] width 110 height 13
click at [184, 45] on span "Add a new customer" at bounding box center [155, 45] width 60 height 5
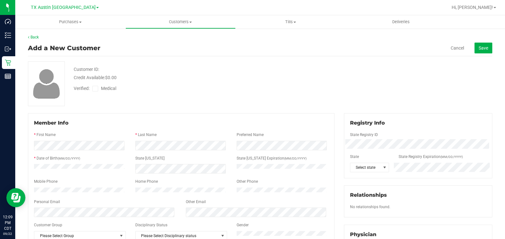
click at [96, 89] on icon at bounding box center [95, 89] width 4 height 0
click at [0, 0] on input "Medical" at bounding box center [0, 0] width 0 height 0
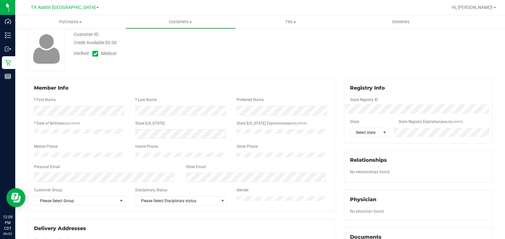
scroll to position [79, 0]
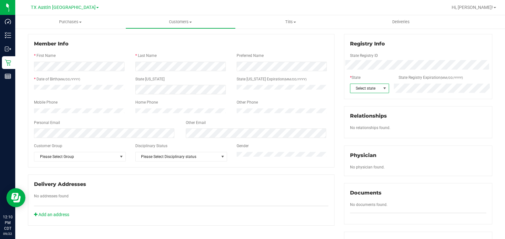
click at [374, 89] on span "Select state" at bounding box center [365, 88] width 30 height 9
click at [354, 108] on li "TX" at bounding box center [365, 113] width 38 height 11
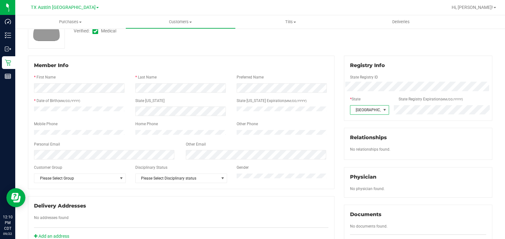
scroll to position [79, 0]
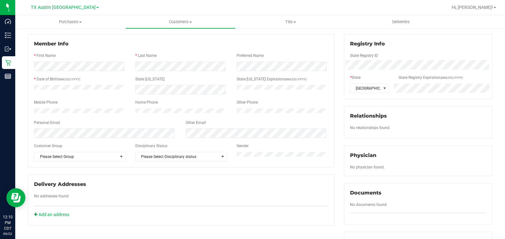
click at [78, 165] on div "Member Info * First Name * Last Name Preferred Name * Date of Birth (MM/DD/YYYY…" at bounding box center [181, 100] width 306 height 133
click at [79, 160] on span "Please Select Group" at bounding box center [75, 156] width 83 height 9
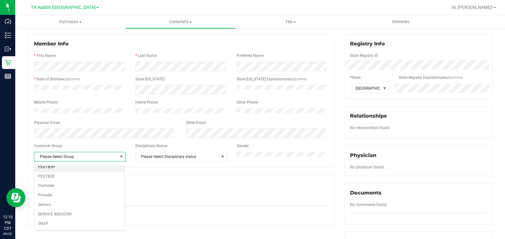
scroll to position [76, 0]
click at [75, 228] on li "Veteran" at bounding box center [79, 227] width 90 height 10
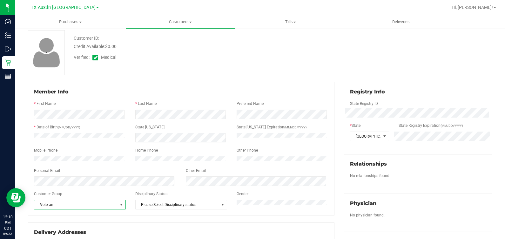
scroll to position [0, 0]
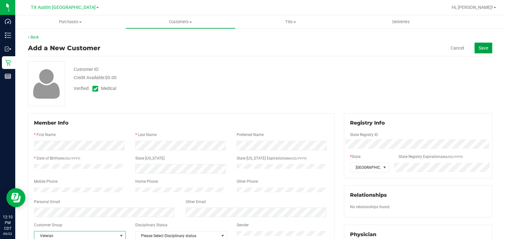
click at [479, 48] on span "Save" at bounding box center [484, 47] width 10 height 5
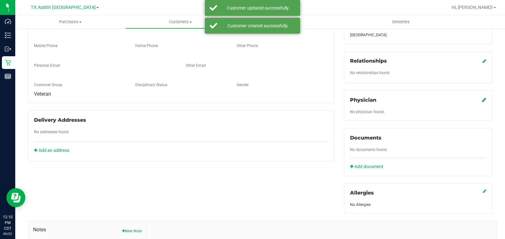
scroll to position [158, 0]
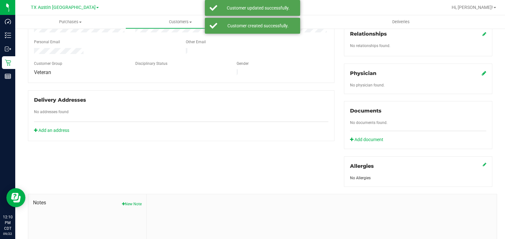
click at [475, 73] on div "Physician" at bounding box center [418, 74] width 136 height 8
click at [482, 73] on icon at bounding box center [484, 73] width 4 height 5
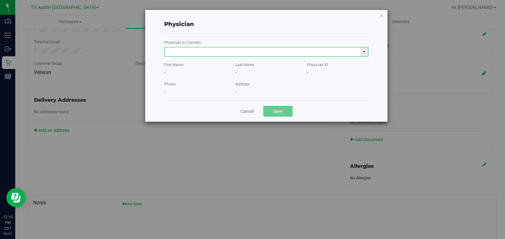
click at [287, 54] on input "text" at bounding box center [263, 51] width 196 height 9
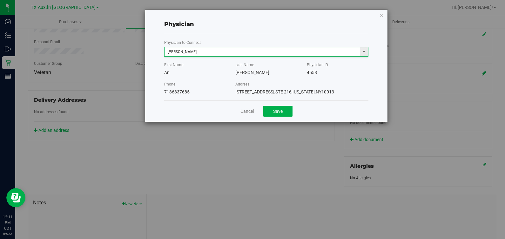
type input "An Chen"
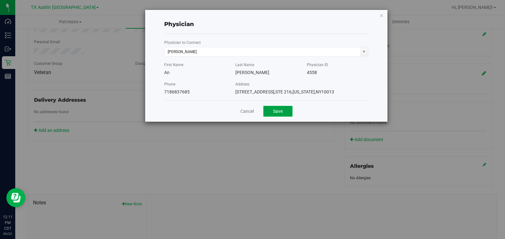
click at [272, 107] on button "Save" at bounding box center [277, 111] width 29 height 11
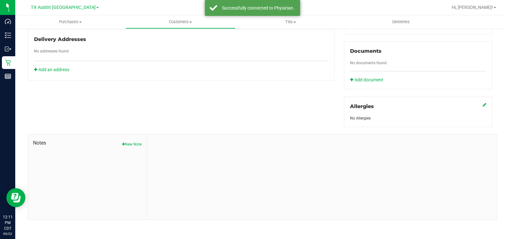
scroll to position [219, 0]
click at [130, 144] on button "New Note" at bounding box center [132, 144] width 20 height 6
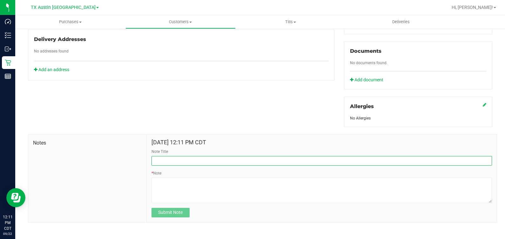
click at [152, 156] on input "Note Title" at bounding box center [322, 161] width 340 height 10
type input "curt iNFO"
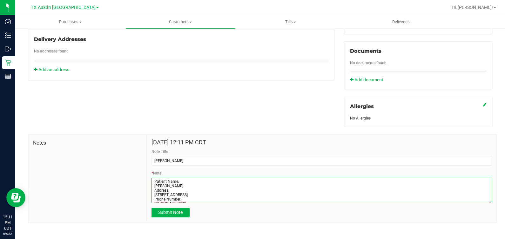
type textarea "Patient Name: Joseph Gerena Address: 201 e huisache Ave APT 20 SAN ANTONIO, TX,…"
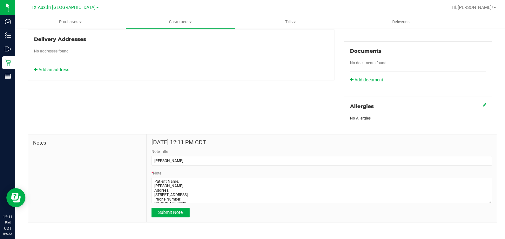
click at [162, 218] on div "Sep 22, 2025 12:11 PM CDT Note Title curt iNFO * Note Submit Note" at bounding box center [322, 178] width 350 height 88
click at [160, 215] on button "Submit Note" at bounding box center [171, 213] width 38 height 10
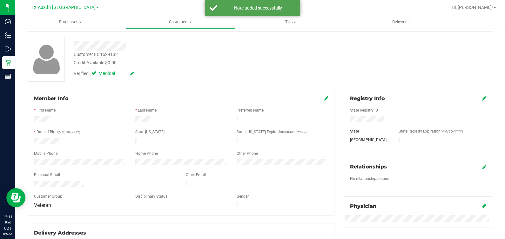
scroll to position [0, 0]
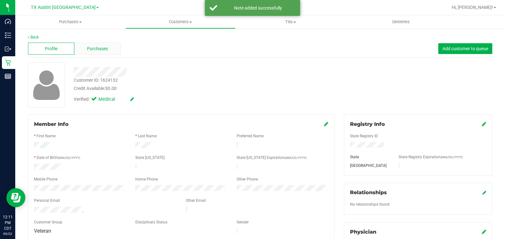
click at [111, 46] on div "Purchases" at bounding box center [97, 49] width 46 height 12
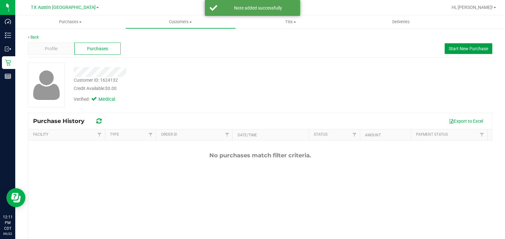
click at [451, 51] on span "Start New Purchase" at bounding box center [468, 48] width 39 height 5
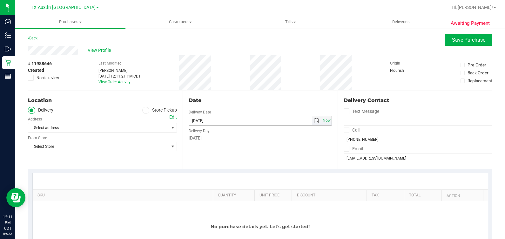
click at [314, 120] on span "select" at bounding box center [316, 120] width 5 height 5
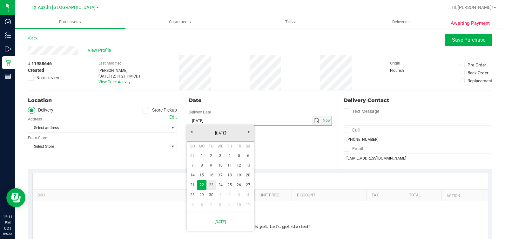
click at [212, 185] on link "23" at bounding box center [210, 185] width 9 height 10
type input "09/23/2025"
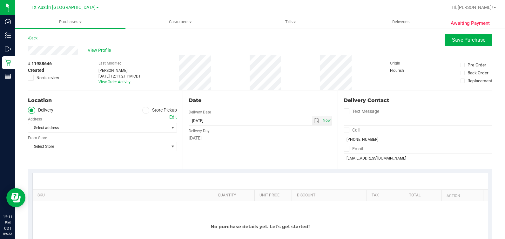
click at [171, 117] on div "Edit" at bounding box center [173, 117] width 8 height 7
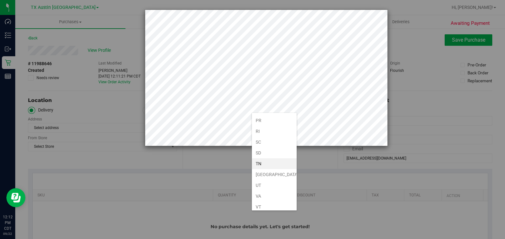
scroll to position [454, 0]
click at [275, 137] on li "TX" at bounding box center [274, 140] width 45 height 11
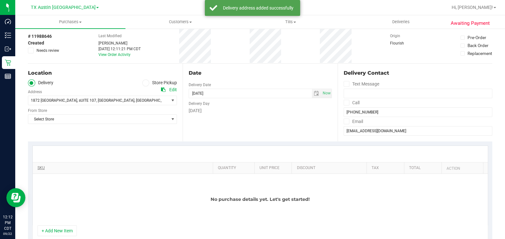
scroll to position [39, 0]
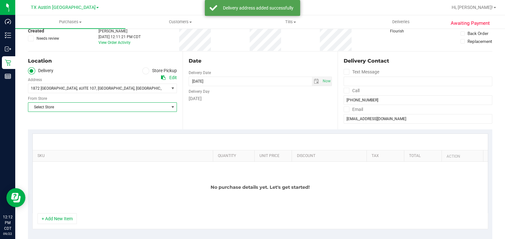
click at [62, 105] on span "Select Store" at bounding box center [98, 107] width 140 height 9
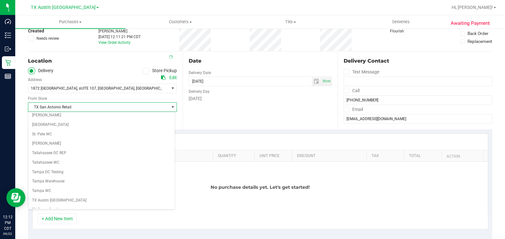
scroll to position [408, 0]
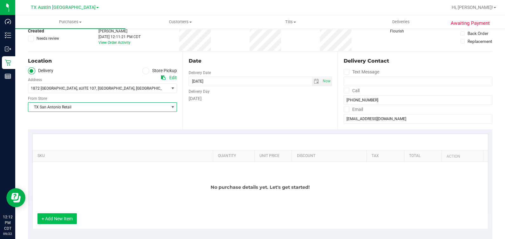
click at [48, 223] on button "+ Add New Item" at bounding box center [56, 218] width 39 height 11
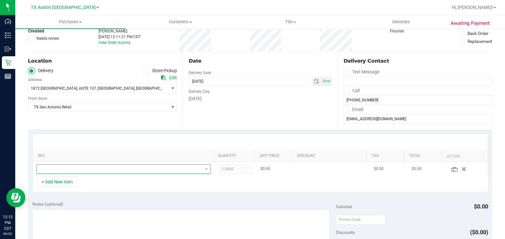
click at [51, 168] on span "NO DATA FOUND" at bounding box center [120, 169] width 166 height 9
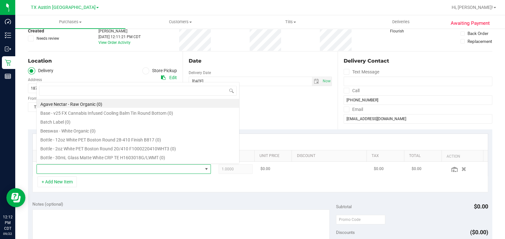
scroll to position [9, 167]
type input "DREAMSICLE"
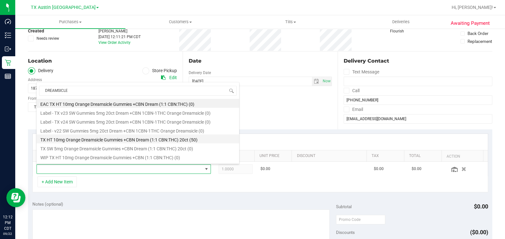
click at [143, 138] on li "TX HT 10mg Orange Dreamsicle Gummies +CBN Dream (1:1 CBN:THC) 20ct (50)" at bounding box center [138, 138] width 203 height 9
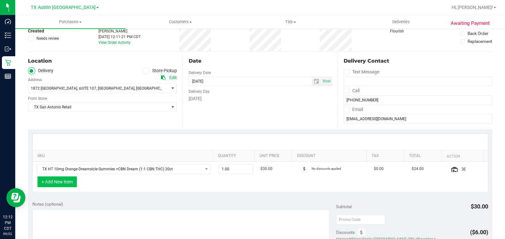
click at [71, 184] on button "+ Add New Item" at bounding box center [56, 181] width 39 height 11
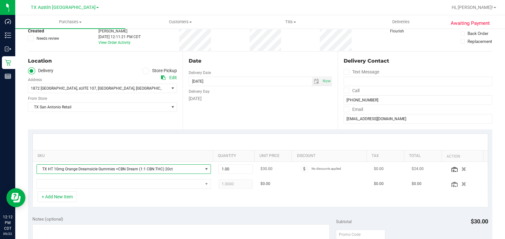
click at [75, 168] on span "TX HT 10mg Orange Dreamsicle Gummies +CBN Dream (1:1 CBN:THC) 20ct" at bounding box center [120, 169] width 166 height 9
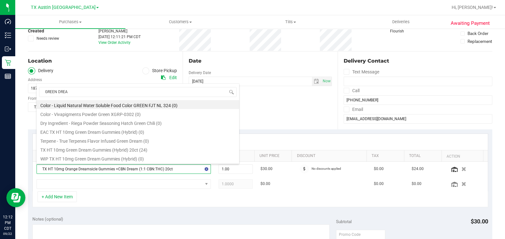
type input "GREEN DREAM"
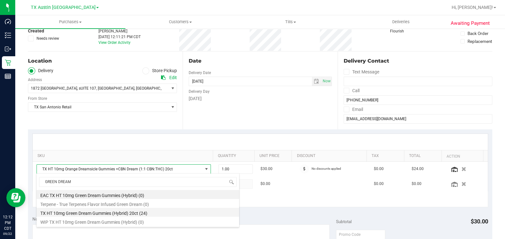
click at [85, 214] on li "TX HT 10mg Green Dream Gummies (Hybrid) 20ct (24)" at bounding box center [138, 212] width 203 height 9
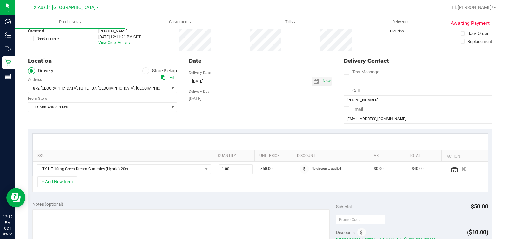
click at [191, 141] on div at bounding box center [260, 142] width 455 height 16
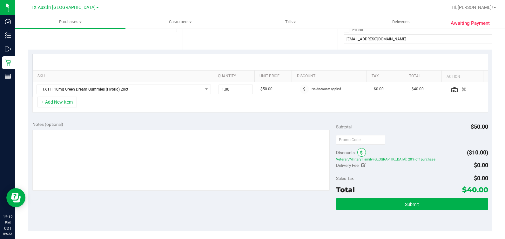
click at [359, 148] on span at bounding box center [361, 152] width 9 height 9
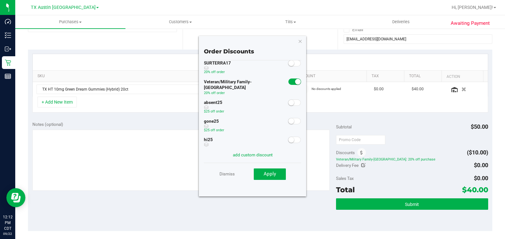
scroll to position [84, 0]
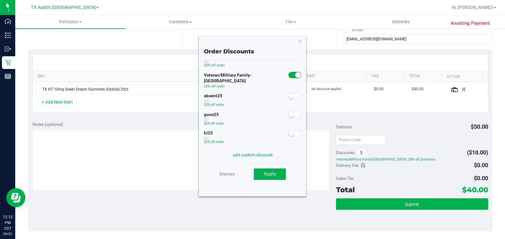
click at [288, 74] on span at bounding box center [294, 75] width 13 height 6
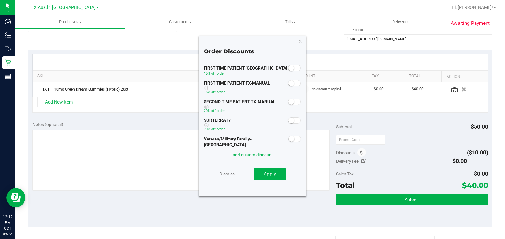
scroll to position [4, 0]
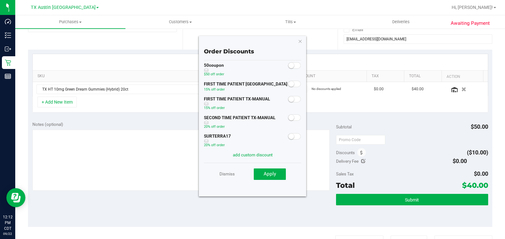
click at [291, 99] on span at bounding box center [294, 99] width 13 height 6
click at [262, 170] on button "Apply" at bounding box center [270, 173] width 32 height 11
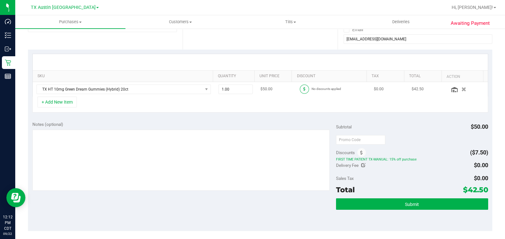
click at [300, 91] on span at bounding box center [304, 88] width 9 height 9
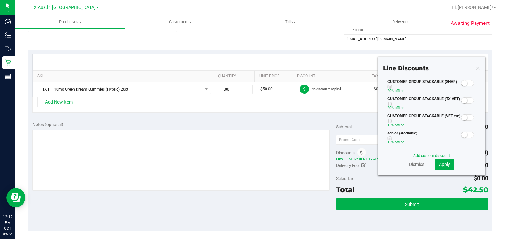
click at [461, 104] on span at bounding box center [467, 100] width 13 height 6
click at [439, 165] on span "Apply" at bounding box center [444, 164] width 11 height 5
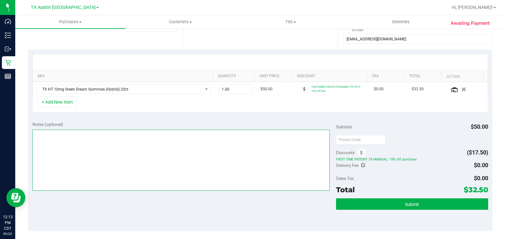
click at [258, 174] on textarea at bounding box center [181, 160] width 298 height 61
click at [152, 145] on textarea at bounding box center [181, 160] width 298 height 61
click at [152, 157] on textarea at bounding box center [181, 160] width 298 height 61
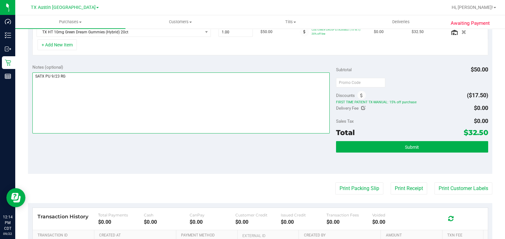
scroll to position [199, 0]
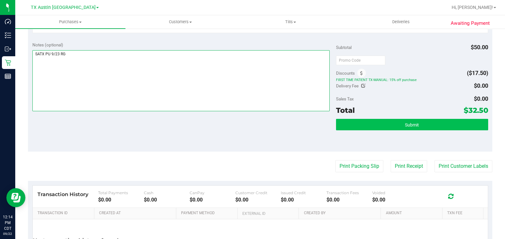
type textarea "SATX PU 9/23 RG"
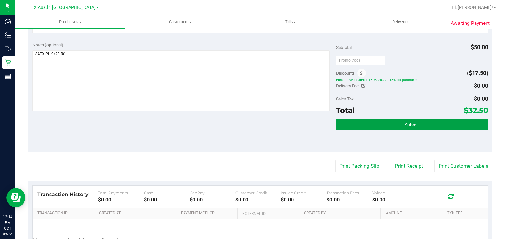
click at [336, 124] on button "Submit" at bounding box center [412, 124] width 152 height 11
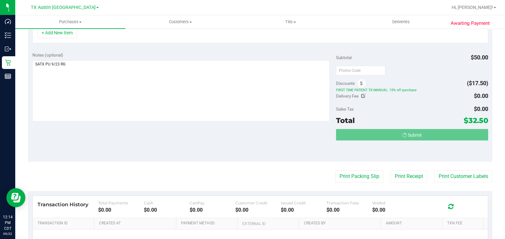
scroll to position [178, 0]
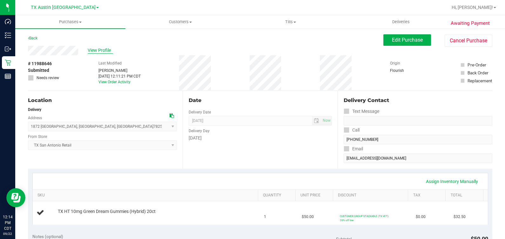
click at [109, 49] on span "View Profile" at bounding box center [100, 50] width 25 height 7
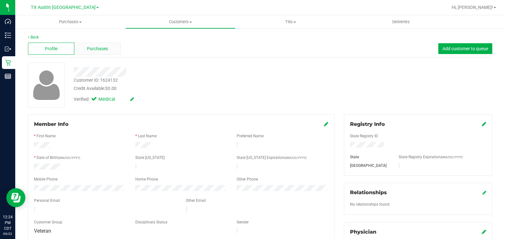
click at [85, 44] on div "Purchases" at bounding box center [97, 49] width 46 height 12
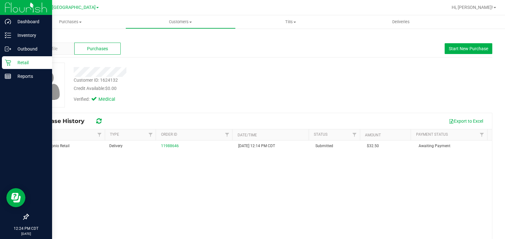
click at [13, 64] on p "Retail" at bounding box center [30, 63] width 38 height 8
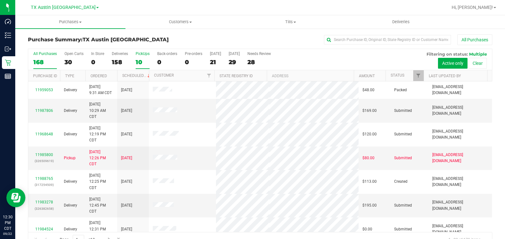
click at [143, 59] on div "10" at bounding box center [143, 61] width 14 height 7
click at [0, 0] on input "PickUps 10" at bounding box center [0, 0] width 0 height 0
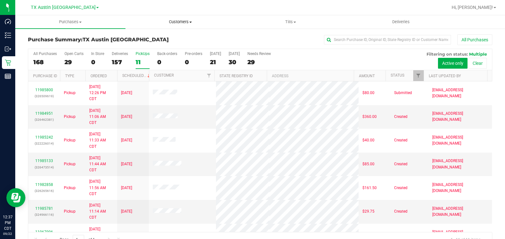
click at [173, 26] on uib-tab-heading "Customers All customers Add a new customer All physicians" at bounding box center [181, 22] width 110 height 13
click at [165, 42] on li "Add a new customer" at bounding box center [180, 46] width 110 height 8
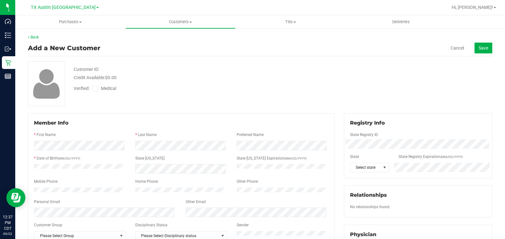
click at [100, 87] on label "Medical" at bounding box center [105, 88] width 27 height 7
click at [0, 0] on input "Medical" at bounding box center [0, 0] width 0 height 0
click at [381, 82] on div "Customer ID: Credit Available: $0.00 Verified: Medical" at bounding box center [260, 83] width 474 height 45
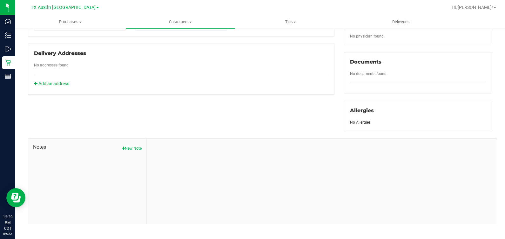
scroll to position [214, 0]
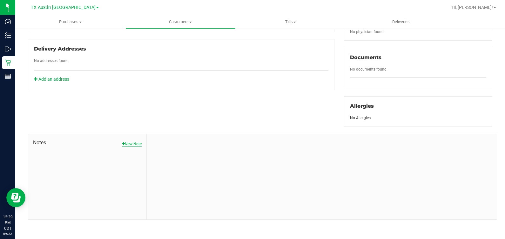
click at [138, 145] on button "New Note" at bounding box center [132, 144] width 20 height 6
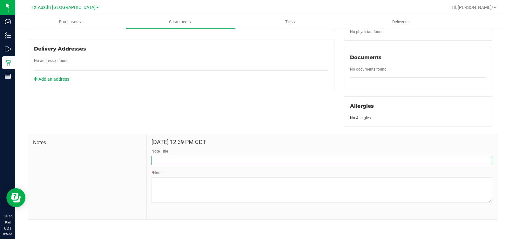
click at [165, 161] on input "Note Title" at bounding box center [322, 161] width 340 height 10
type input "curt iNFO"
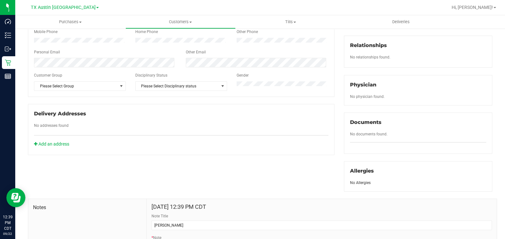
scroll to position [0, 0]
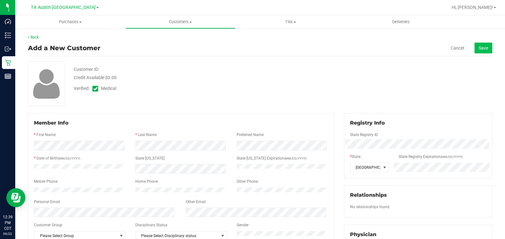
type textarea "Patient Name: Bryan Debowska Address: 15047 Misty Bend San Antonio , TX, 78217 …"
click at [482, 49] on span "Save" at bounding box center [484, 47] width 10 height 5
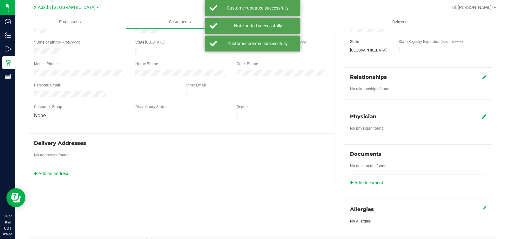
scroll to position [119, 0]
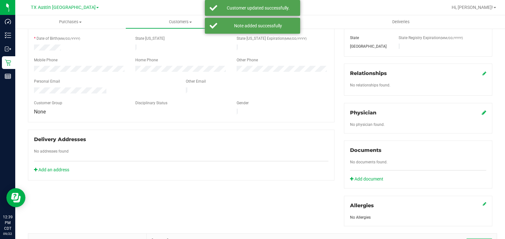
click at [482, 111] on icon at bounding box center [484, 112] width 4 height 5
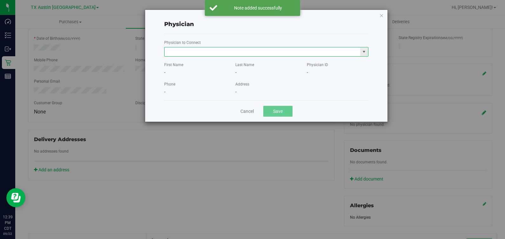
click at [268, 52] on input "text" at bounding box center [263, 51] width 196 height 9
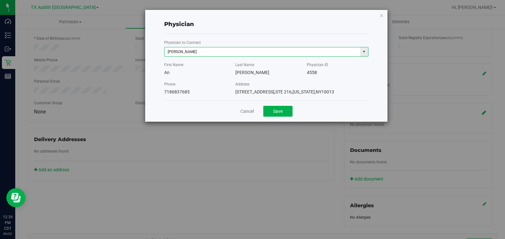
type input "An Chen"
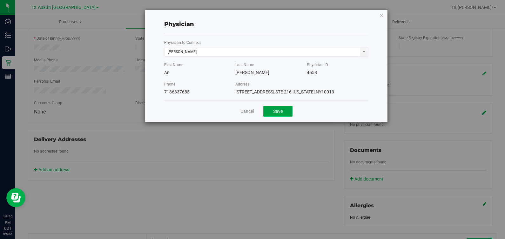
click at [277, 115] on button "Save" at bounding box center [277, 111] width 29 height 11
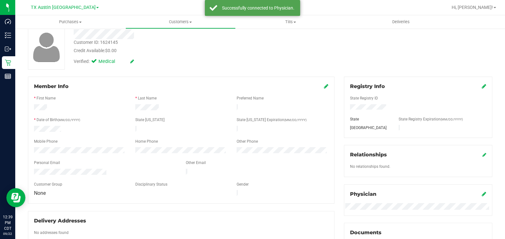
scroll to position [0, 0]
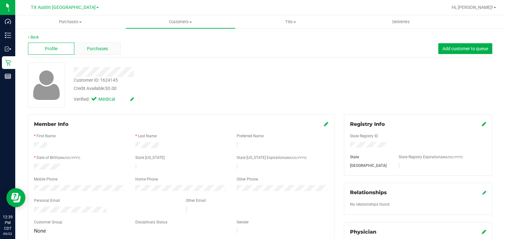
click at [91, 51] on span "Purchases" at bounding box center [97, 48] width 21 height 7
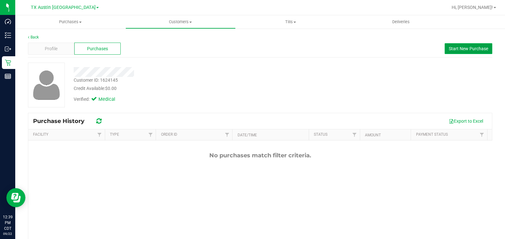
click at [449, 50] on span "Start New Purchase" at bounding box center [468, 48] width 39 height 5
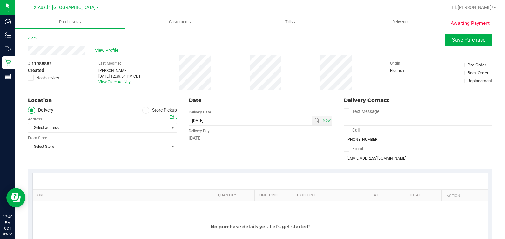
click at [93, 146] on span "Select Store" at bounding box center [98, 146] width 140 height 9
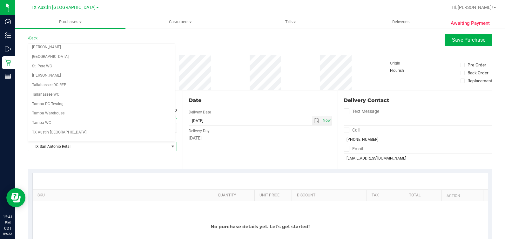
scroll to position [408, 0]
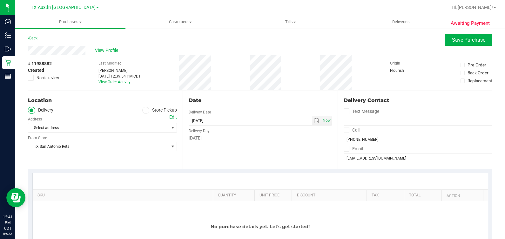
click at [170, 119] on div "Edit" at bounding box center [173, 117] width 8 height 7
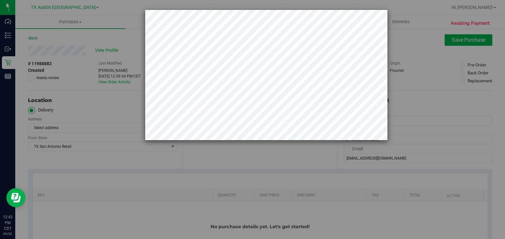
click at [134, 92] on div at bounding box center [255, 75] width 266 height 131
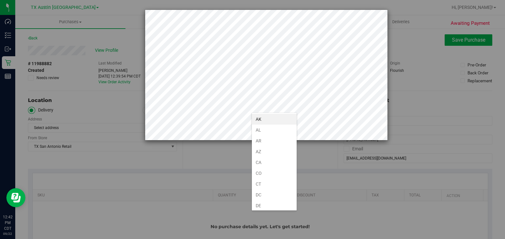
scroll to position [386, 0]
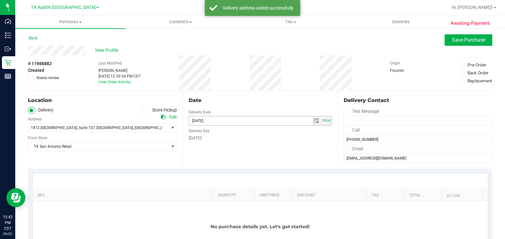
click at [314, 121] on span "select" at bounding box center [316, 120] width 5 height 5
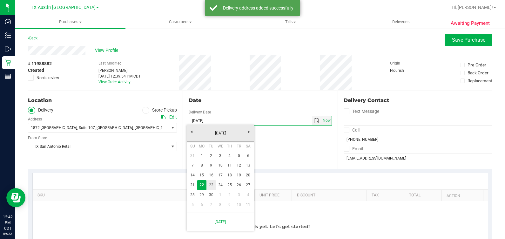
click at [213, 186] on link "23" at bounding box center [210, 185] width 9 height 10
type input "09/23/2025"
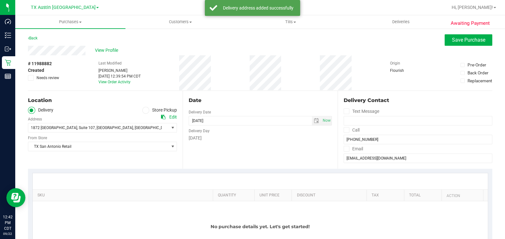
click at [213, 186] on div at bounding box center [260, 181] width 455 height 16
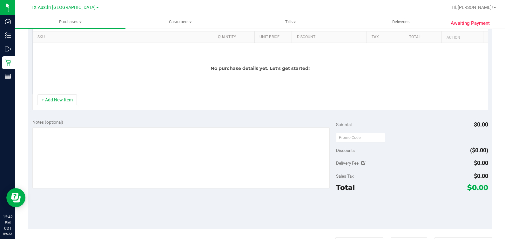
scroll to position [158, 0]
click at [47, 104] on button "+ Add New Item" at bounding box center [56, 99] width 39 height 11
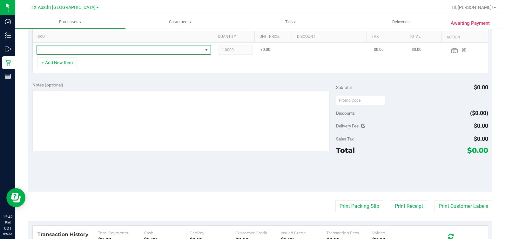
click at [59, 51] on span "NO DATA FOUND" at bounding box center [120, 49] width 166 height 9
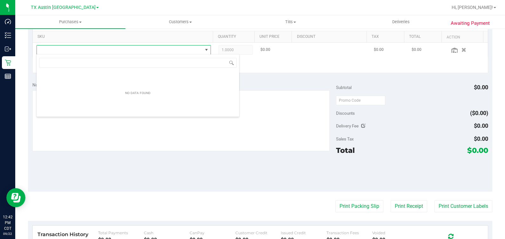
scroll to position [9, 170]
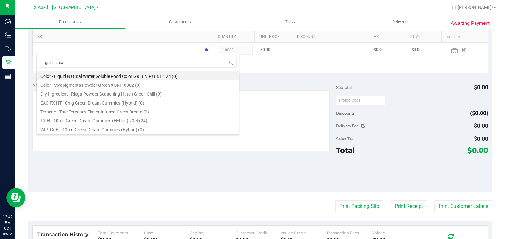
type input "green dream"
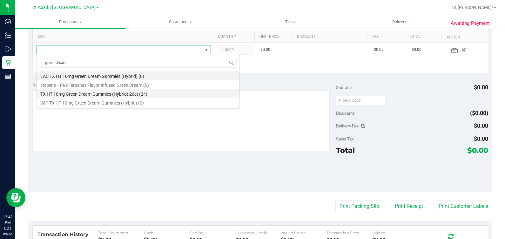
click at [73, 92] on li "TX HT 10mg Green Dream Gummies (Hybrid) 20ct (24)" at bounding box center [138, 93] width 203 height 9
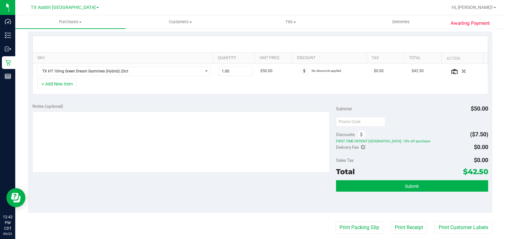
scroll to position [119, 0]
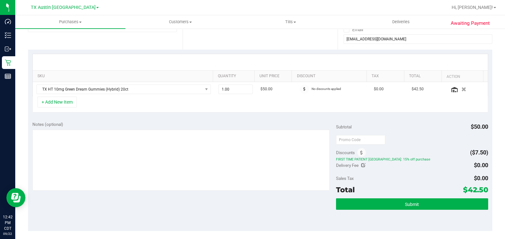
click at [97, 113] on div "SKU Quantity Unit Price Discount Tax Total Action TX HT 10mg Green Dream Gummie…" at bounding box center [260, 83] width 464 height 67
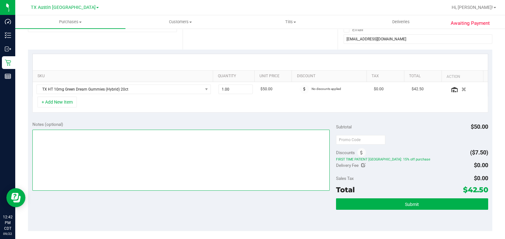
click at [103, 139] on textarea at bounding box center [181, 160] width 298 height 61
click at [68, 158] on textarea at bounding box center [181, 160] width 298 height 61
type textarea "satx pu 9/23 rg"
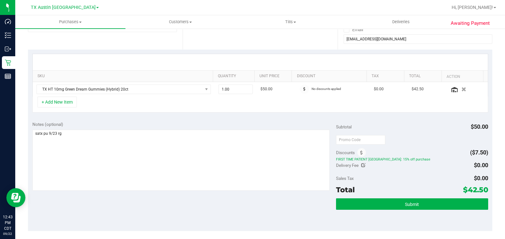
click at [361, 197] on div "Subtotal $50.00 Discounts ($7.50) FIRST TIME PATIENT TX: 15% off purchase Deliv…" at bounding box center [412, 174] width 152 height 106
click at [364, 208] on button "Submit" at bounding box center [412, 203] width 152 height 11
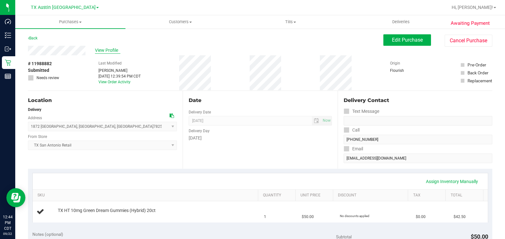
click at [118, 53] on span "View Profile" at bounding box center [107, 50] width 25 height 7
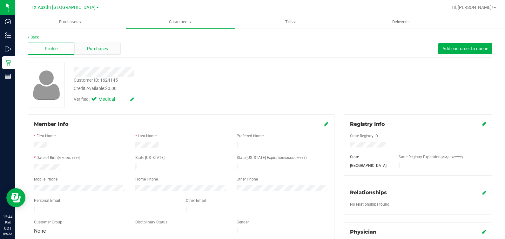
click at [98, 50] on span "Purchases" at bounding box center [97, 48] width 21 height 7
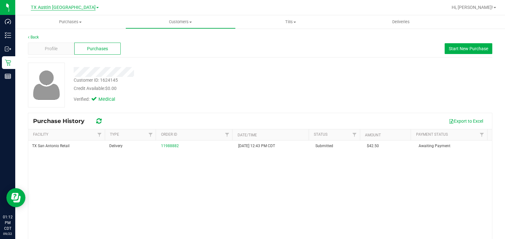
click at [64, 9] on span "TX Austin [GEOGRAPHIC_DATA]" at bounding box center [63, 8] width 65 height 6
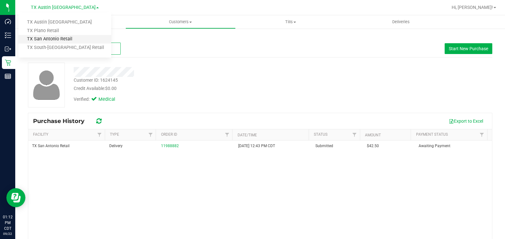
click at [59, 37] on link "TX San Antonio Retail" at bounding box center [64, 39] width 93 height 9
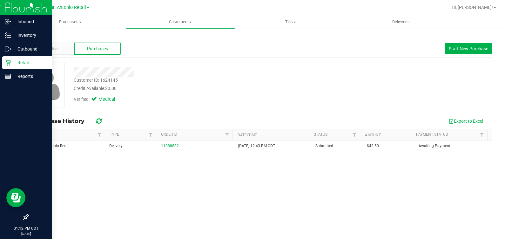
click at [17, 60] on p "Retail" at bounding box center [30, 63] width 38 height 8
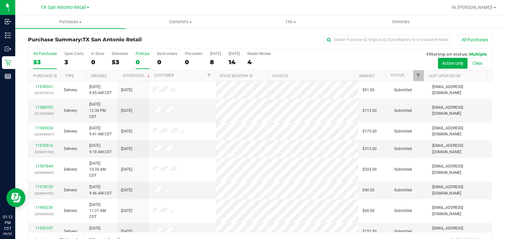
click at [136, 59] on div "0" at bounding box center [143, 61] width 14 height 7
click at [0, 0] on input "PickUps 0" at bounding box center [0, 0] width 0 height 0
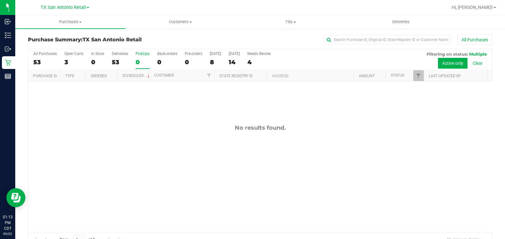
click at [495, 145] on div "Purchase Summary: TX San Antonio Retail All Purchases All Purchases 53 Open Car…" at bounding box center [260, 141] width 490 height 226
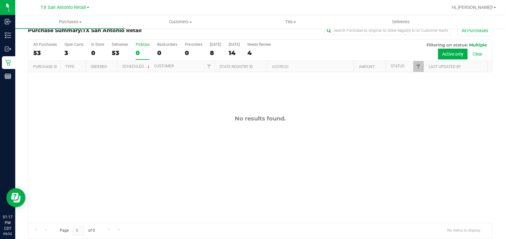
scroll to position [14, 0]
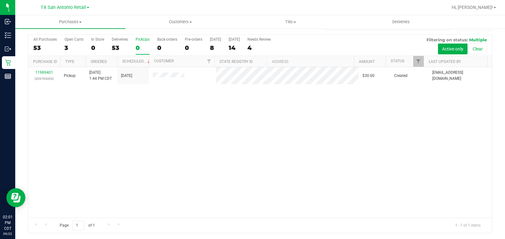
click at [295, 122] on div "11989401 (326763003) Pickup 9/22/2025 1:44 PM CDT 9/23/2025 $30.00 Created abe+…" at bounding box center [260, 142] width 464 height 151
click at [186, 23] on span "Customers" at bounding box center [181, 22] width 110 height 6
click at [183, 44] on span "Add a new customer" at bounding box center [155, 45] width 60 height 5
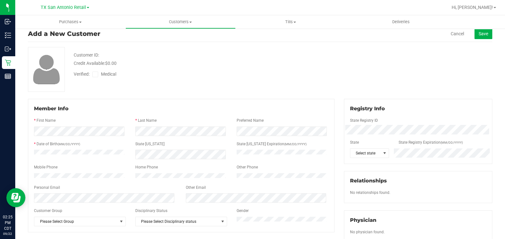
click at [377, 123] on div "State Registry ID" at bounding box center [418, 121] width 146 height 7
click at [109, 75] on span "Medical" at bounding box center [110, 74] width 18 height 7
click at [0, 0] on input "Medical" at bounding box center [0, 0] width 0 height 0
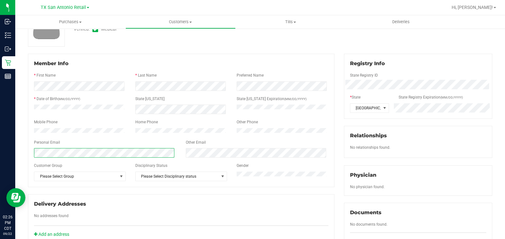
scroll to position [0, 0]
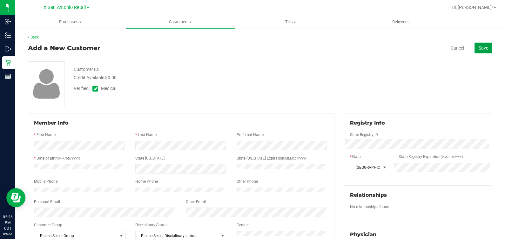
click at [479, 49] on span "Save" at bounding box center [484, 47] width 10 height 5
click at [475, 52] on button "Save" at bounding box center [484, 48] width 18 height 11
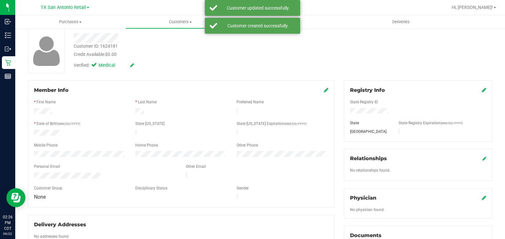
scroll to position [79, 0]
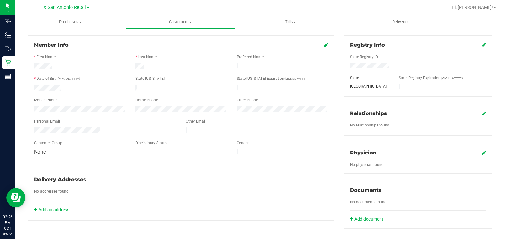
click at [482, 153] on icon at bounding box center [484, 152] width 4 height 5
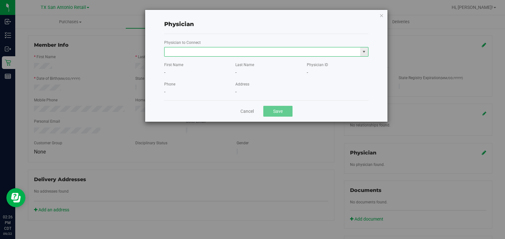
click at [301, 55] on input "text" at bounding box center [263, 51] width 196 height 9
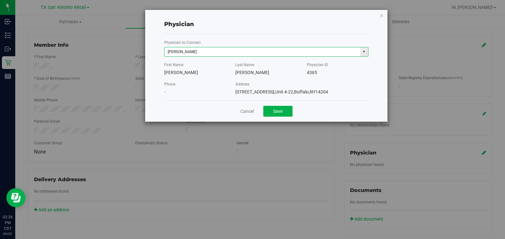
type input "Joel Durinka"
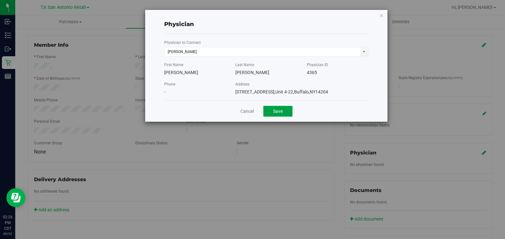
click at [279, 110] on button "Save" at bounding box center [277, 111] width 29 height 11
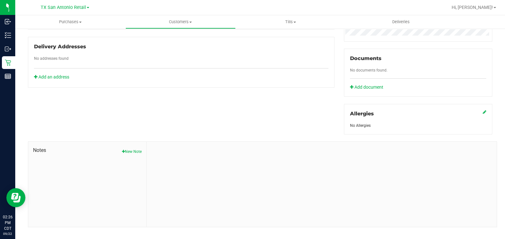
scroll to position [219, 0]
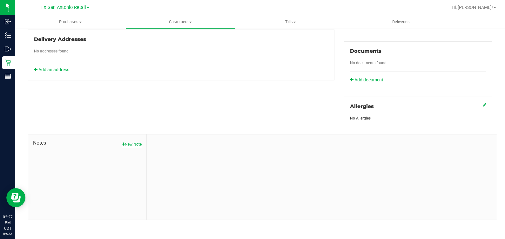
click at [134, 142] on button "New Note" at bounding box center [132, 144] width 20 height 6
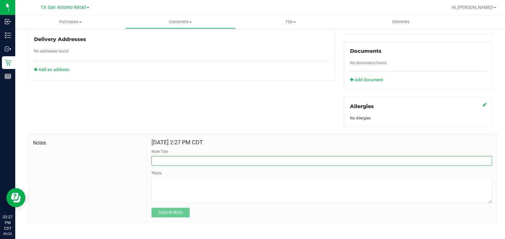
click at [183, 161] on input "Note Title" at bounding box center [322, 161] width 340 height 10
type input "curt iNFO"
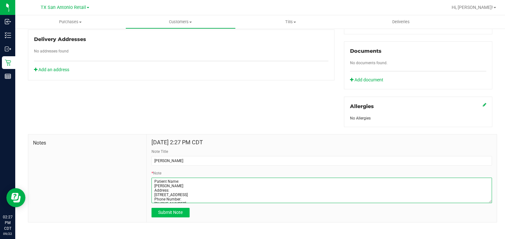
type textarea "Patient Name: HEATHER ATIS Address: 8826 PALMETTO FALLS San Antonio, TX, 78254 …"
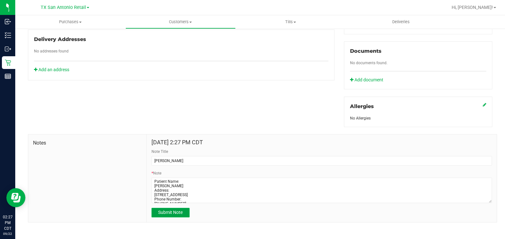
click at [170, 216] on button "Submit Note" at bounding box center [171, 213] width 38 height 10
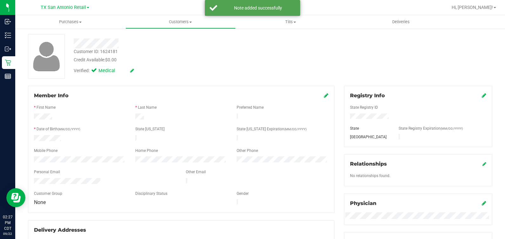
scroll to position [0, 0]
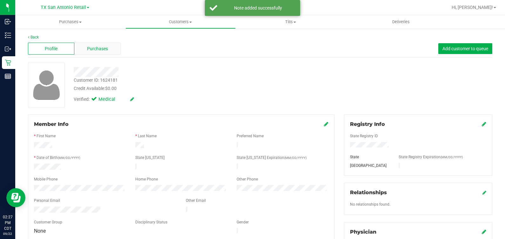
click at [88, 47] on span "Purchases" at bounding box center [97, 48] width 21 height 7
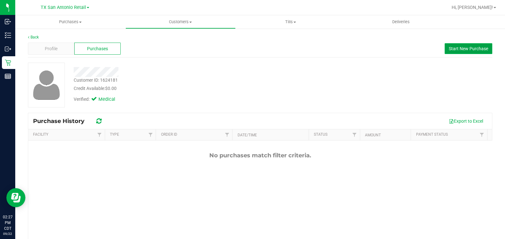
click at [446, 51] on button "Start New Purchase" at bounding box center [469, 48] width 48 height 11
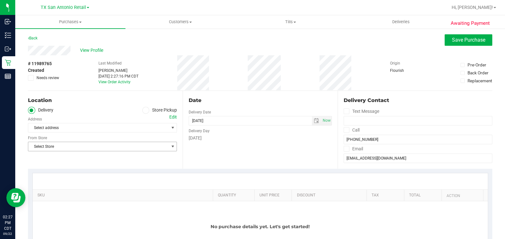
click at [114, 145] on span "Select Store" at bounding box center [98, 146] width 140 height 9
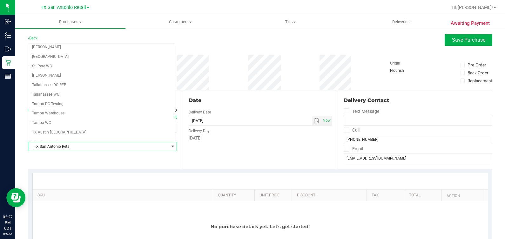
scroll to position [408, 0]
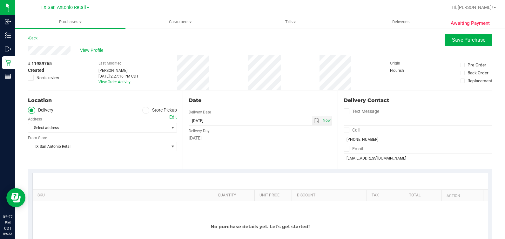
click at [173, 117] on div "Edit" at bounding box center [173, 117] width 8 height 7
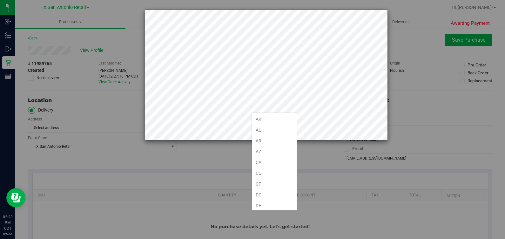
scroll to position [386, 0]
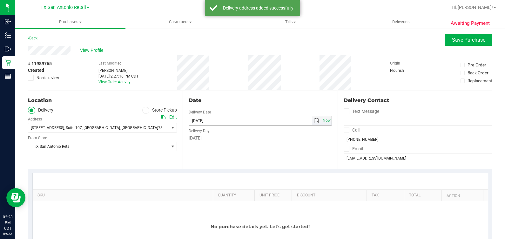
click at [314, 121] on span "select" at bounding box center [316, 120] width 5 height 5
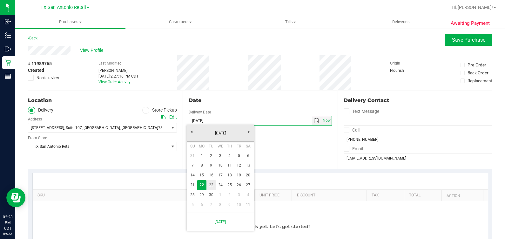
click at [214, 185] on link "23" at bounding box center [210, 185] width 9 height 10
type input "09/23/2025"
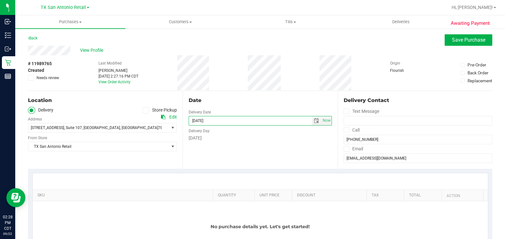
click at [209, 147] on div "Date Delivery Date 09/23/2025 Now 09/23/2025 02:27 PM Now Delivery Day Tuesday" at bounding box center [260, 130] width 155 height 78
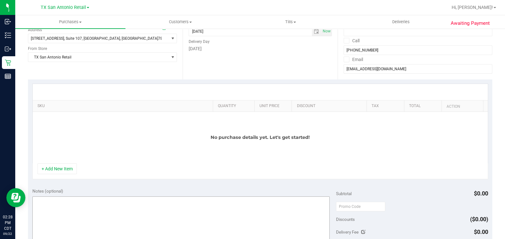
scroll to position [119, 0]
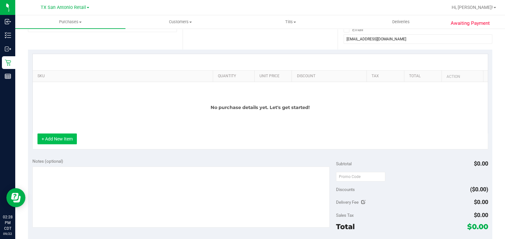
click at [58, 144] on button "+ Add New Item" at bounding box center [56, 138] width 39 height 11
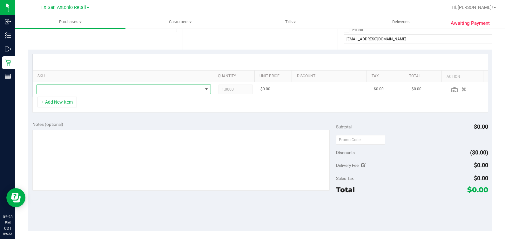
click at [83, 91] on span "NO DATA FOUND" at bounding box center [120, 89] width 166 height 9
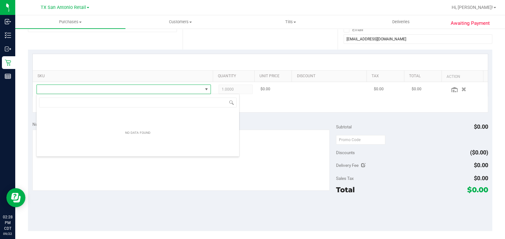
scroll to position [9, 170]
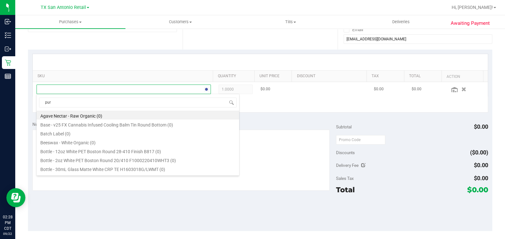
type input "pure"
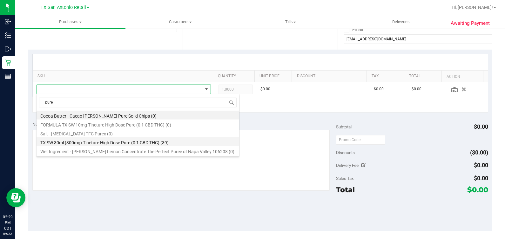
click at [114, 144] on li "TX SW 30ml (300mg) Tincture High Dose Pure (0:1 CBD:THC) (39)" at bounding box center [138, 141] width 203 height 9
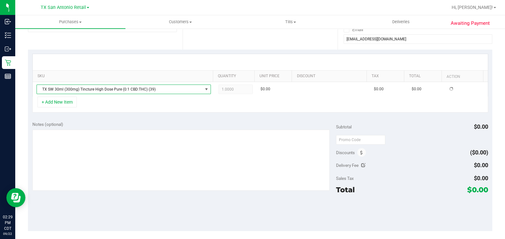
click at [112, 123] on div "Notes (optional)" at bounding box center [184, 124] width 304 height 6
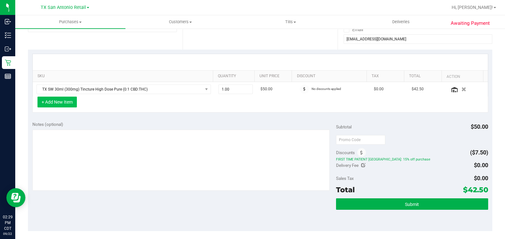
click at [54, 100] on button "+ Add New Item" at bounding box center [56, 102] width 39 height 11
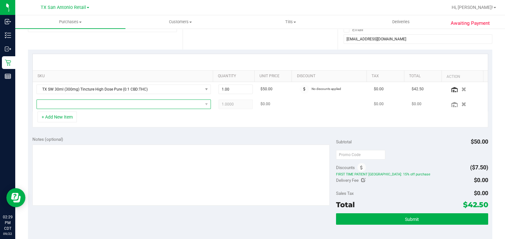
click at [99, 104] on span "NO DATA FOUND" at bounding box center [120, 104] width 166 height 9
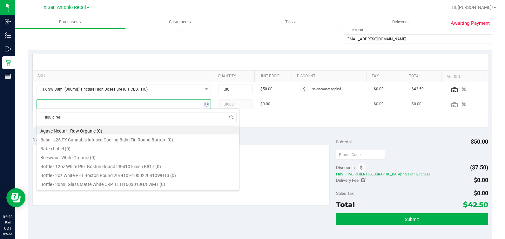
type input "liquid rest"
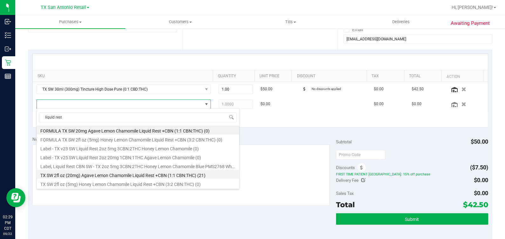
click at [106, 176] on li "TX SW 2fl oz (20mg) Agave Lemon Chamomile Liquid Rest +CBN (1:1 CBN:THC) (21)" at bounding box center [138, 174] width 203 height 9
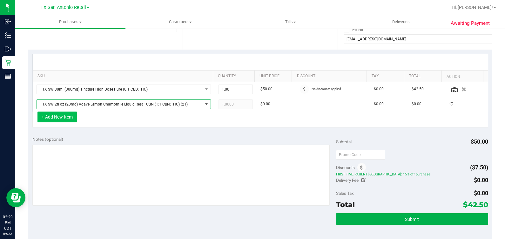
click at [70, 116] on button "+ Add New Item" at bounding box center [56, 116] width 39 height 11
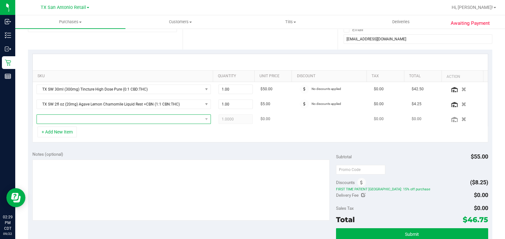
click at [94, 120] on span "NO DATA FOUND" at bounding box center [120, 119] width 166 height 9
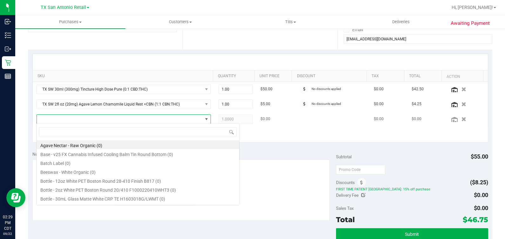
scroll to position [9, 167]
click at [106, 132] on input at bounding box center [138, 132] width 198 height 10
type input "lemonade"
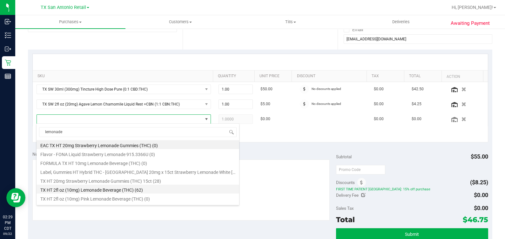
click at [137, 187] on li "TX HT 2fl oz (10mg) Lemonade Beverage (THC) (62)" at bounding box center [138, 189] width 203 height 9
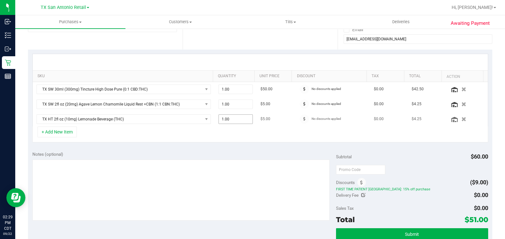
click at [224, 118] on span "1.00 1" at bounding box center [236, 119] width 34 height 10
click at [224, 118] on input "1" at bounding box center [236, 119] width 34 height 9
type input "2"
type input "2.00"
click at [261, 140] on div "+ Add New Item" at bounding box center [260, 134] width 456 height 16
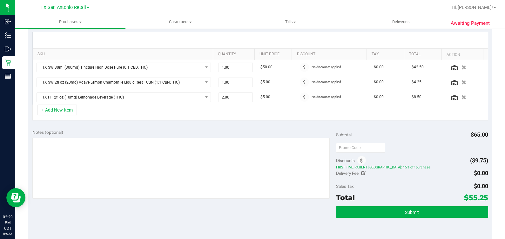
scroll to position [158, 0]
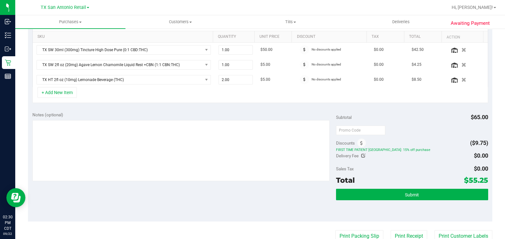
click at [251, 105] on div "SKU Quantity Unit Price Discount Tax Total Action TX SW 30ml (300mg) Tincture H…" at bounding box center [260, 58] width 464 height 97
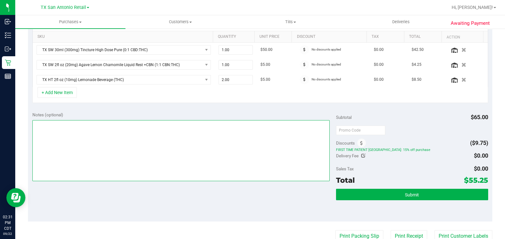
click at [238, 145] on textarea at bounding box center [181, 150] width 298 height 61
type textarea "satx pu 9/23 rg"
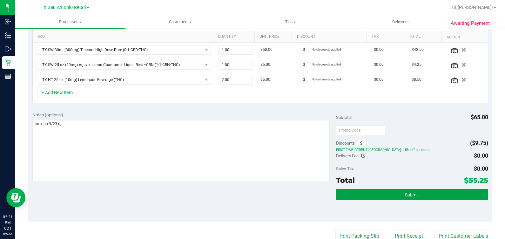
click at [379, 189] on button "Submit" at bounding box center [412, 194] width 152 height 11
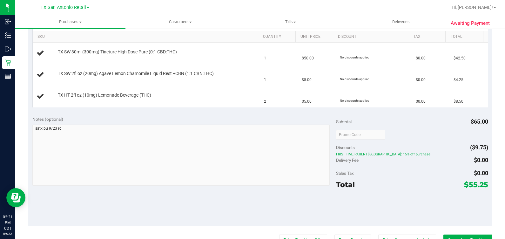
click at [384, 152] on span "FIRST TIME PATIENT [GEOGRAPHIC_DATA]: 15% off purchase" at bounding box center [412, 154] width 152 height 4
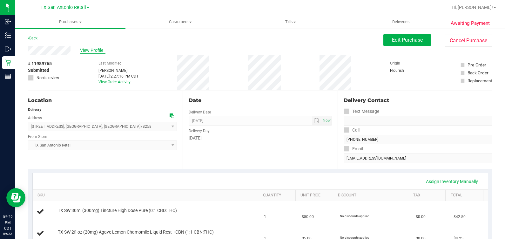
click at [96, 49] on span "View Profile" at bounding box center [92, 50] width 25 height 7
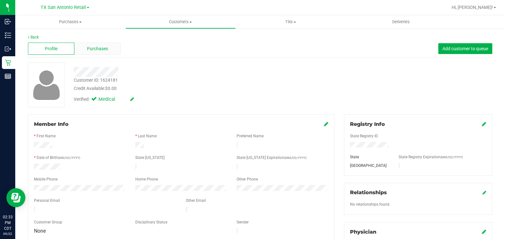
click at [84, 51] on div "Purchases" at bounding box center [97, 49] width 46 height 12
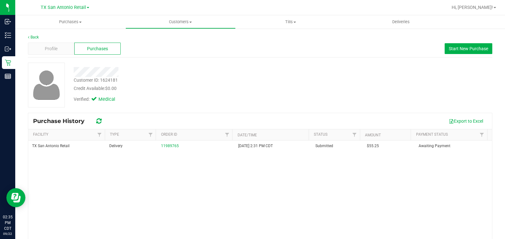
click at [216, 72] on div at bounding box center [187, 72] width 237 height 10
click at [391, 24] on span "Deliveries" at bounding box center [401, 22] width 35 height 6
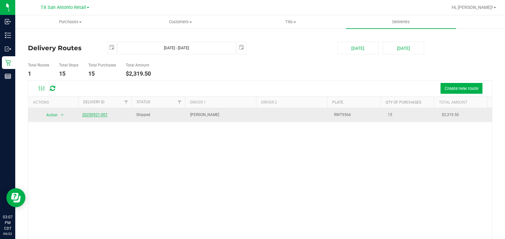
click at [90, 113] on link "20250921-001" at bounding box center [94, 114] width 25 height 4
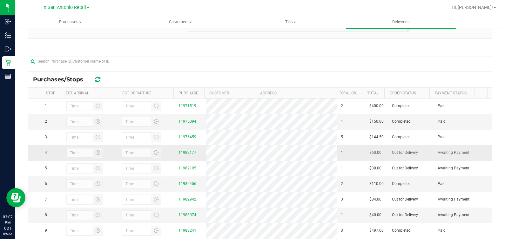
scroll to position [79, 0]
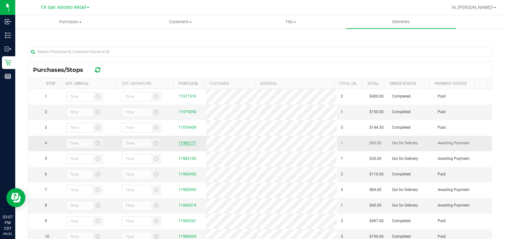
click at [179, 145] on link "11982177" at bounding box center [187, 143] width 18 height 4
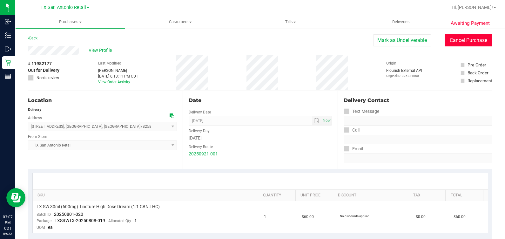
drag, startPoint x: 451, startPoint y: 37, endPoint x: 305, endPoint y: 54, distance: 146.8
click at [451, 37] on button "Cancel Purchase" at bounding box center [469, 40] width 48 height 12
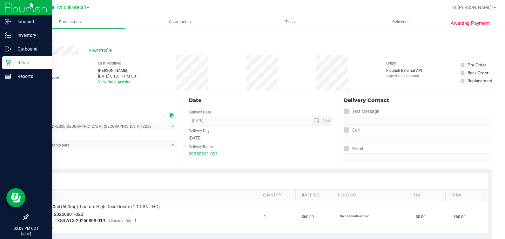
click at [8, 63] on icon at bounding box center [8, 62] width 6 height 6
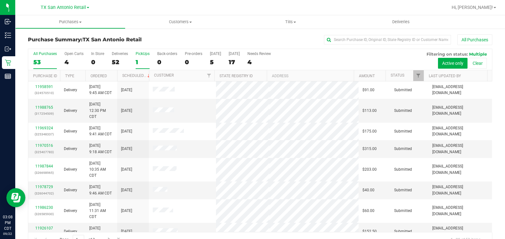
click at [140, 56] on div "PickUps" at bounding box center [143, 53] width 14 height 4
click at [0, 0] on input "PickUps 1" at bounding box center [0, 0] width 0 height 0
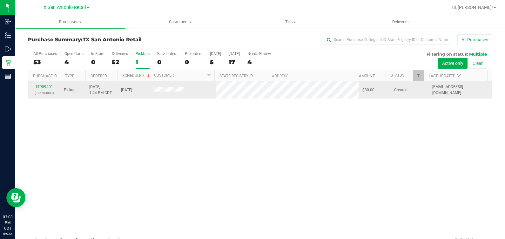
click at [43, 85] on link "11989401" at bounding box center [44, 86] width 18 height 4
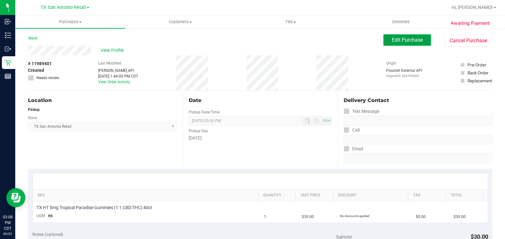
click at [385, 41] on button "Edit Purchase" at bounding box center [407, 39] width 48 height 11
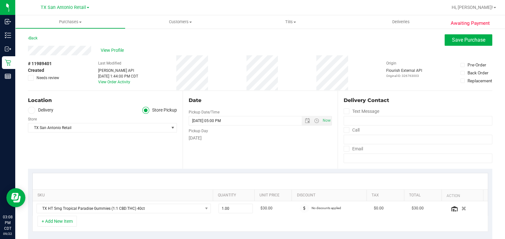
click at [39, 110] on label "Delivery" at bounding box center [40, 110] width 25 height 7
click at [0, 0] on input "Delivery" at bounding box center [0, 0] width 0 height 0
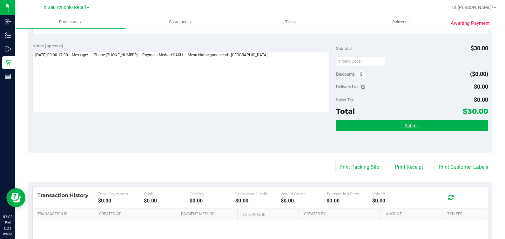
scroll to position [199, 0]
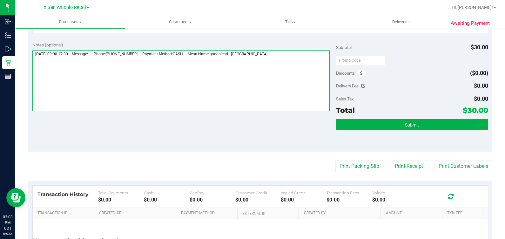
click at [288, 86] on textarea at bounding box center [181, 80] width 298 height 61
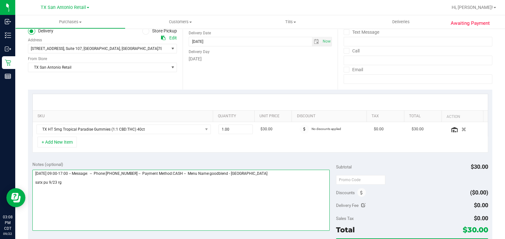
scroll to position [158, 0]
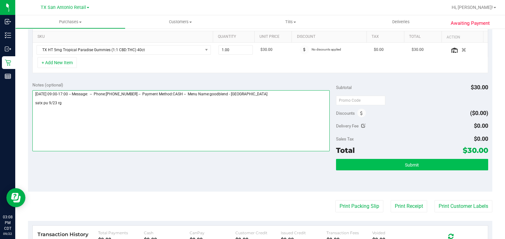
type textarea "Tuesday 09/23/2025 09:00-17:00 -- Message: -- Phone:2109821262 -- Payment Metho…"
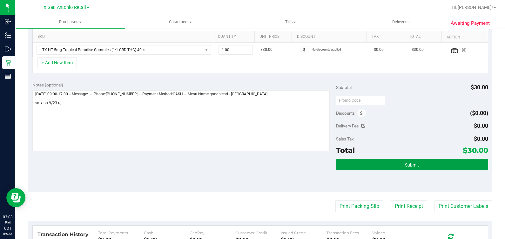
click at [411, 167] on button "Submit" at bounding box center [412, 164] width 152 height 11
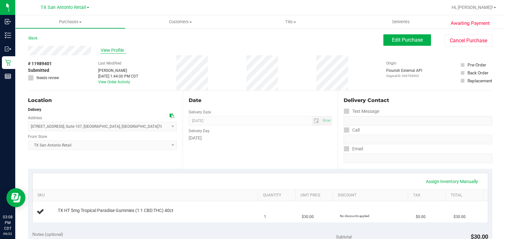
click at [115, 51] on span "View Profile" at bounding box center [113, 50] width 25 height 7
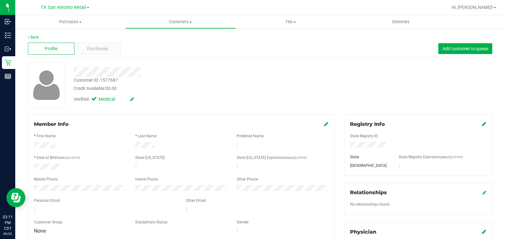
click at [95, 41] on div "Profile Purchases Add customer to queue" at bounding box center [260, 48] width 464 height 17
click at [94, 48] on span "Purchases" at bounding box center [97, 48] width 21 height 7
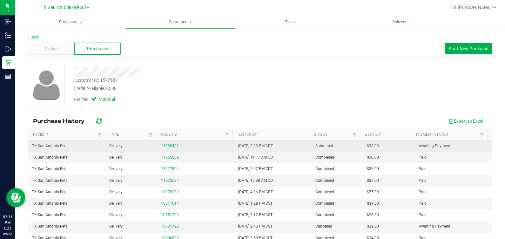
click at [164, 145] on link "11989401" at bounding box center [170, 146] width 18 height 4
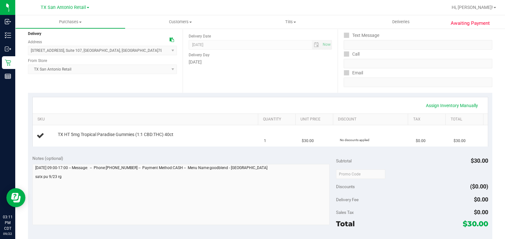
scroll to position [79, 0]
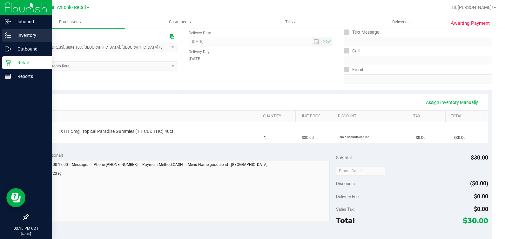
click at [10, 34] on icon at bounding box center [8, 35] width 6 height 6
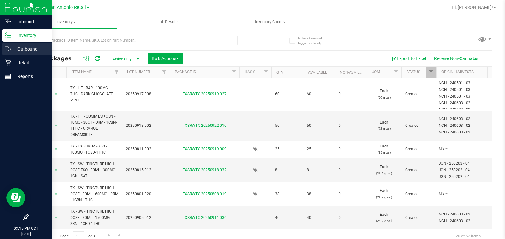
click at [10, 51] on icon at bounding box center [8, 49] width 6 height 6
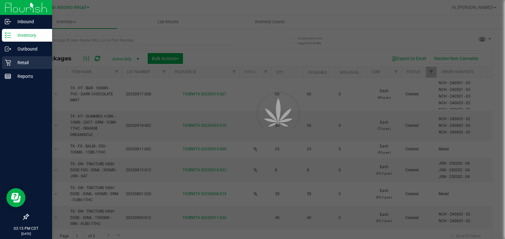
click at [13, 65] on p "Retail" at bounding box center [30, 63] width 38 height 8
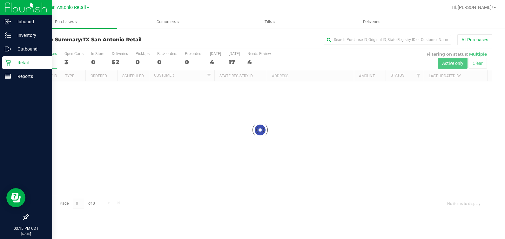
click at [13, 65] on p "Retail" at bounding box center [30, 63] width 38 height 8
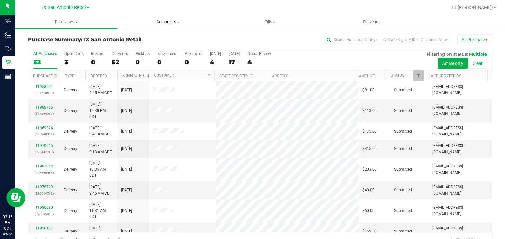
click at [157, 22] on span "Customers" at bounding box center [168, 22] width 101 height 6
click at [138, 36] on span "All customers" at bounding box center [140, 38] width 46 height 5
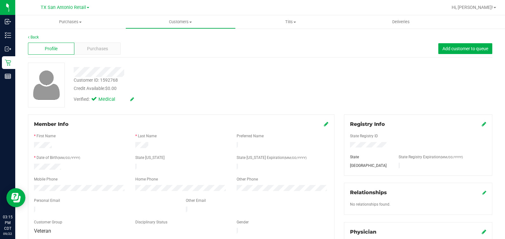
click at [350, 148] on div at bounding box center [418, 145] width 146 height 7
click at [95, 55] on div "Profile Purchases Add customer to queue" at bounding box center [260, 48] width 464 height 17
click at [94, 49] on span "Purchases" at bounding box center [97, 48] width 21 height 7
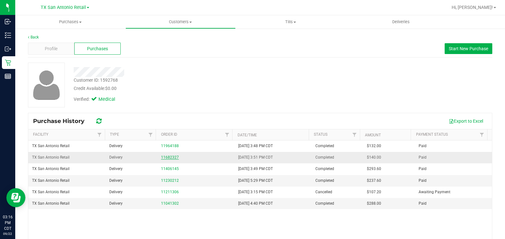
click at [163, 156] on link "11682327" at bounding box center [170, 157] width 18 height 4
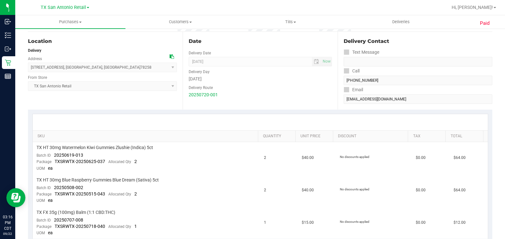
scroll to position [158, 0]
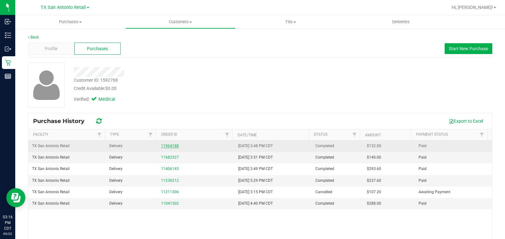
click at [161, 146] on link "11964188" at bounding box center [170, 146] width 18 height 4
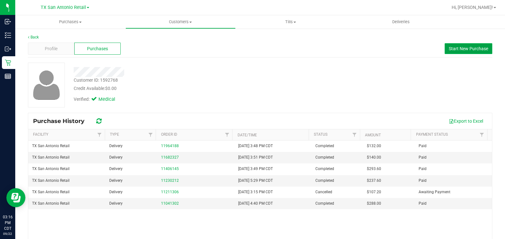
click at [456, 49] on span "Start New Purchase" at bounding box center [468, 48] width 39 height 5
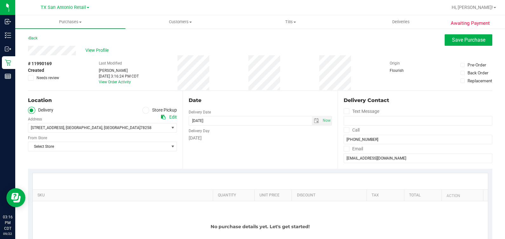
click at [101, 152] on div "Location Delivery Store Pickup Address Edit 18720 Stone Oak Parkway , San Anton…" at bounding box center [105, 130] width 155 height 78
click at [102, 149] on span "Select Store" at bounding box center [98, 146] width 140 height 9
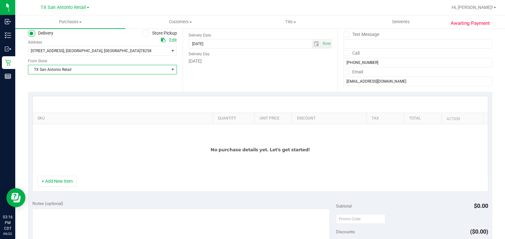
scroll to position [79, 0]
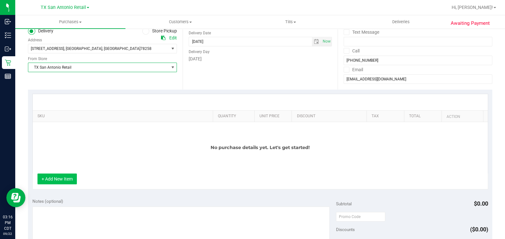
click at [64, 184] on button "+ Add New Item" at bounding box center [56, 178] width 39 height 11
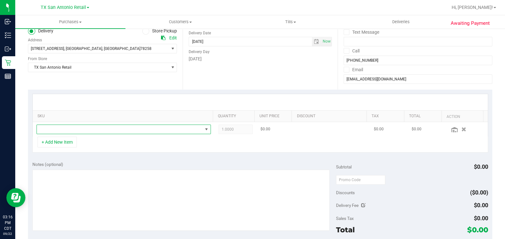
click at [83, 132] on span "NO DATA FOUND" at bounding box center [120, 129] width 166 height 9
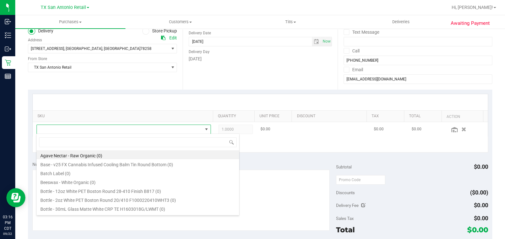
scroll to position [9, 167]
type input "watermelon"
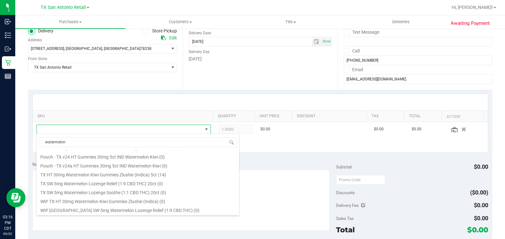
scroll to position [61, 0]
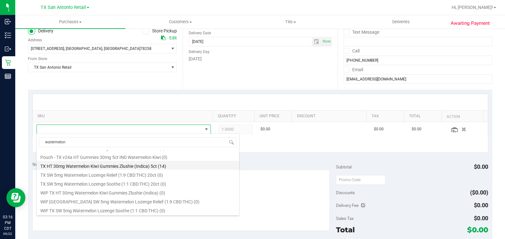
click at [90, 162] on li "TX HT 30mg Watermelon Kiwi Gummies Zlushie (Indica) 5ct (14)" at bounding box center [138, 165] width 203 height 9
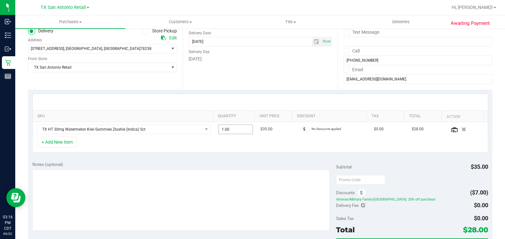
click at [236, 128] on span "1.00 1" at bounding box center [236, 130] width 34 height 10
click at [236, 128] on input "1" at bounding box center [236, 129] width 34 height 9
type input "4"
type input "4.00"
click at [243, 167] on div "Notes (optional)" at bounding box center [184, 196] width 304 height 71
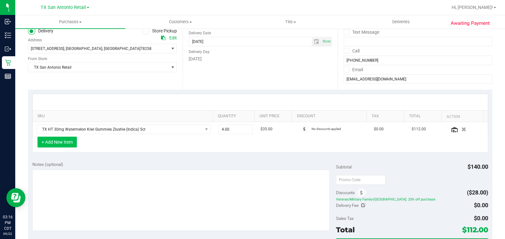
click at [72, 138] on button "+ Add New Item" at bounding box center [56, 142] width 39 height 11
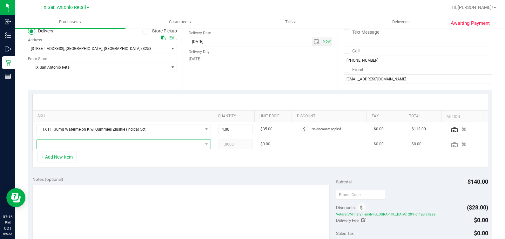
click at [81, 147] on span "NO DATA FOUND" at bounding box center [120, 144] width 166 height 9
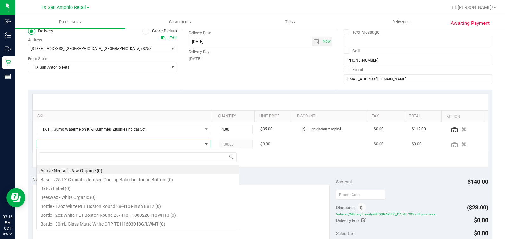
scroll to position [9, 167]
type input "strawberry"
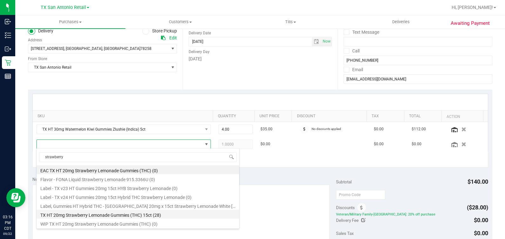
click at [101, 215] on li "TX HT 20mg Strawberry Lemonade Gummies (THC) 15ct (28)" at bounding box center [138, 214] width 203 height 9
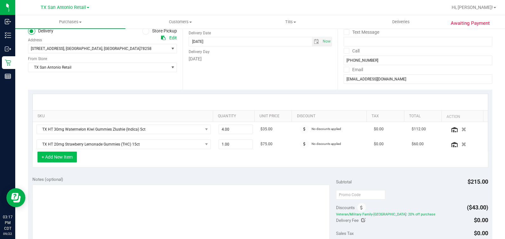
click at [60, 156] on button "+ Add New Item" at bounding box center [56, 157] width 39 height 11
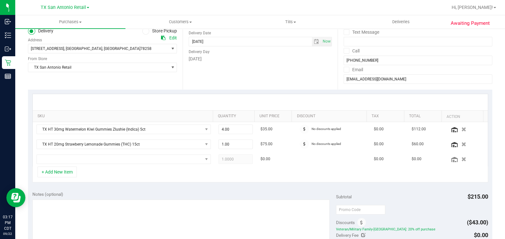
click at [110, 90] on div "SKU Quantity Unit Price Discount Tax Total Action TX HT 30mg Watermelon Kiwi Gu…" at bounding box center [260, 138] width 464 height 97
click at [141, 156] on span "NO DATA FOUND" at bounding box center [120, 159] width 166 height 9
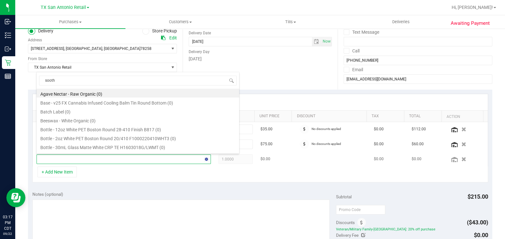
type input "soothe"
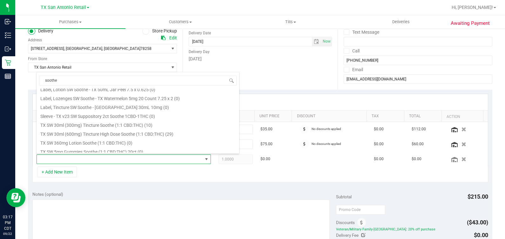
scroll to position [199, 0]
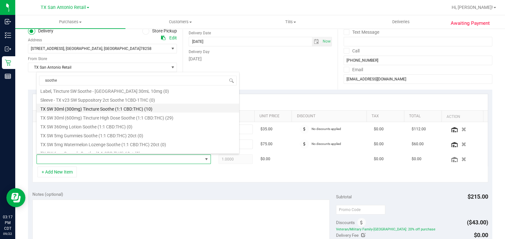
click at [84, 108] on li "TX SW 30ml (300mg) Tincture Soothe (1:1 CBD:THC) (10)" at bounding box center [138, 108] width 203 height 9
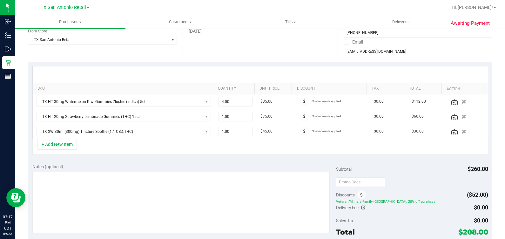
scroll to position [119, 0]
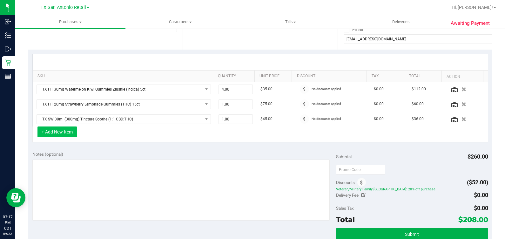
click at [62, 131] on button "+ Add New Item" at bounding box center [56, 131] width 39 height 11
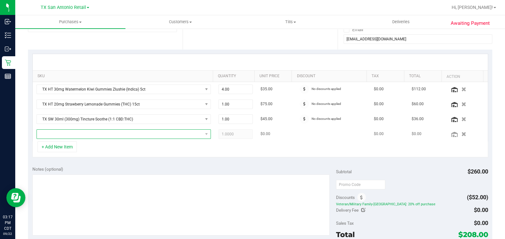
click at [124, 135] on span "NO DATA FOUND" at bounding box center [120, 134] width 166 height 9
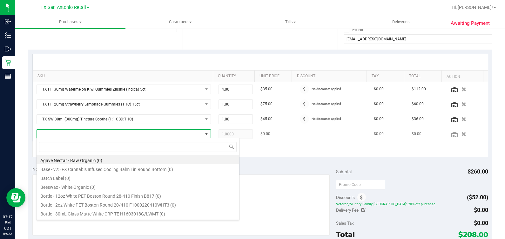
scroll to position [9, 167]
type input "serene"
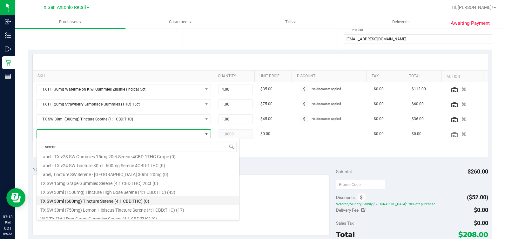
scroll to position [43, 0]
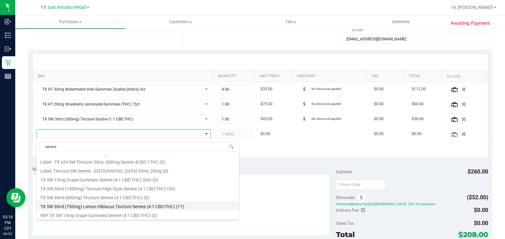
click at [177, 205] on li "TX SW 30ml (750mg) Lemon Hibiscus Tincture Serene (4:1 CBD:THC) (17)" at bounding box center [138, 205] width 203 height 9
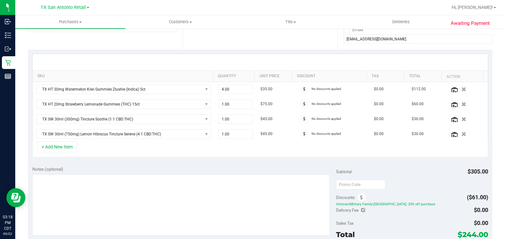
click at [190, 162] on div "Notes (optional) Subtotal $305.00 Discounts ($61.00) Veteran/Military Family-TX…" at bounding box center [260, 218] width 464 height 114
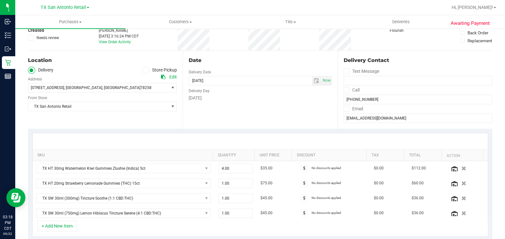
scroll to position [39, 0]
click at [314, 79] on span "select" at bounding box center [316, 81] width 5 height 5
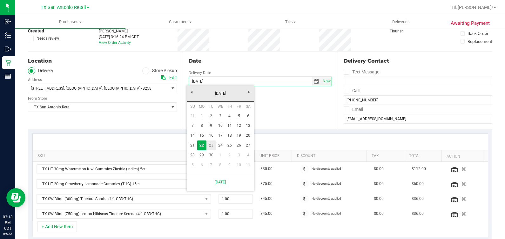
click at [209, 145] on link "23" at bounding box center [210, 145] width 9 height 10
type input "09/23/2025"
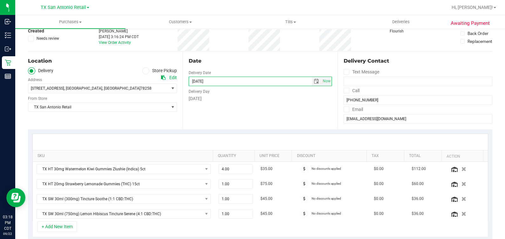
click at [217, 118] on div "Date Delivery Date 09/23/2025 Now 09/23/2025 07:00 AM Now Delivery Day Tuesday" at bounding box center [260, 90] width 155 height 78
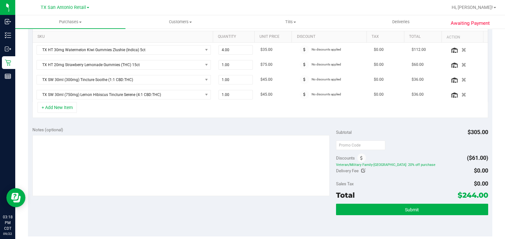
scroll to position [199, 0]
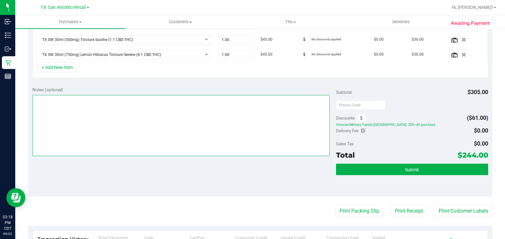
click at [230, 129] on textarea at bounding box center [181, 125] width 298 height 61
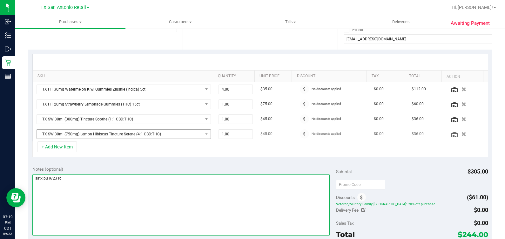
scroll to position [158, 0]
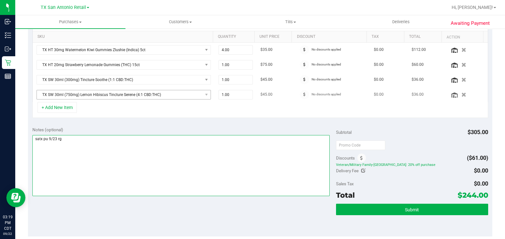
type textarea "satx pu 9/23 rg"
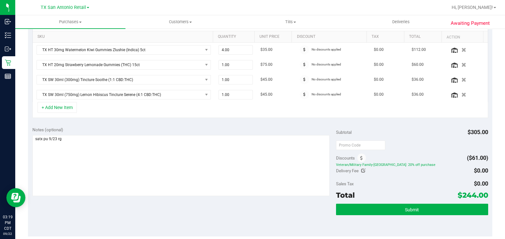
click at [118, 123] on div "Notes (optional) Subtotal $305.00 Discounts ($61.00) Veteran/Military Family-TX…" at bounding box center [260, 179] width 464 height 114
click at [400, 204] on button "Submit" at bounding box center [412, 209] width 152 height 11
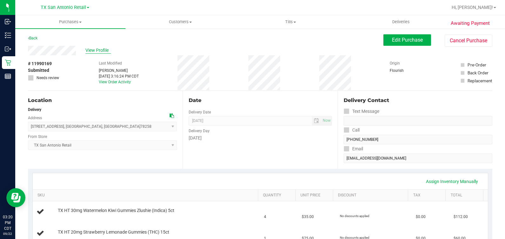
click at [96, 50] on span "View Profile" at bounding box center [97, 50] width 25 height 7
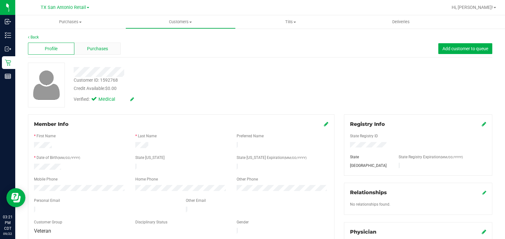
click at [108, 52] on div "Purchases" at bounding box center [97, 49] width 46 height 12
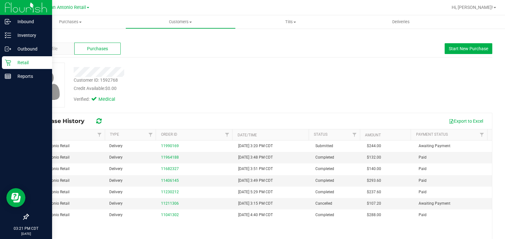
click at [7, 61] on icon at bounding box center [8, 62] width 6 height 6
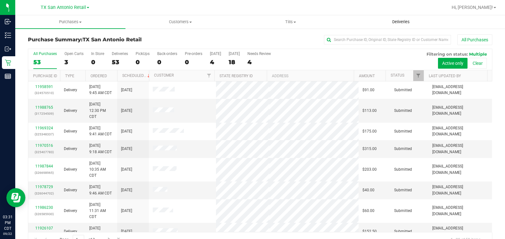
click at [402, 19] on span "Deliveries" at bounding box center [401, 22] width 35 height 6
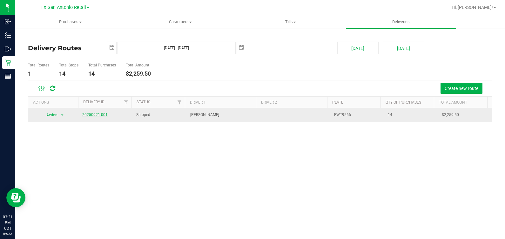
click at [95, 115] on link "20250921-001" at bounding box center [94, 114] width 25 height 4
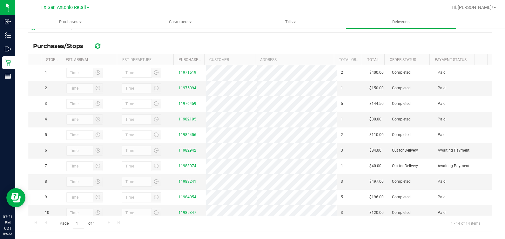
scroll to position [113, 0]
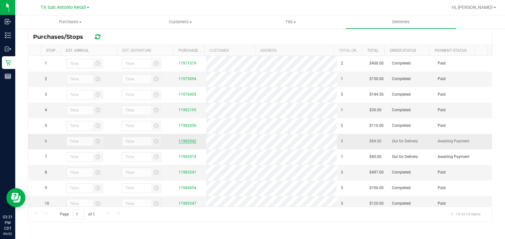
click at [190, 143] on link "11982942" at bounding box center [187, 141] width 18 height 4
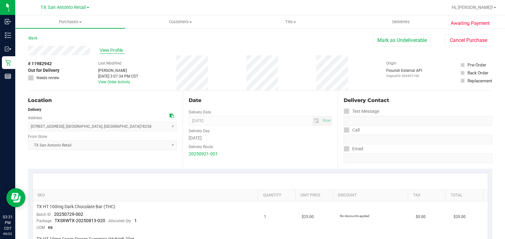
click at [116, 51] on span "View Profile" at bounding box center [112, 50] width 25 height 7
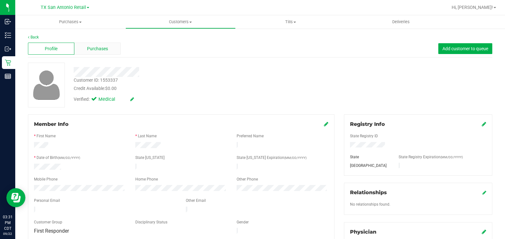
click at [107, 53] on div "Purchases" at bounding box center [97, 49] width 46 height 12
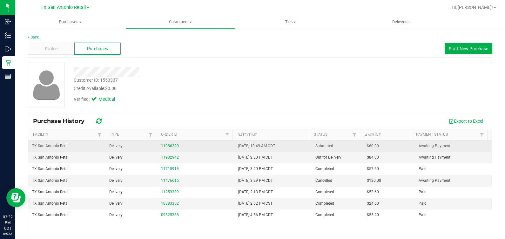
click at [161, 145] on link "11986220" at bounding box center [170, 146] width 18 height 4
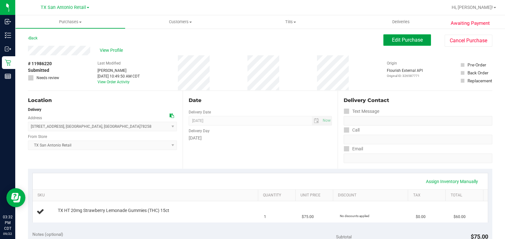
click at [414, 42] on span "Edit Purchase" at bounding box center [407, 40] width 31 height 6
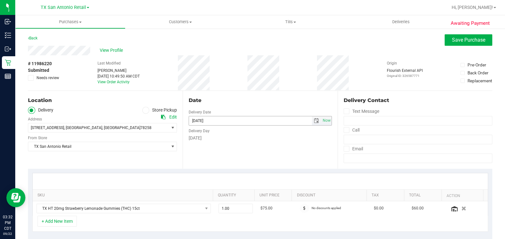
click at [314, 118] on span "select" at bounding box center [316, 120] width 5 height 5
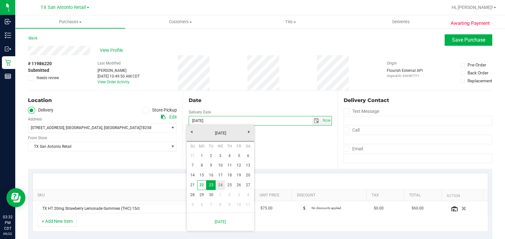
click at [222, 185] on link "24" at bounding box center [220, 185] width 9 height 10
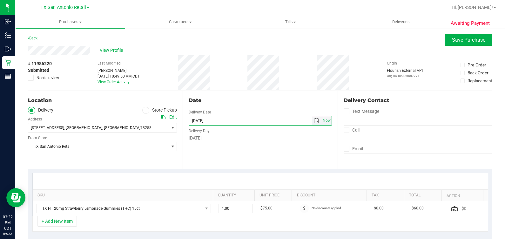
click at [314, 119] on span "select" at bounding box center [316, 120] width 5 height 5
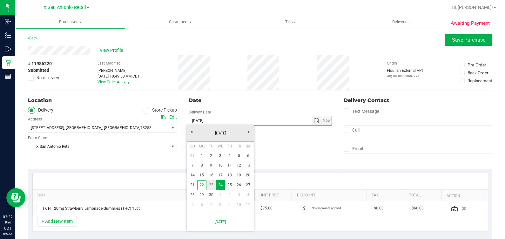
click at [211, 183] on link "23" at bounding box center [210, 185] width 9 height 10
type input "09/23/2025"
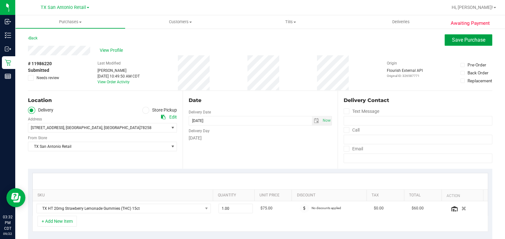
click at [459, 40] on span "Save Purchase" at bounding box center [468, 40] width 33 height 6
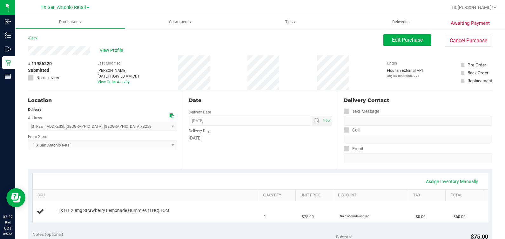
click at [247, 39] on div "Back Edit Purchase Cancel Purchase" at bounding box center [260, 39] width 464 height 11
click at [114, 49] on span "View Profile" at bounding box center [112, 50] width 25 height 7
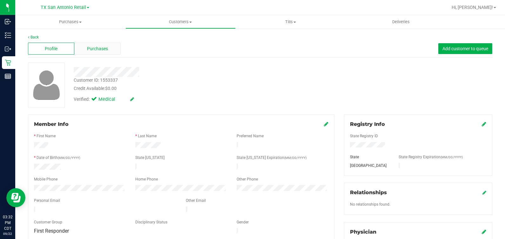
click at [106, 50] on span "Purchases" at bounding box center [97, 48] width 21 height 7
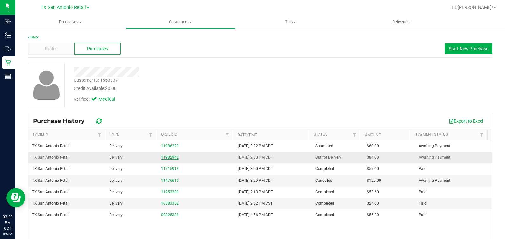
click at [163, 157] on link "11982942" at bounding box center [170, 157] width 18 height 4
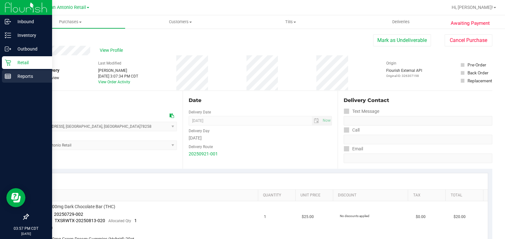
click at [7, 74] on icon at bounding box center [8, 76] width 6 height 6
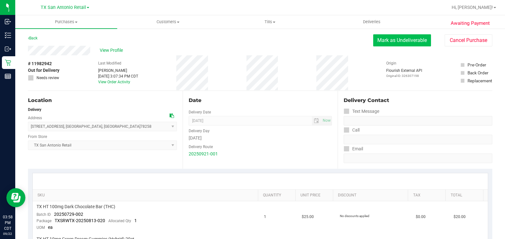
click at [387, 43] on button "Mark as Undeliverable" at bounding box center [402, 40] width 58 height 12
click at [394, 41] on button "Mark as Packed" at bounding box center [407, 40] width 48 height 12
click at [395, 39] on button "Send Back to Created" at bounding box center [403, 40] width 56 height 12
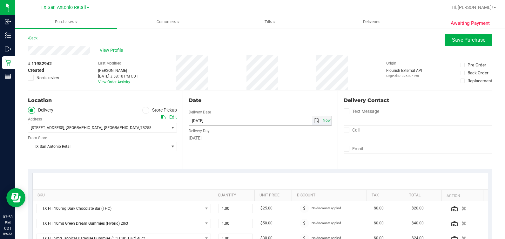
click at [314, 119] on span "select" at bounding box center [316, 120] width 5 height 5
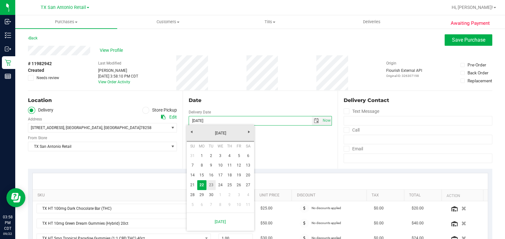
click at [210, 183] on link "23" at bounding box center [210, 185] width 9 height 10
type input "09/23/2025"
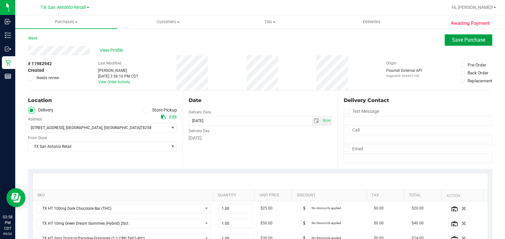
click at [445, 38] on button "Save Purchase" at bounding box center [469, 39] width 48 height 11
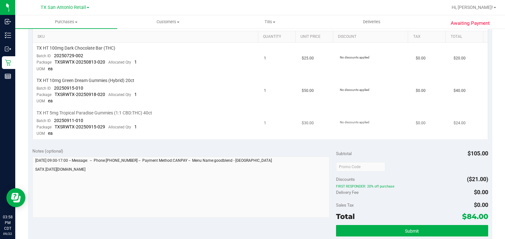
scroll to position [317, 0]
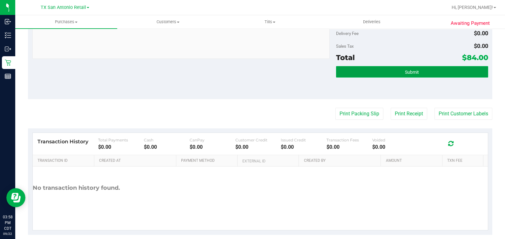
click at [400, 68] on button "Submit" at bounding box center [412, 71] width 152 height 11
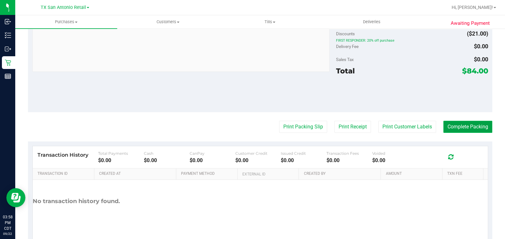
click at [467, 127] on button "Complete Packing" at bounding box center [467, 127] width 49 height 12
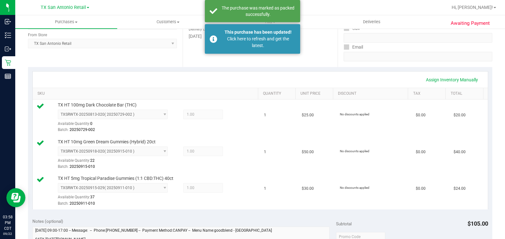
scroll to position [79, 0]
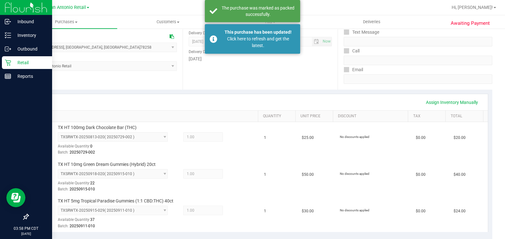
click at [10, 60] on icon at bounding box center [8, 62] width 6 height 6
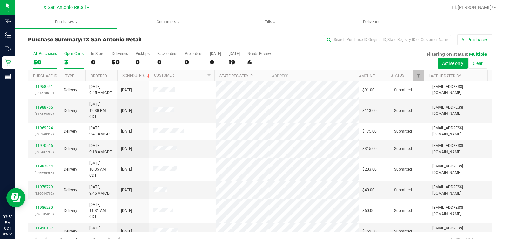
click at [69, 60] on div "3" at bounding box center [73, 61] width 19 height 7
click at [0, 0] on input "Open Carts 3" at bounding box center [0, 0] width 0 height 0
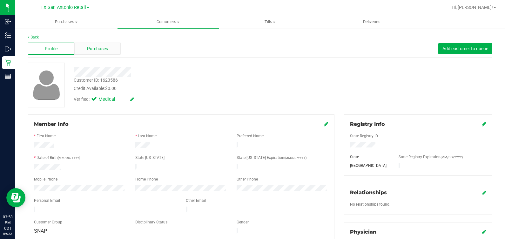
click at [91, 46] on span "Purchases" at bounding box center [97, 48] width 21 height 7
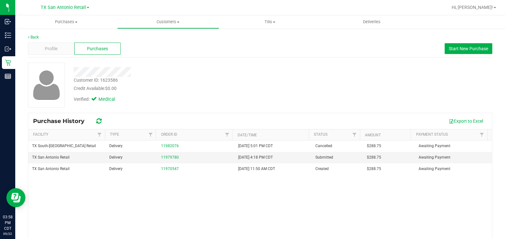
click at [252, 204] on div "TX South-Austin Retail Delivery 11982076 9/20/2025 5:01 PM CDT Cancelled $288.7…" at bounding box center [260, 203] width 464 height 127
click at [202, 91] on div "Credit Available: $0.00" at bounding box center [187, 88] width 227 height 7
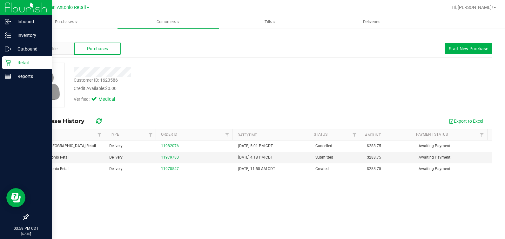
click at [11, 61] on p "Retail" at bounding box center [30, 63] width 38 height 8
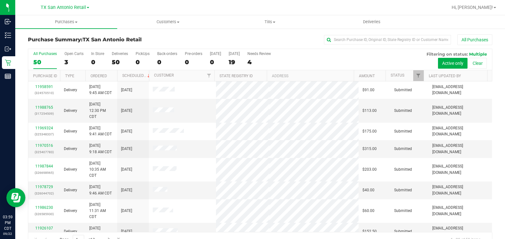
click at [180, 37] on h3 "Purchase Summary: TX San Antonio Retail" at bounding box center [105, 40] width 155 height 6
click at [142, 56] on div "PickUps" at bounding box center [143, 53] width 14 height 4
click at [0, 0] on input "PickUps 0" at bounding box center [0, 0] width 0 height 0
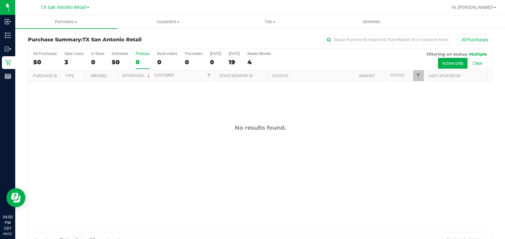
click at [290, 40] on div "All Purchases" at bounding box center [338, 39] width 310 height 11
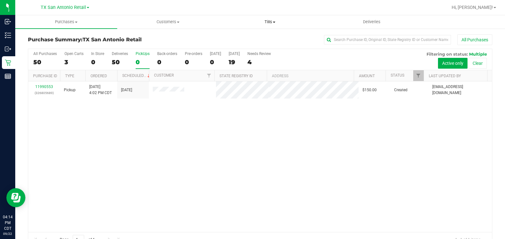
drag, startPoint x: 269, startPoint y: 23, endPoint x: 270, endPoint y: 28, distance: 4.9
click at [269, 23] on span "Tills" at bounding box center [269, 22] width 101 height 6
click at [272, 37] on li "Manage tills" at bounding box center [270, 39] width 102 height 8
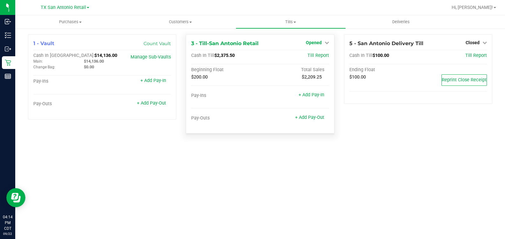
click at [310, 43] on span "Opened" at bounding box center [314, 42] width 16 height 5
click at [319, 52] on div "Close Till" at bounding box center [314, 56] width 47 height 8
click at [321, 55] on link "Close Till" at bounding box center [314, 55] width 17 height 5
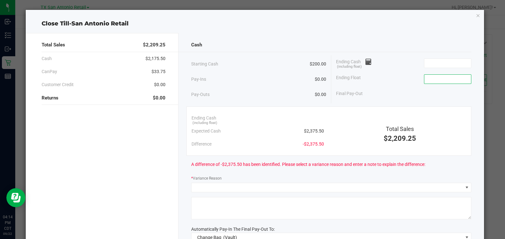
click at [438, 76] on input at bounding box center [447, 79] width 47 height 9
type input "$200.00"
click at [431, 59] on input at bounding box center [447, 63] width 47 height 9
type input "$2,378.50"
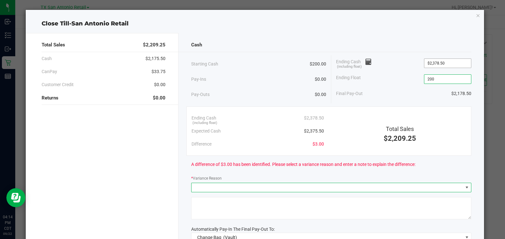
type input "$200.00"
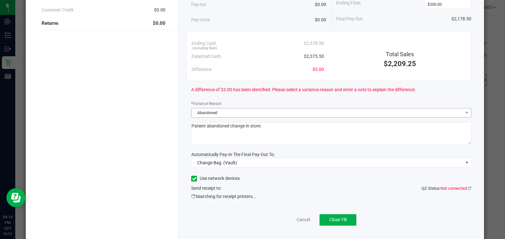
scroll to position [79, 0]
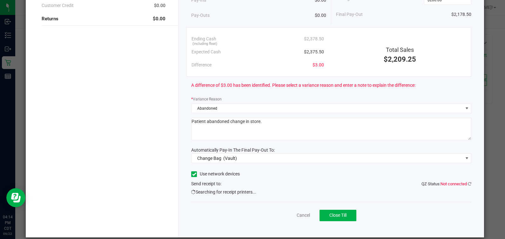
type textarea "Patient abandoned change in store."
click at [210, 172] on label "Use network devices" at bounding box center [215, 174] width 49 height 7
click at [0, 0] on input "Use network devices" at bounding box center [0, 0] width 0 height 0
click at [207, 158] on span "Change Bag" at bounding box center [209, 158] width 24 height 5
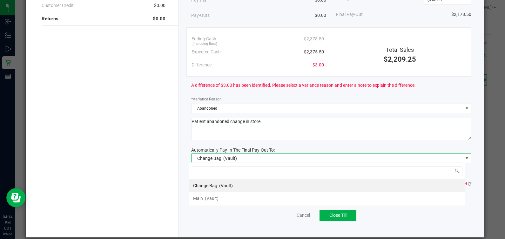
scroll to position [9, 276]
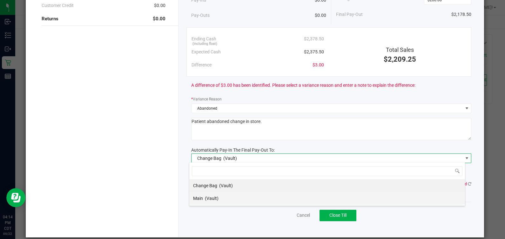
click at [210, 192] on div "Main (Vault)" at bounding box center [205, 197] width 25 height 11
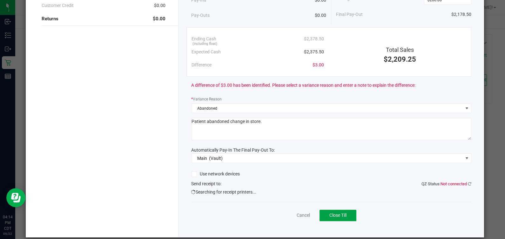
click at [330, 213] on span "Close Till" at bounding box center [337, 214] width 17 height 5
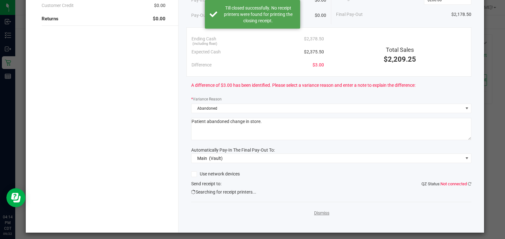
click at [314, 210] on link "Dismiss" at bounding box center [321, 213] width 15 height 7
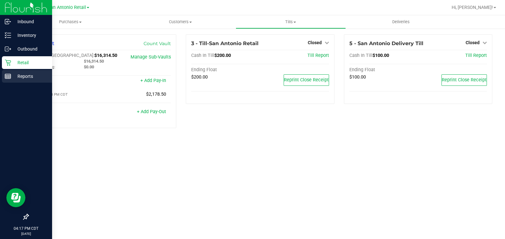
click at [17, 73] on p "Reports" at bounding box center [30, 76] width 38 height 8
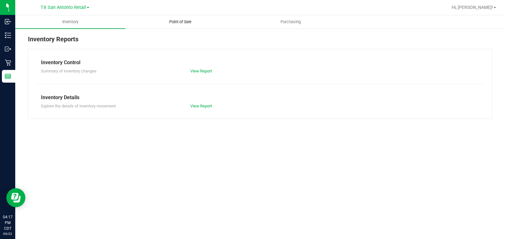
click at [169, 23] on span "Point of Sale" at bounding box center [180, 22] width 39 height 6
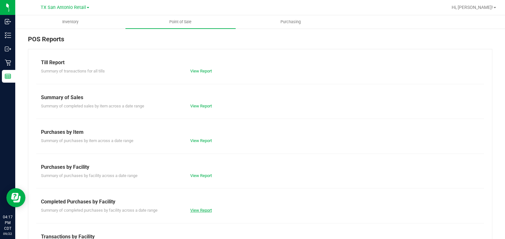
click at [201, 211] on link "View Report" at bounding box center [201, 210] width 22 height 5
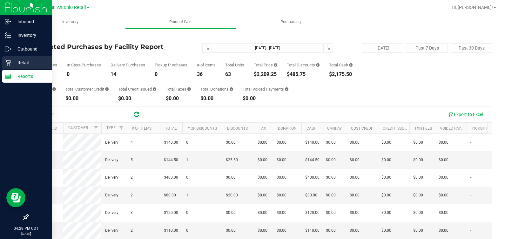
click at [15, 62] on p "Retail" at bounding box center [30, 63] width 38 height 8
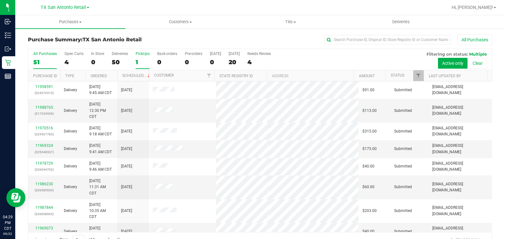
click at [140, 60] on div "1" at bounding box center [143, 61] width 14 height 7
click at [0, 0] on input "PickUps 1" at bounding box center [0, 0] width 0 height 0
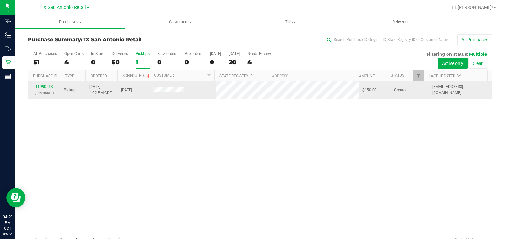
click at [39, 85] on link "11990553" at bounding box center [44, 86] width 18 height 4
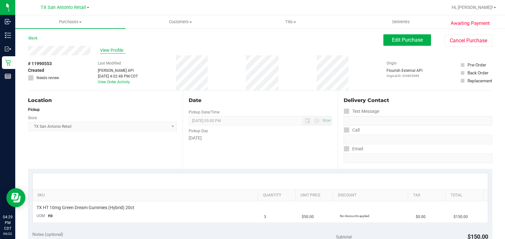
click at [114, 49] on span "View Profile" at bounding box center [112, 50] width 25 height 7
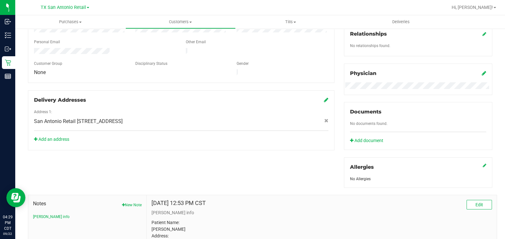
scroll to position [237, 0]
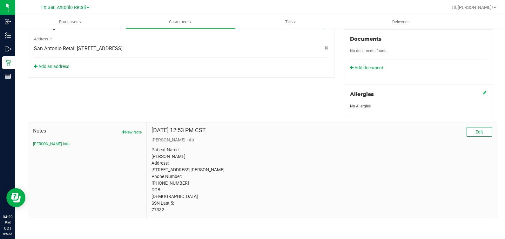
click at [152, 209] on p "Patient Name: Matthew Gonzalez Address: 8127 Robin Rest Drive San Antonio, TX, …" at bounding box center [322, 179] width 340 height 67
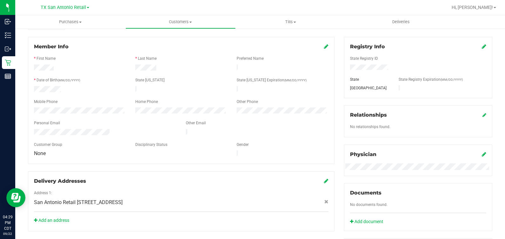
click at [247, 64] on div at bounding box center [282, 68] width 101 height 8
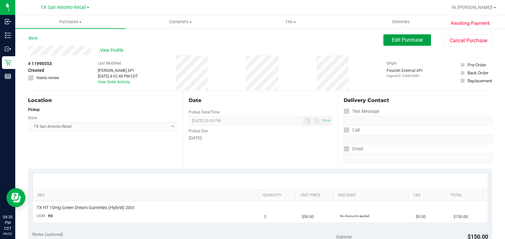
click at [392, 38] on span "Edit Purchase" at bounding box center [407, 40] width 31 height 6
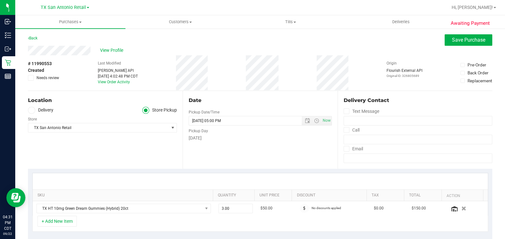
click at [40, 111] on label "Delivery" at bounding box center [40, 110] width 25 height 7
click at [0, 0] on input "Delivery" at bounding box center [0, 0] width 0 height 0
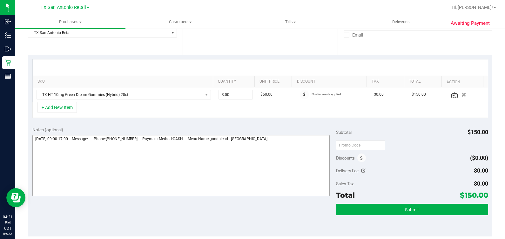
scroll to position [119, 0]
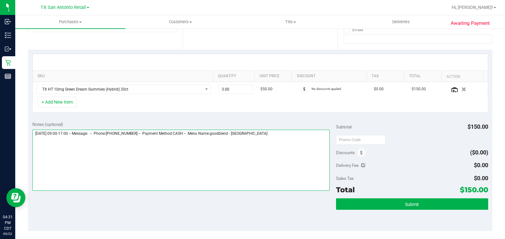
click at [274, 154] on textarea at bounding box center [181, 160] width 298 height 61
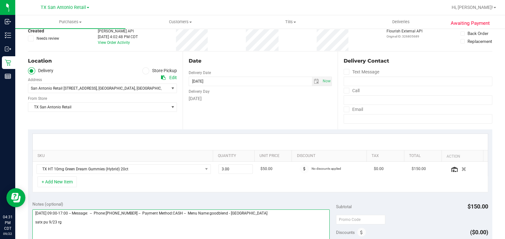
scroll to position [158, 0]
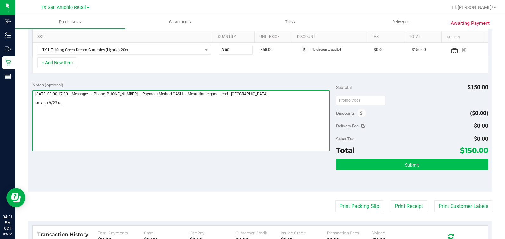
type textarea "Tuesday 09/23/2025 09:00-17:00 -- Message: -- Phone:2103473882 -- Payment Metho…"
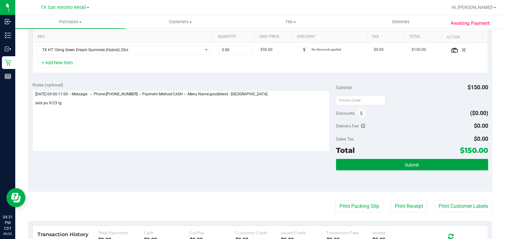
click at [372, 168] on button "Submit" at bounding box center [412, 164] width 152 height 11
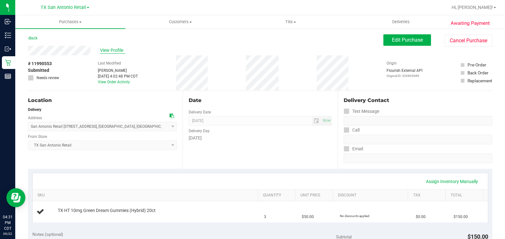
click at [111, 49] on span "View Profile" at bounding box center [112, 50] width 25 height 7
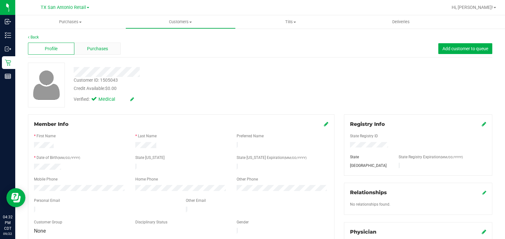
click at [98, 44] on div "Purchases" at bounding box center [97, 49] width 46 height 12
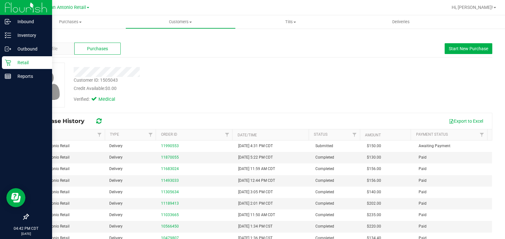
click at [5, 62] on icon at bounding box center [8, 62] width 6 height 6
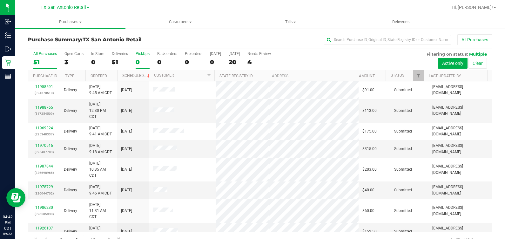
click at [142, 59] on div "0" at bounding box center [143, 61] width 14 height 7
click at [0, 0] on input "PickUps 0" at bounding box center [0, 0] width 0 height 0
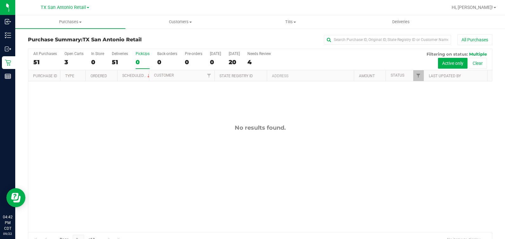
click at [69, 12] on div "TX San Antonio Retail TX Austin DC TX Plano Retail TX San Antonio Retail TX Sou…" at bounding box center [64, 8] width 93 height 10
click at [64, 5] on span "TX San Antonio Retail" at bounding box center [63, 8] width 45 height 6
click at [126, 21] on span "Customers" at bounding box center [181, 22] width 110 height 6
click at [67, 57] on label "Open Carts 3" at bounding box center [73, 59] width 19 height 17
click at [0, 0] on input "Open Carts 3" at bounding box center [0, 0] width 0 height 0
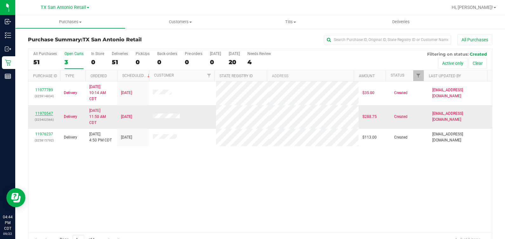
click at [51, 114] on link "11970547" at bounding box center [44, 113] width 18 height 4
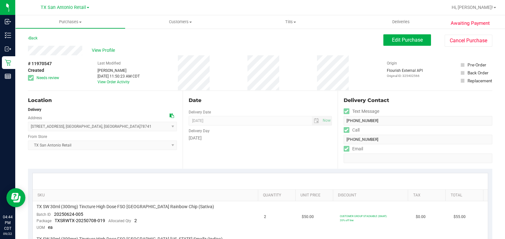
click at [133, 79] on div "Last Modified Lauren Myers Sep 20, 2025 11:50:23 AM CDT View Order Activity" at bounding box center [119, 72] width 42 height 35
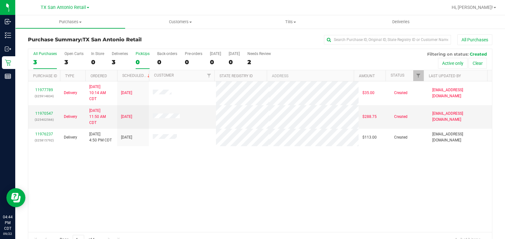
click at [137, 61] on div "0" at bounding box center [143, 61] width 14 height 7
click at [0, 0] on input "PickUps 0" at bounding box center [0, 0] width 0 height 0
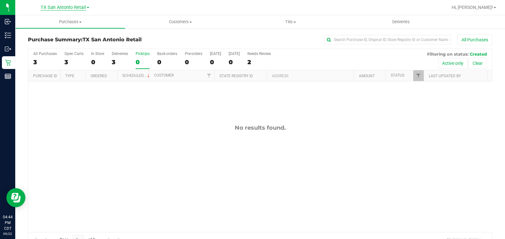
click at [80, 8] on span "TX San Antonio Retail" at bounding box center [63, 8] width 45 height 6
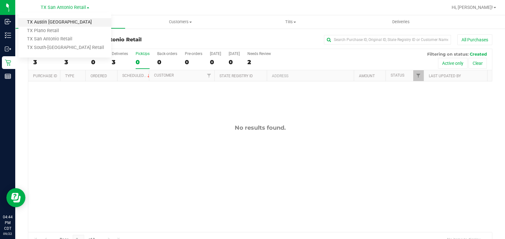
click at [75, 21] on link "TX Austin [GEOGRAPHIC_DATA]" at bounding box center [64, 22] width 93 height 9
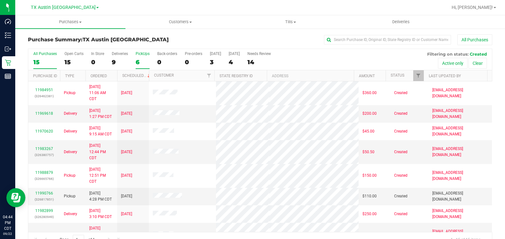
click at [140, 53] on div "PickUps" at bounding box center [143, 53] width 14 height 4
click at [0, 0] on input "PickUps 6" at bounding box center [0, 0] width 0 height 0
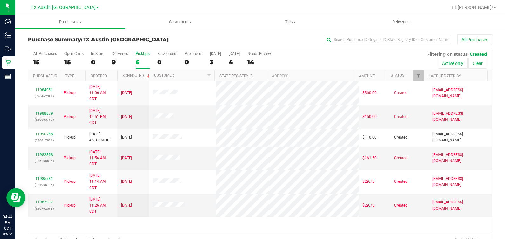
scroll to position [14, 0]
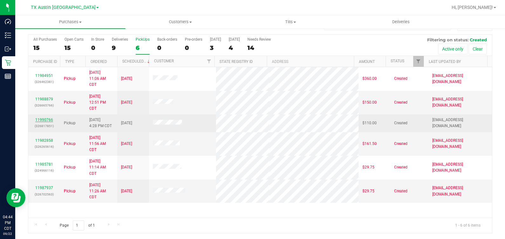
click at [37, 118] on link "11990766" at bounding box center [44, 120] width 18 height 4
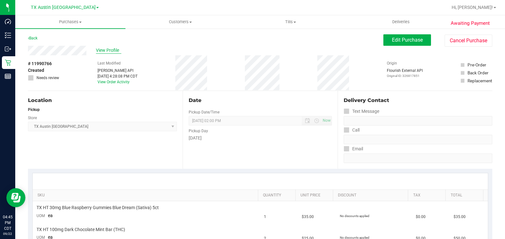
click at [100, 49] on span "View Profile" at bounding box center [108, 50] width 25 height 7
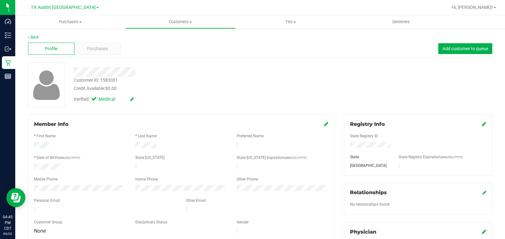
click at [100, 49] on span "Purchases" at bounding box center [97, 48] width 21 height 7
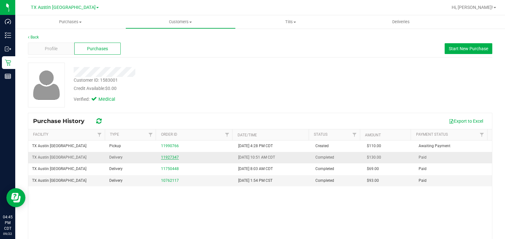
click at [170, 158] on link "11927347" at bounding box center [170, 157] width 18 height 4
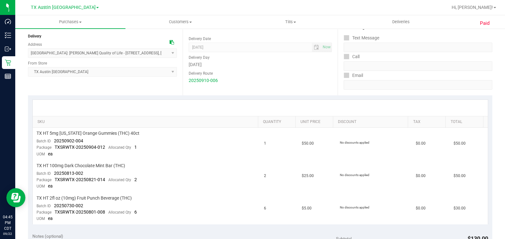
scroll to position [119, 0]
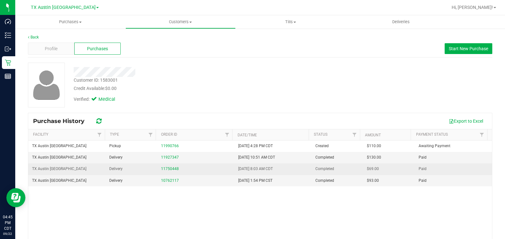
click at [166, 166] on div "11750448" at bounding box center [196, 169] width 70 height 6
click at [166, 167] on link "11750448" at bounding box center [170, 168] width 18 height 4
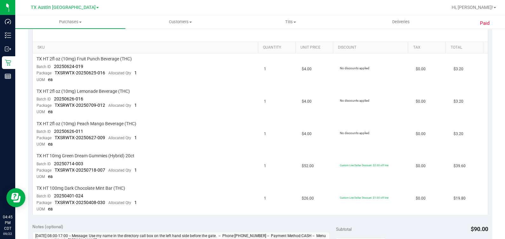
scroll to position [158, 0]
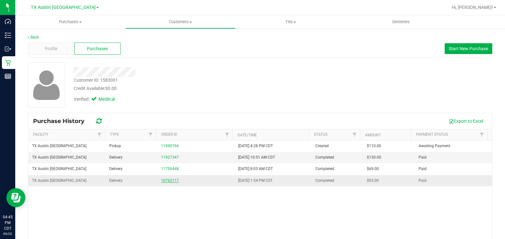
click at [166, 181] on link "10762117" at bounding box center [170, 180] width 18 height 4
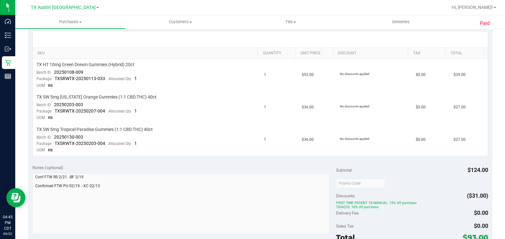
scroll to position [158, 0]
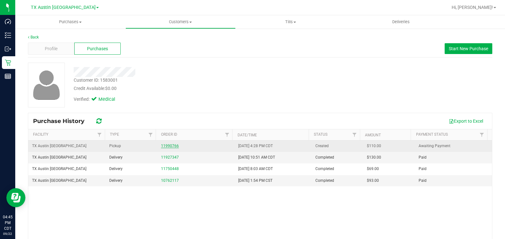
click at [161, 144] on link "11990766" at bounding box center [170, 146] width 18 height 4
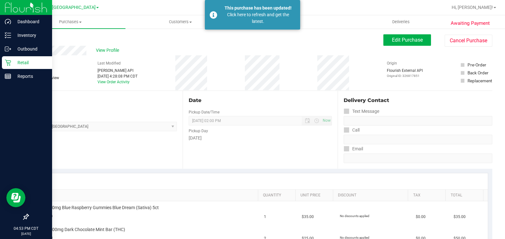
click at [22, 59] on p "Retail" at bounding box center [30, 63] width 38 height 8
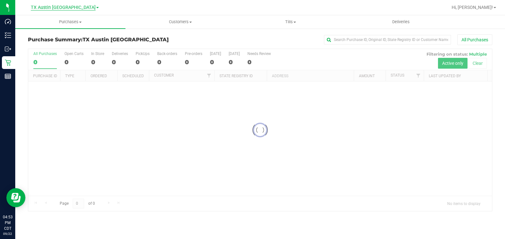
click at [61, 5] on link "TX Austin [GEOGRAPHIC_DATA]" at bounding box center [65, 7] width 68 height 6
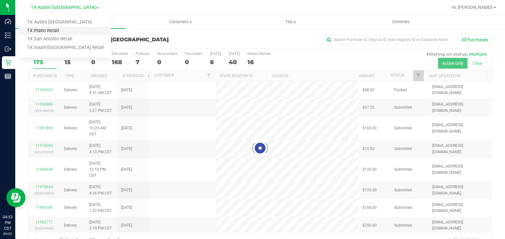
click at [60, 34] on link "TX Plano Retail" at bounding box center [64, 31] width 93 height 9
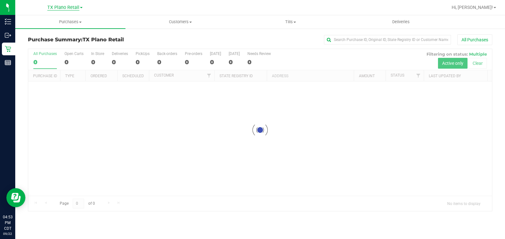
click at [57, 6] on span "TX Plano Retail" at bounding box center [63, 8] width 32 height 6
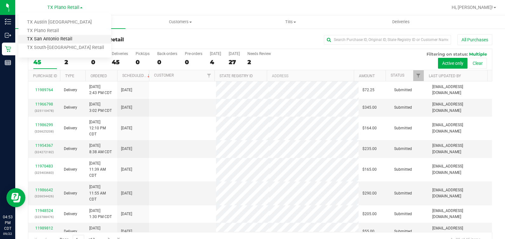
click at [60, 38] on link "TX San Antonio Retail" at bounding box center [64, 39] width 93 height 9
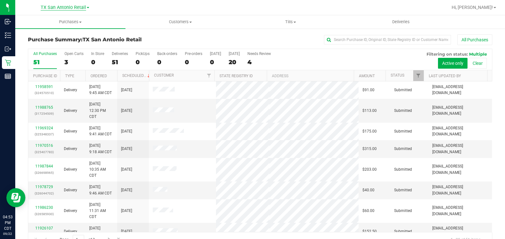
click at [64, 10] on span "TX San Antonio Retail" at bounding box center [63, 8] width 45 height 6
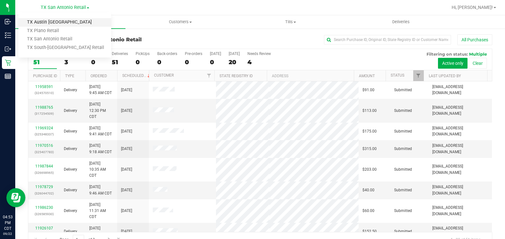
click at [66, 24] on link "TX Austin [GEOGRAPHIC_DATA]" at bounding box center [64, 22] width 93 height 9
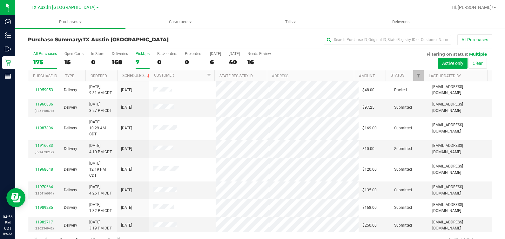
click at [148, 57] on label "PickUps 7" at bounding box center [143, 59] width 14 height 17
click at [0, 0] on input "PickUps 7" at bounding box center [0, 0] width 0 height 0
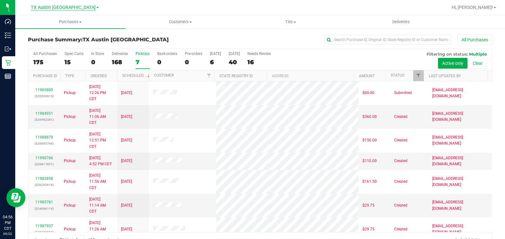
click at [65, 7] on span "TX Austin [GEOGRAPHIC_DATA]" at bounding box center [63, 8] width 65 height 6
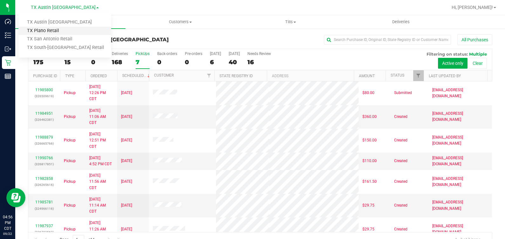
click at [79, 34] on link "TX Plano Retail" at bounding box center [64, 31] width 93 height 9
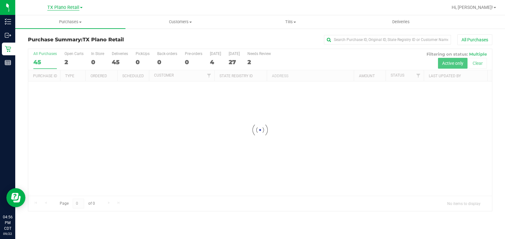
click at [71, 6] on span "TX Plano Retail" at bounding box center [63, 8] width 32 height 6
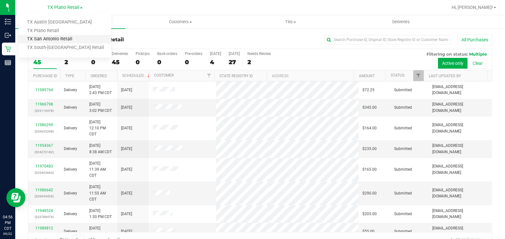
click at [72, 40] on link "TX San Antonio Retail" at bounding box center [64, 39] width 93 height 9
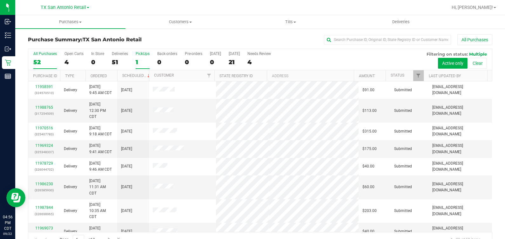
click at [143, 57] on label "PickUps 1" at bounding box center [143, 59] width 14 height 17
click at [0, 0] on input "PickUps 1" at bounding box center [0, 0] width 0 height 0
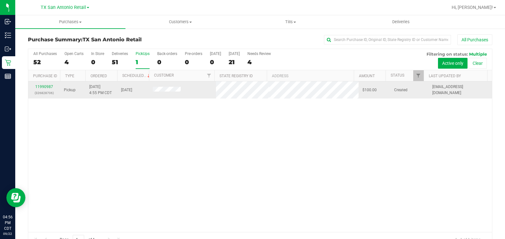
click at [41, 84] on div "11990987 (326828706)" at bounding box center [44, 90] width 24 height 12
click at [42, 87] on link "11990987" at bounding box center [44, 86] width 18 height 4
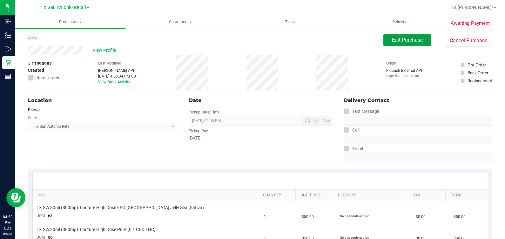
drag, startPoint x: 411, startPoint y: 40, endPoint x: 438, endPoint y: 73, distance: 42.7
click at [411, 40] on span "Edit Purchase" at bounding box center [407, 40] width 31 height 6
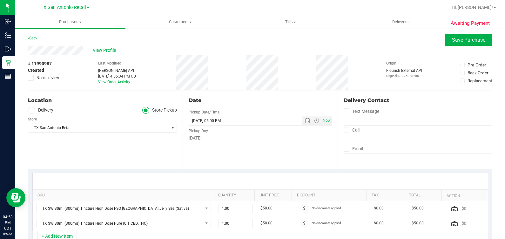
click at [46, 110] on label "Delivery" at bounding box center [40, 110] width 25 height 7
click at [0, 0] on input "Delivery" at bounding box center [0, 0] width 0 height 0
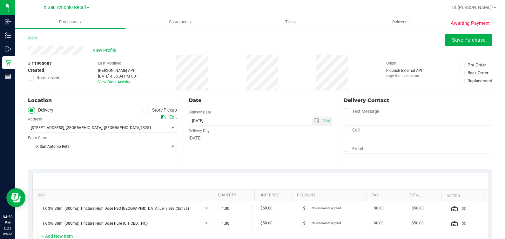
click at [80, 122] on div "9835 Alexa Place , San Antonio , TX 78251 Select address 9835 Alexa Place 18720…" at bounding box center [102, 123] width 149 height 19
click at [79, 126] on span ", [GEOGRAPHIC_DATA]" at bounding box center [83, 127] width 38 height 4
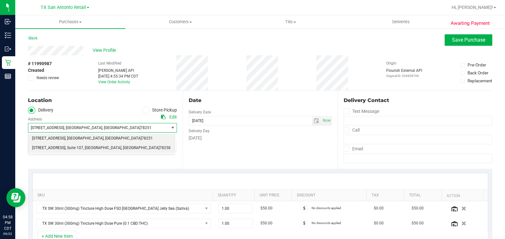
click at [81, 149] on span ", Suite 107" at bounding box center [74, 148] width 18 height 8
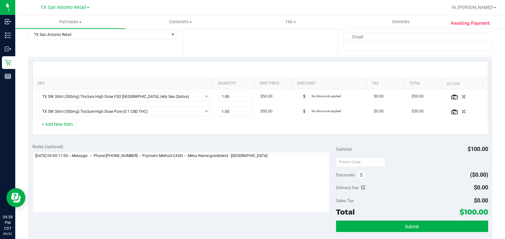
scroll to position [158, 0]
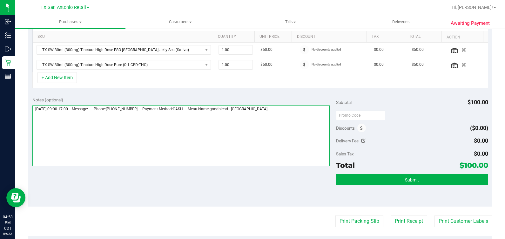
click at [274, 129] on textarea at bounding box center [181, 135] width 298 height 61
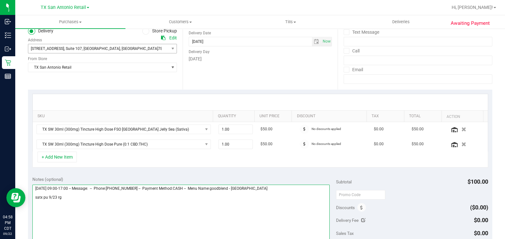
scroll to position [199, 0]
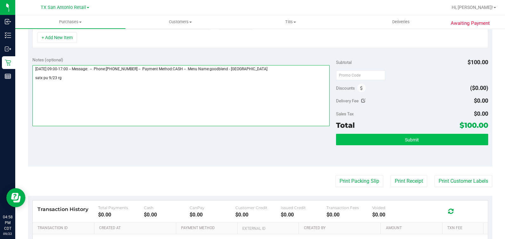
type textarea "Tuesday 09/23/2025 09:00-17:00 -- Message: -- Phone:2109930378 -- Payment Metho…"
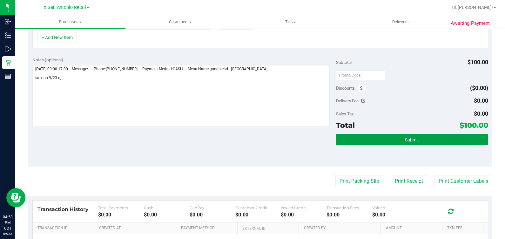
click at [427, 138] on button "Submit" at bounding box center [412, 139] width 152 height 11
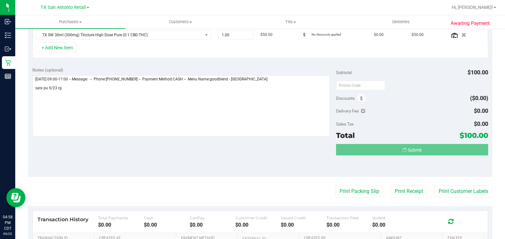
scroll to position [178, 0]
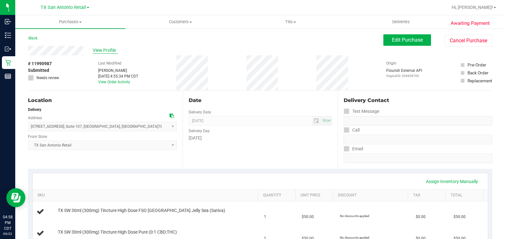
click at [109, 49] on span "View Profile" at bounding box center [105, 50] width 25 height 7
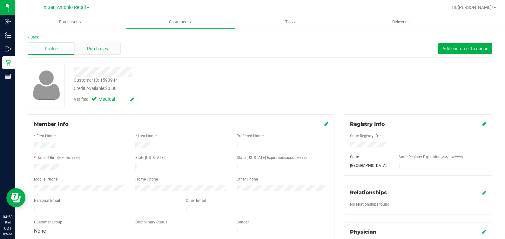
click at [76, 48] on div "Purchases" at bounding box center [97, 49] width 46 height 12
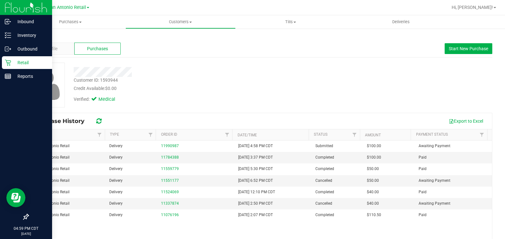
click at [4, 60] on div "Retail" at bounding box center [27, 62] width 50 height 13
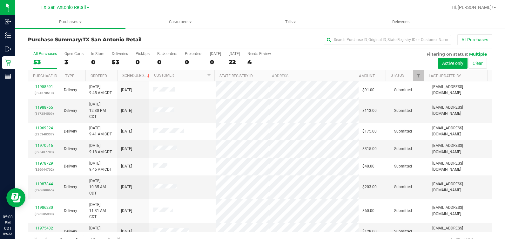
click at [495, 143] on div "Purchase Summary: TX San Antonio Retail All Purchases All Purchases 53 Open Car…" at bounding box center [260, 141] width 490 height 226
click at [152, 61] on div "All Purchases 53 Open Carts 3 In Store 0 Deliveries 53 PickUps 0 Back-orders 0 …" at bounding box center [260, 59] width 464 height 21
click at [144, 56] on div "PickUps" at bounding box center [143, 53] width 14 height 4
click at [0, 0] on input "PickUps 0" at bounding box center [0, 0] width 0 height 0
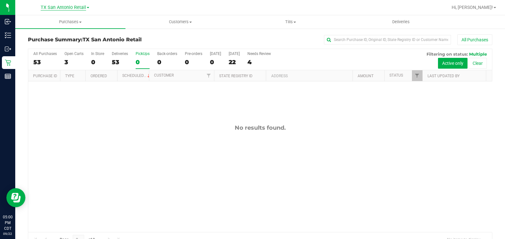
click at [66, 6] on span "TX San Antonio Retail" at bounding box center [63, 8] width 45 height 6
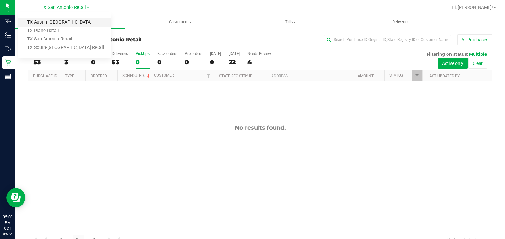
click at [67, 24] on link "TX Austin [GEOGRAPHIC_DATA]" at bounding box center [64, 22] width 93 height 9
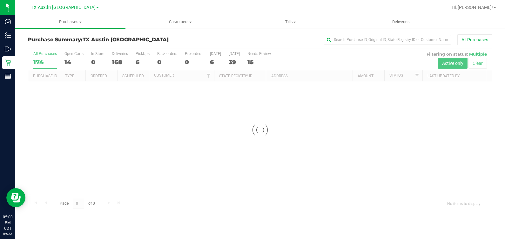
click at [140, 61] on div at bounding box center [260, 130] width 464 height 162
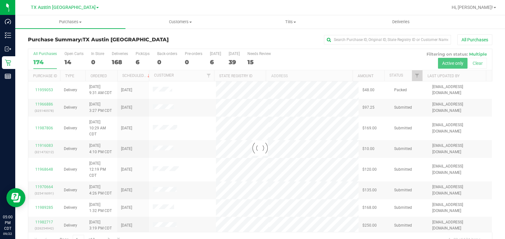
click at [139, 61] on div at bounding box center [260, 148] width 464 height 198
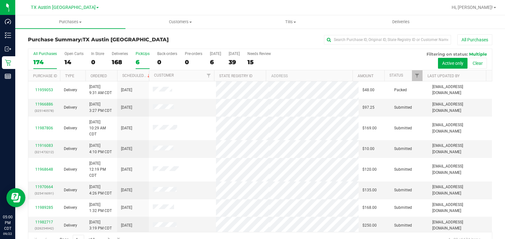
click at [139, 54] on div "PickUps" at bounding box center [143, 53] width 14 height 4
click at [0, 0] on input "PickUps 6" at bounding box center [0, 0] width 0 height 0
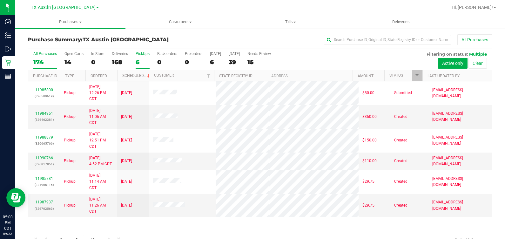
scroll to position [14, 0]
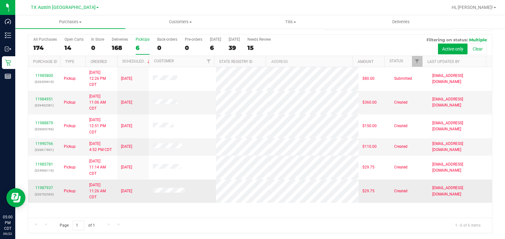
click at [41, 185] on div "11987937 (326702563)" at bounding box center [44, 191] width 24 height 12
click at [43, 187] on link "11987937" at bounding box center [44, 187] width 18 height 4
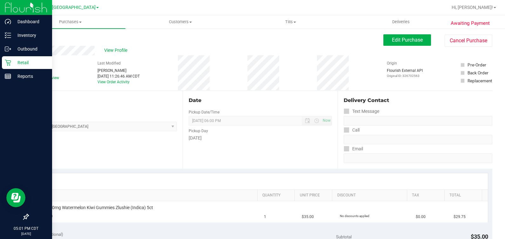
click at [10, 64] on icon at bounding box center [8, 62] width 6 height 6
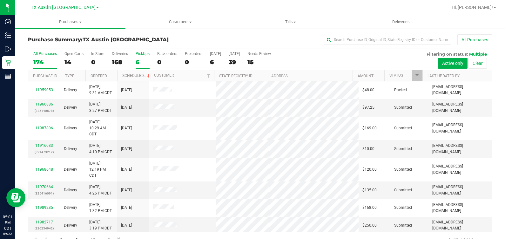
click at [147, 56] on label "PickUps 6" at bounding box center [143, 59] width 14 height 17
click at [0, 0] on input "PickUps 6" at bounding box center [0, 0] width 0 height 0
